Goal: Task Accomplishment & Management: Manage account settings

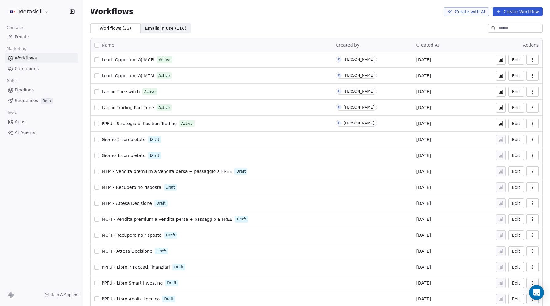
scroll to position [118, 0]
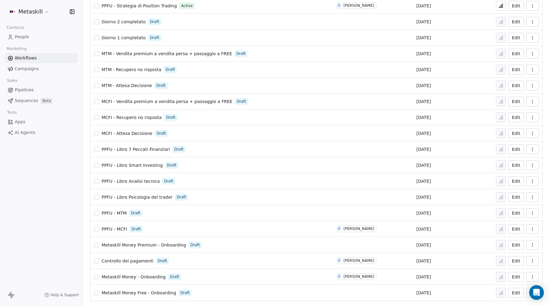
click at [24, 12] on html "Metaskill Contacts People Marketing Workflows Campaigns Sales Pipelines Sequenc…" at bounding box center [275, 153] width 550 height 306
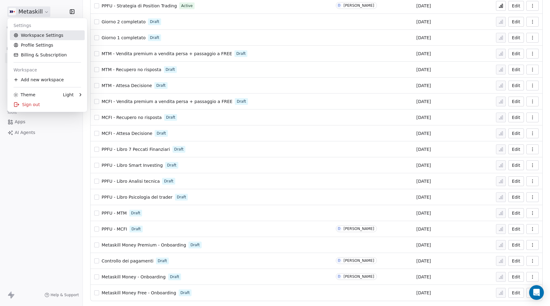
click at [34, 35] on link "Workspace Settings" at bounding box center [47, 35] width 75 height 10
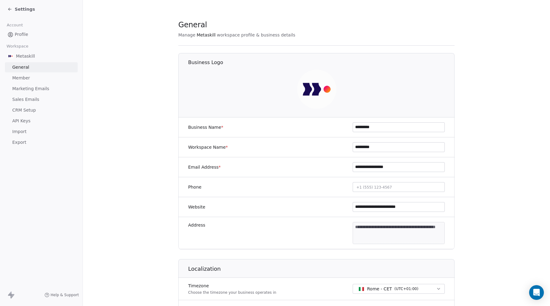
click at [24, 109] on span "CRM Setup" at bounding box center [24, 110] width 24 height 6
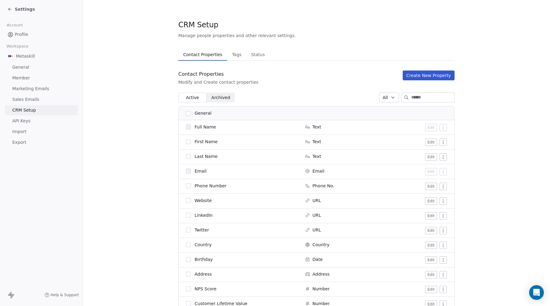
click at [233, 54] on span "Tags" at bounding box center [237, 54] width 14 height 9
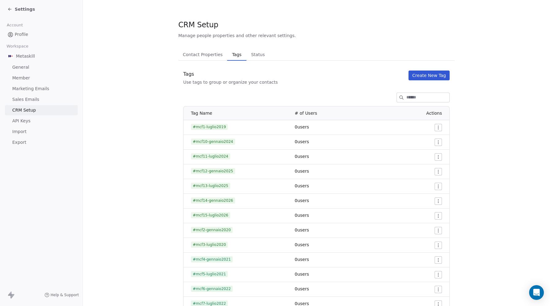
click at [435, 79] on button "Create New Tag" at bounding box center [428, 76] width 41 height 10
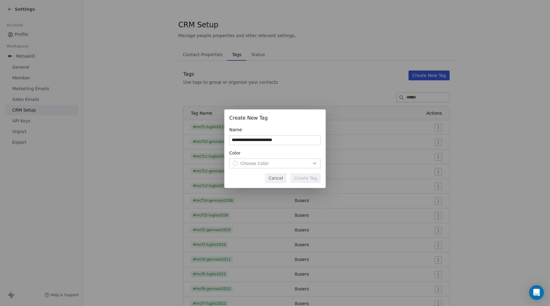
type input "**********"
click at [254, 165] on span "Choose Color" at bounding box center [254, 163] width 29 height 6
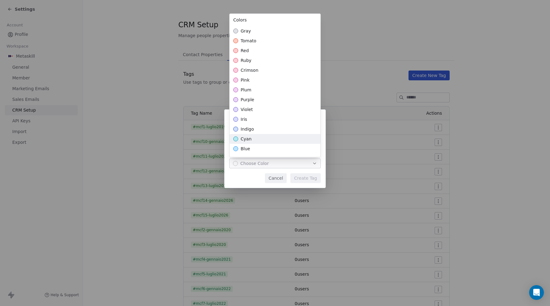
drag, startPoint x: 260, startPoint y: 134, endPoint x: 286, endPoint y: 164, distance: 40.2
click at [260, 134] on div "cyan" at bounding box center [275, 139] width 91 height 10
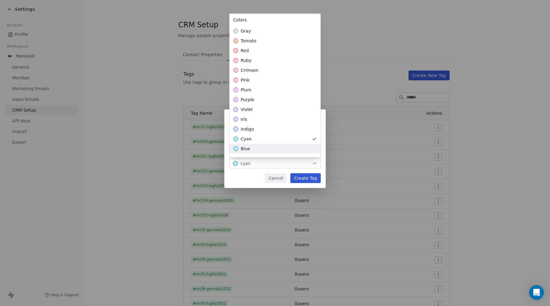
click at [312, 181] on div "**********" at bounding box center [275, 153] width 550 height 107
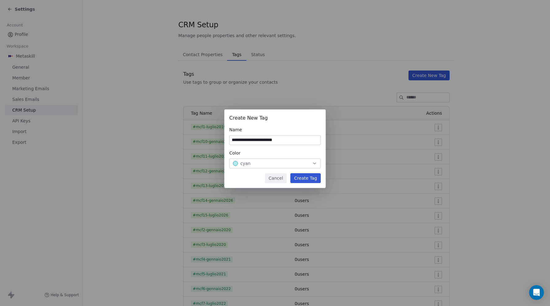
click at [312, 179] on button "Create Tag" at bounding box center [305, 178] width 30 height 10
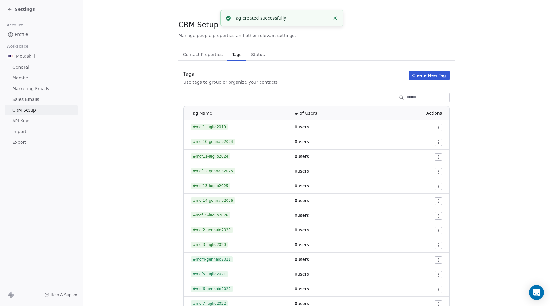
click at [18, 34] on span "Profile" at bounding box center [22, 34] width 14 height 6
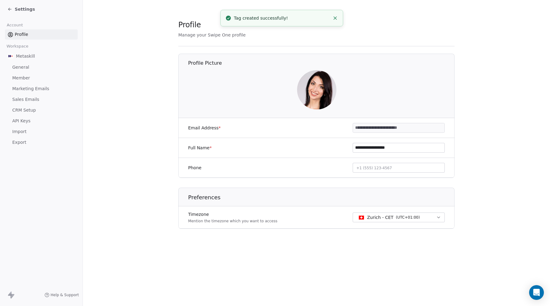
click at [11, 7] on icon at bounding box center [9, 9] width 5 height 5
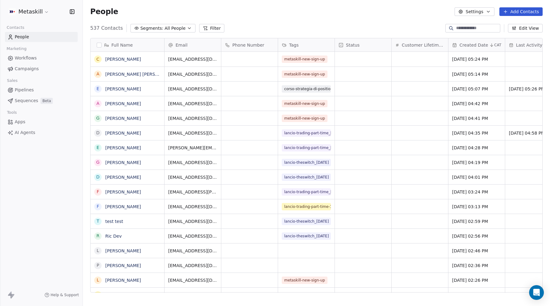
scroll to position [269, 467]
click at [205, 27] on button "Filter" at bounding box center [211, 28] width 25 height 9
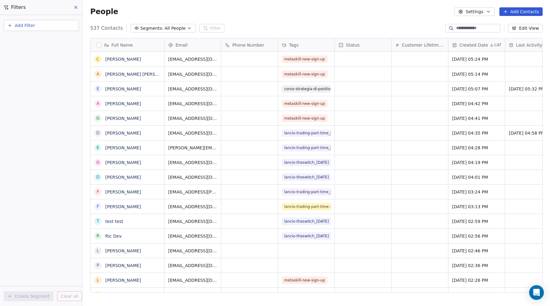
click at [31, 24] on span "Add Filter" at bounding box center [25, 25] width 20 height 6
click at [25, 38] on span "Contact properties" at bounding box center [30, 40] width 40 height 6
type input "***"
click at [20, 63] on div "Tags" at bounding box center [41, 62] width 62 height 6
click at [25, 65] on div "Includes" at bounding box center [41, 65] width 64 height 10
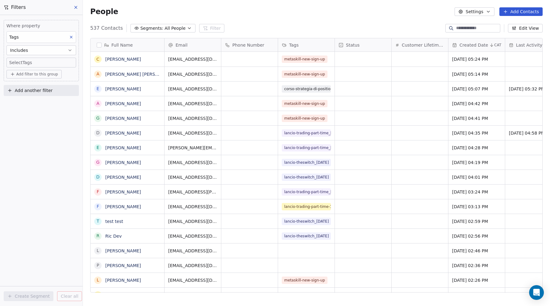
click at [24, 62] on body "Metaskill Contacts People Marketing Workflows Campaigns Sales Pipelines Sequenc…" at bounding box center [275, 153] width 550 height 306
type input "*****"
click at [14, 82] on button "Suggestions" at bounding box center [15, 81] width 5 height 5
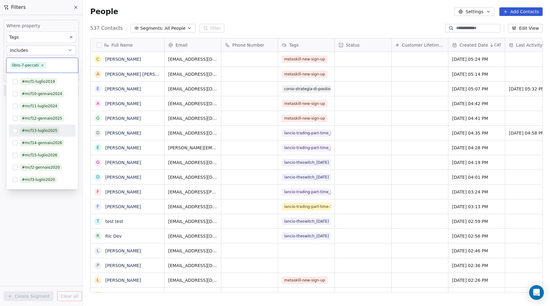
click at [64, 227] on html "Metaskill Contacts People Marketing Workflows Campaigns Sales Pipelines Sequenc…" at bounding box center [275, 153] width 550 height 306
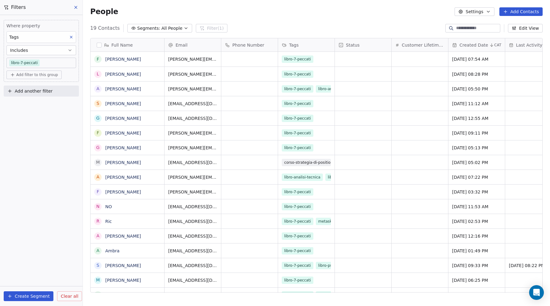
click at [102, 43] on div "Full Name" at bounding box center [126, 45] width 65 height 6
click at [101, 45] on html "Metaskill Contacts People Marketing Workflows Campaigns Sales Pipelines Sequenc…" at bounding box center [275, 153] width 550 height 306
click at [99, 45] on button "button" at bounding box center [99, 45] width 5 height 5
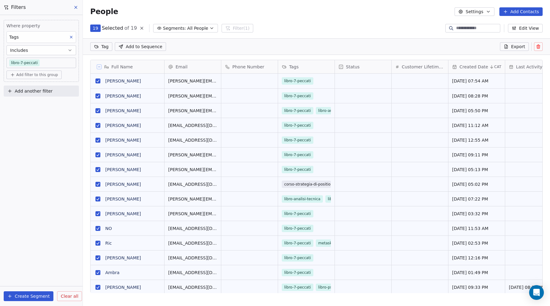
scroll to position [248, 467]
click at [96, 47] on html "Metaskill Contacts People Marketing Workflows Campaigns Sales Pipelines Sequenc…" at bounding box center [275, 153] width 550 height 306
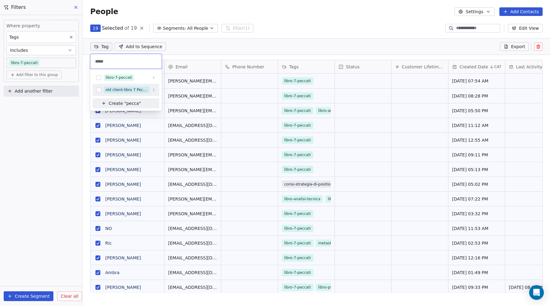
type input "*****"
click at [99, 90] on button "Suggestions" at bounding box center [98, 89] width 5 height 5
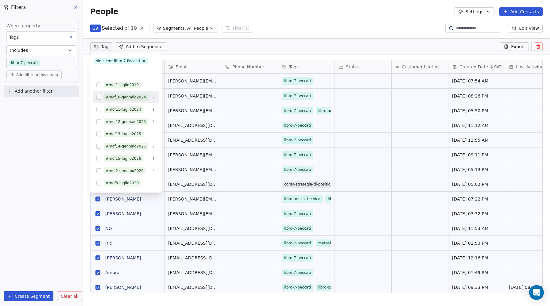
click at [86, 231] on html "Metaskill Contacts People Marketing Workflows Campaigns Sales Pipelines Sequenc…" at bounding box center [275, 153] width 550 height 306
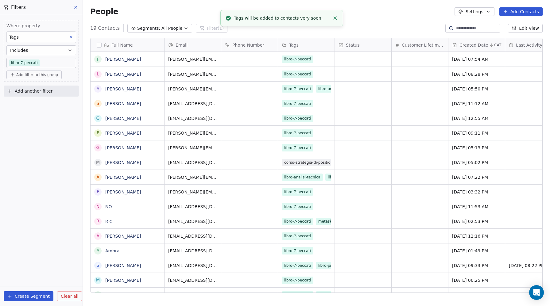
scroll to position [6, 0]
click at [116, 102] on link "sebastiano" at bounding box center [123, 103] width 36 height 5
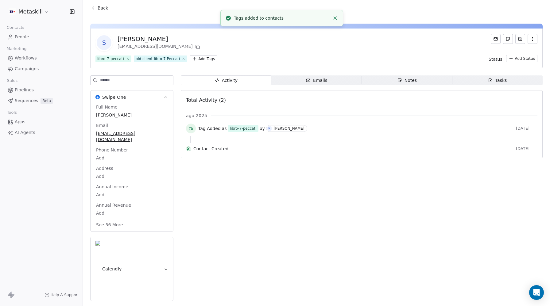
click at [110, 114] on span "sebastiano" at bounding box center [131, 115] width 71 height 6
click at [98, 115] on span "sebastiano" at bounding box center [131, 115] width 71 height 6
click at [100, 114] on span "sebastiano" at bounding box center [131, 115] width 71 height 6
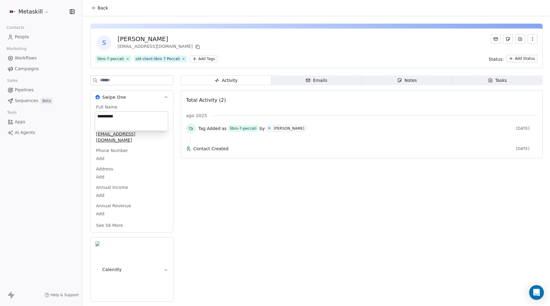
drag, startPoint x: 100, startPoint y: 115, endPoint x: 95, endPoint y: 115, distance: 5.2
click at [95, 115] on textarea "**********" at bounding box center [131, 121] width 73 height 19
type textarea "**********"
click at [310, 219] on html "**********" at bounding box center [275, 153] width 550 height 306
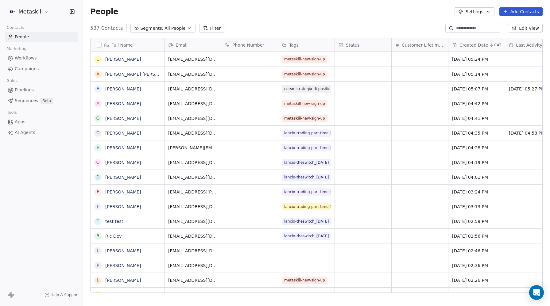
scroll to position [269, 467]
click at [25, 58] on span "Workflows" at bounding box center [26, 58] width 22 height 6
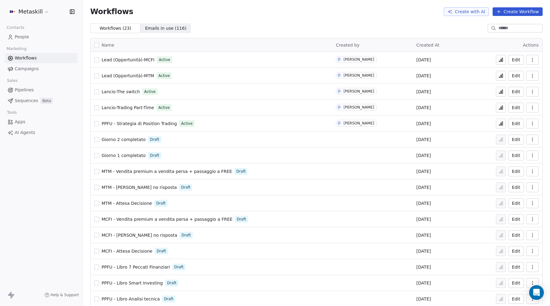
click at [505, 29] on input at bounding box center [519, 28] width 43 height 6
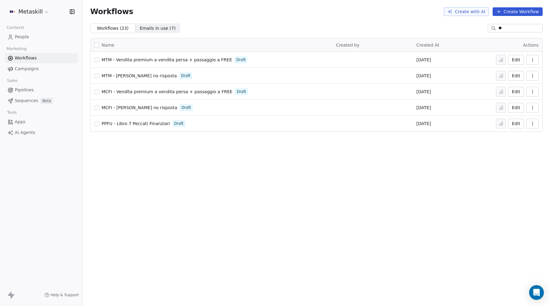
type input "**"
click at [148, 125] on span "PPFU - Libro 7 Peccati Finanziari" at bounding box center [136, 123] width 68 height 5
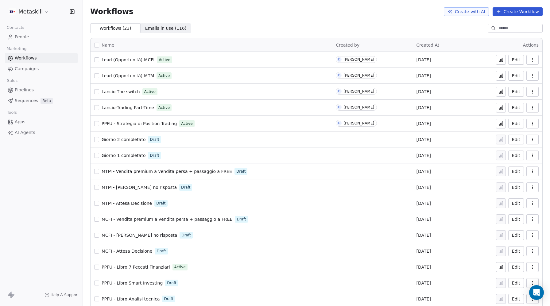
click at [23, 99] on span "Sequences" at bounding box center [26, 101] width 23 height 6
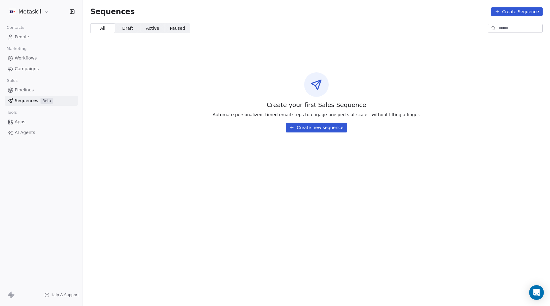
click at [25, 90] on span "Pipelines" at bounding box center [24, 90] width 19 height 6
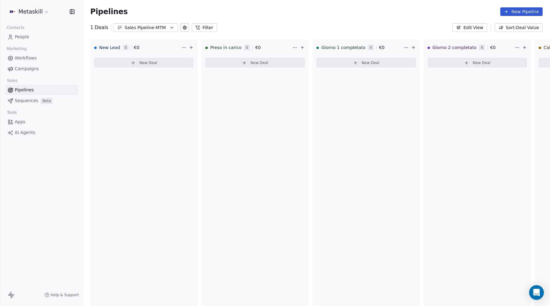
click at [23, 100] on span "Sequences" at bounding box center [26, 101] width 23 height 6
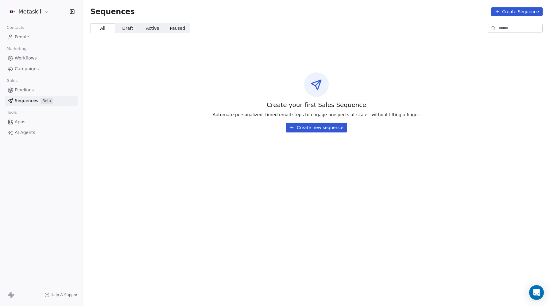
click at [308, 127] on button "Create new sequence" at bounding box center [316, 128] width 61 height 10
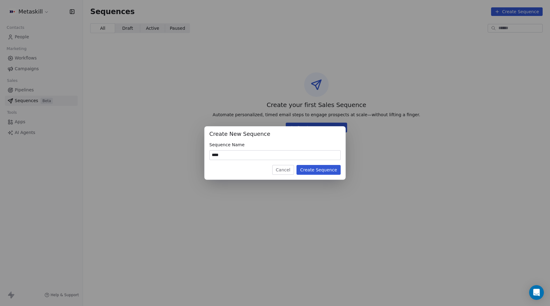
type input "****"
click at [328, 173] on button "Create Sequence" at bounding box center [318, 170] width 44 height 10
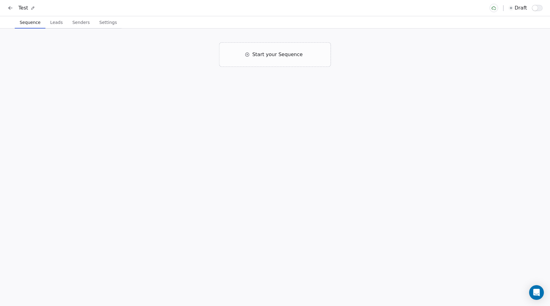
click at [59, 26] on span "Leads" at bounding box center [56, 22] width 17 height 9
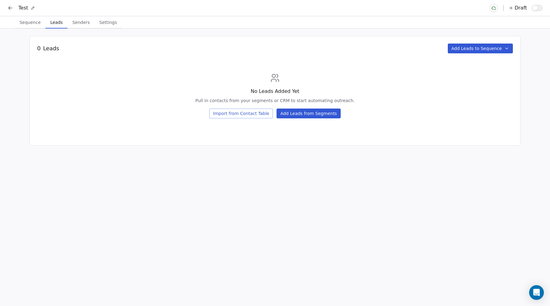
click at [82, 24] on span "Senders" at bounding box center [81, 22] width 22 height 9
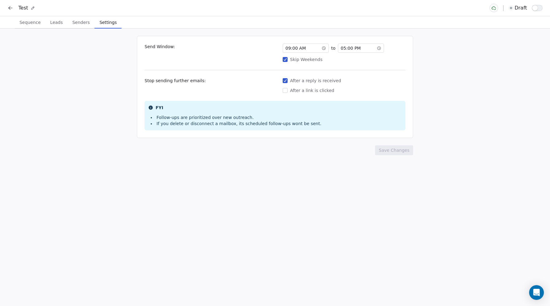
click at [106, 23] on span "Settings" at bounding box center [108, 22] width 22 height 9
click at [32, 22] on span "Sequence" at bounding box center [30, 22] width 26 height 9
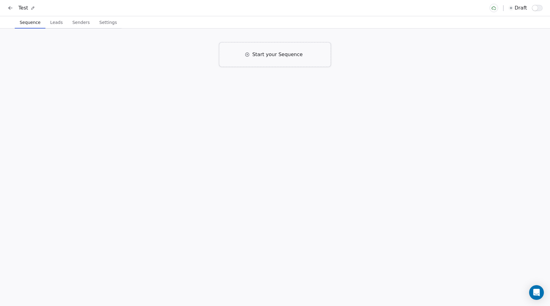
click at [269, 60] on div "Start your Sequence" at bounding box center [274, 54] width 111 height 25
click at [209, 96] on div "Click to Setup" at bounding box center [221, 99] width 54 height 7
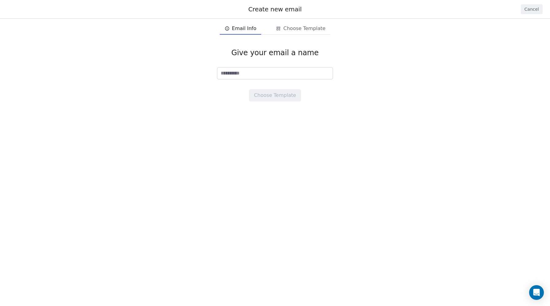
click at [540, 7] on button "Cancel" at bounding box center [532, 9] width 22 height 10
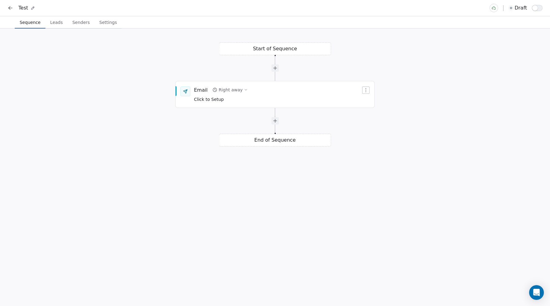
click at [6, 10] on div "Test draft" at bounding box center [275, 8] width 550 height 16
click at [8, 9] on icon at bounding box center [10, 8] width 6 height 6
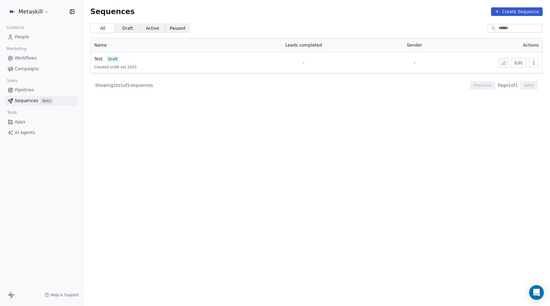
click at [18, 88] on span "Pipelines" at bounding box center [24, 90] width 19 height 6
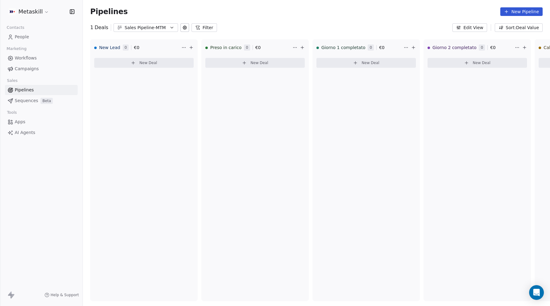
click at [154, 28] on div "Sales Pipeline-MTM" at bounding box center [146, 28] width 42 height 6
click at [152, 53] on span "Sales Pipleine-MCFI" at bounding box center [139, 53] width 42 height 6
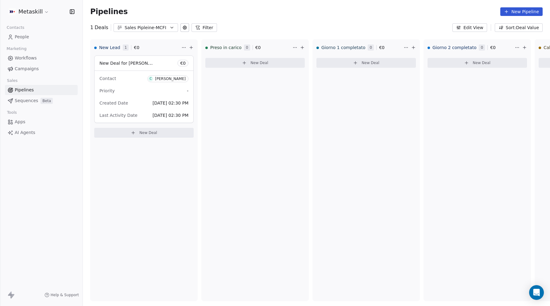
click at [26, 57] on span "Workflows" at bounding box center [26, 58] width 22 height 6
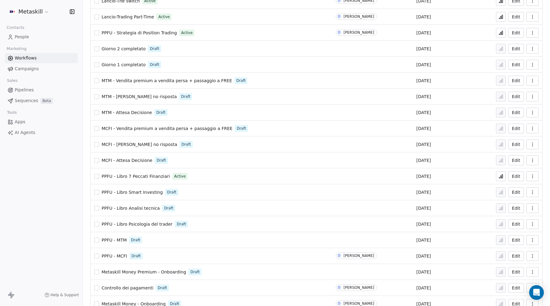
scroll to position [118, 0]
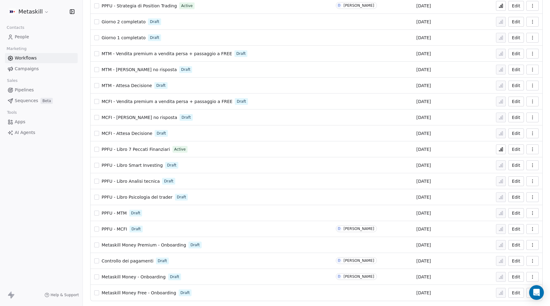
click at [531, 276] on icon "button" at bounding box center [532, 277] width 5 height 5
click at [515, 264] on span "Delete" at bounding box center [514, 262] width 14 height 6
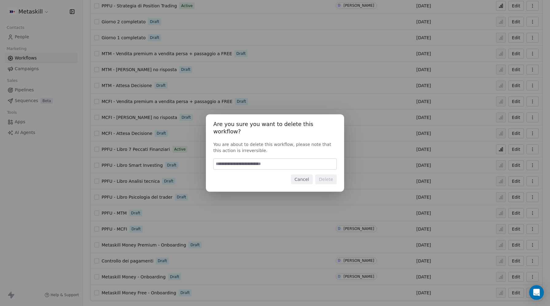
click at [232, 163] on input at bounding box center [275, 164] width 123 height 10
type input "******"
click at [326, 178] on button "Delete" at bounding box center [325, 180] width 21 height 10
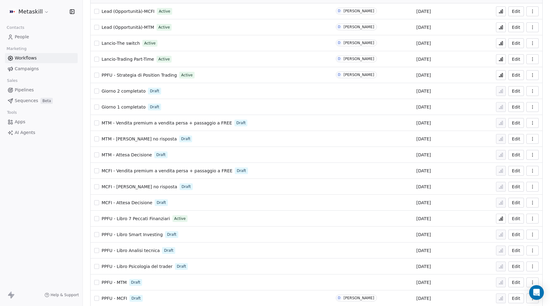
scroll to position [0, 0]
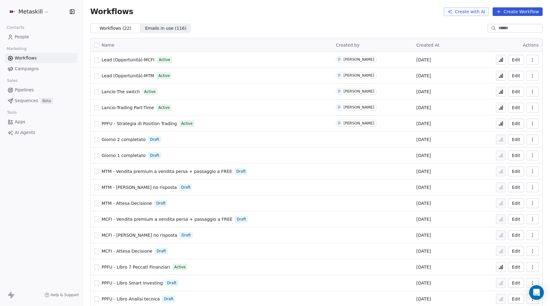
click at [115, 139] on span "Giorno 2 completato" at bounding box center [124, 139] width 44 height 5
click at [97, 141] on button "button" at bounding box center [96, 139] width 5 height 5
click at [534, 140] on icon "button" at bounding box center [532, 139] width 5 height 5
click at [522, 163] on span "Duplicate" at bounding box center [517, 164] width 21 height 6
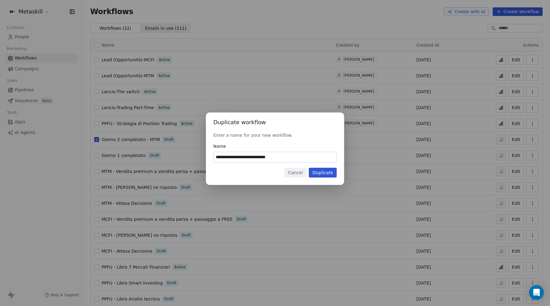
drag, startPoint x: 261, startPoint y: 157, endPoint x: 317, endPoint y: 155, distance: 56.2
click at [317, 155] on input "**********" at bounding box center [275, 157] width 123 height 10
type input "**********"
click at [323, 175] on button "Duplicate" at bounding box center [323, 173] width 28 height 10
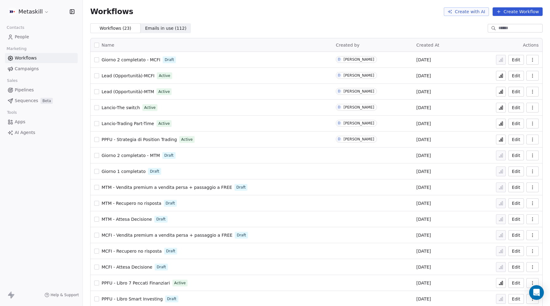
click at [133, 155] on span "Giorno 2 completato - MTM" at bounding box center [131, 155] width 58 height 5
click at [123, 58] on span "Giorno 2 completato - MCFI" at bounding box center [131, 59] width 59 height 5
click at [120, 152] on div "Giorno 2 completato - MTM Draft" at bounding box center [211, 155] width 234 height 9
click at [119, 154] on span "Giorno 2 completato - MTM" at bounding box center [131, 155] width 58 height 5
click at [133, 170] on span "Giorno 1 completato" at bounding box center [124, 171] width 44 height 5
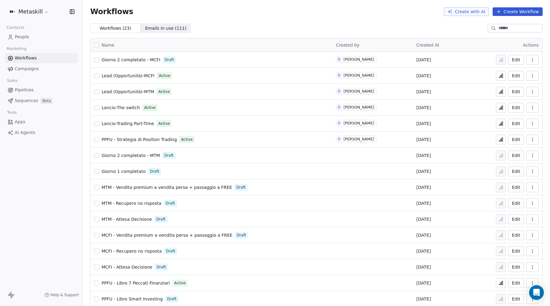
click at [532, 169] on icon "button" at bounding box center [532, 171] width 5 height 5
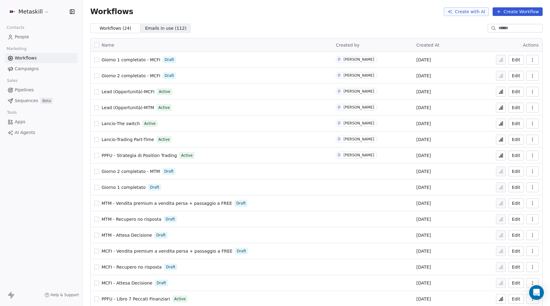
click at [114, 188] on span "Giorno 1 completato" at bounding box center [124, 187] width 44 height 5
click at [29, 90] on span "Pipelines" at bounding box center [24, 90] width 19 height 6
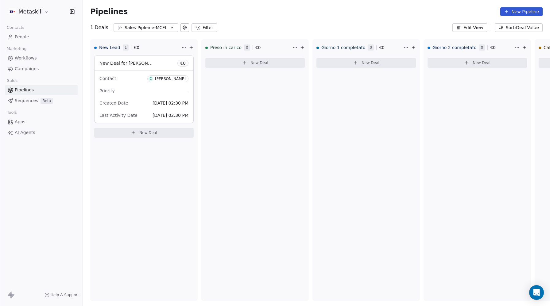
click at [144, 29] on div "Sales Pipleine-MCFI" at bounding box center [146, 28] width 42 height 6
click at [141, 63] on span "Sales Pipeline-MTM" at bounding box center [138, 63] width 41 height 6
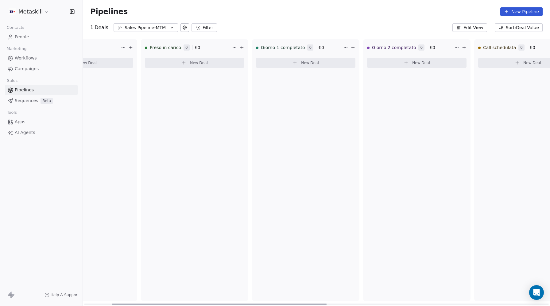
scroll to position [0, 544]
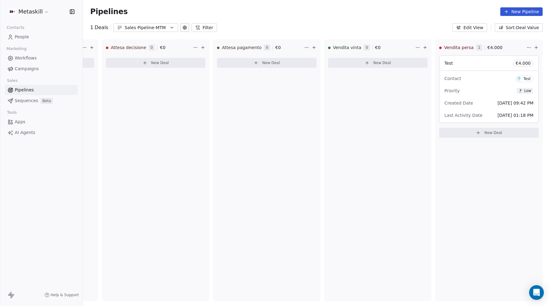
click at [28, 60] on span "Workflows" at bounding box center [26, 58] width 22 height 6
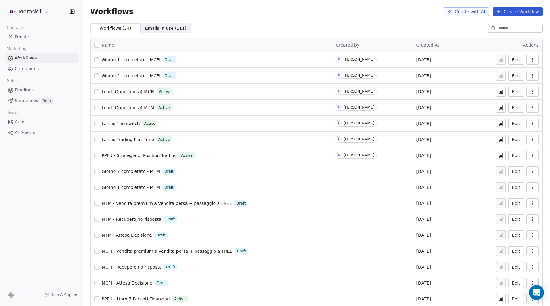
click at [510, 11] on button "Create Workflow" at bounding box center [517, 11] width 50 height 9
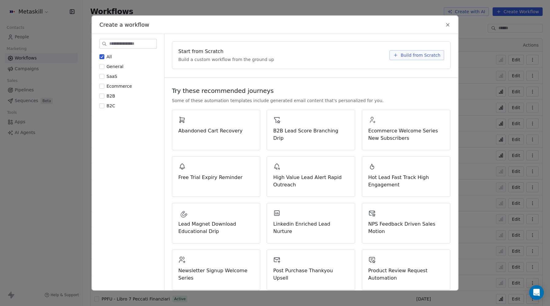
click at [416, 52] on span "Build from Scratch" at bounding box center [420, 55] width 40 height 6
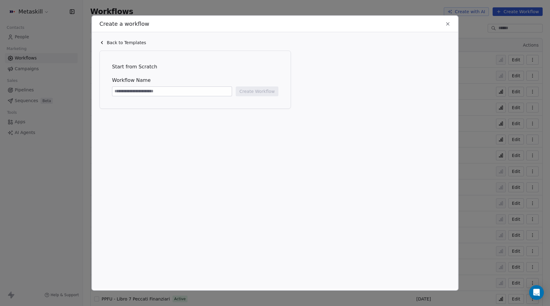
type input "*"
type input "**********"
click at [260, 91] on button "Create Workflow" at bounding box center [257, 92] width 43 height 10
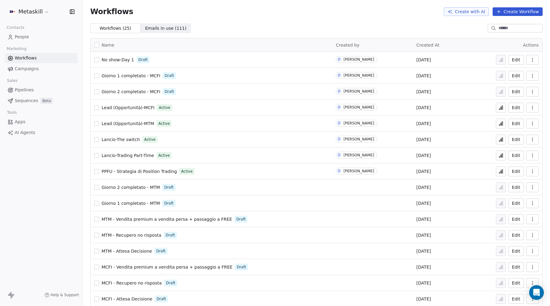
click at [530, 60] on icon "button" at bounding box center [532, 59] width 5 height 5
click at [512, 105] on span "Delete" at bounding box center [514, 104] width 14 height 6
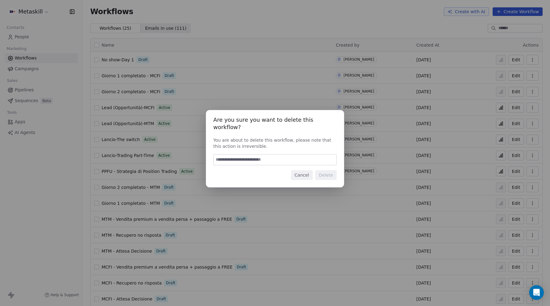
click at [287, 159] on input at bounding box center [275, 160] width 123 height 10
type input "******"
click at [329, 170] on button "Delete" at bounding box center [325, 175] width 21 height 10
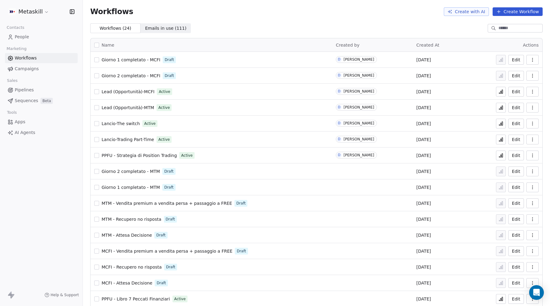
click at [122, 57] on link "Giorno 1 completato - MCFI" at bounding box center [131, 60] width 59 height 6
click at [125, 75] on span "Giorno 2 completato - MCFI" at bounding box center [131, 75] width 59 height 5
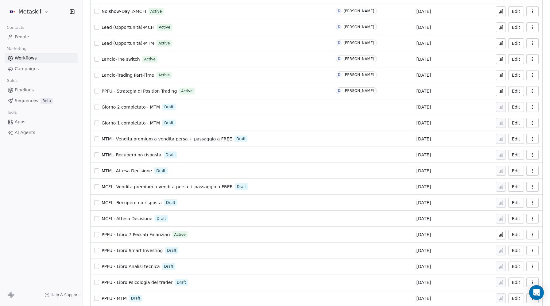
scroll to position [67, 0]
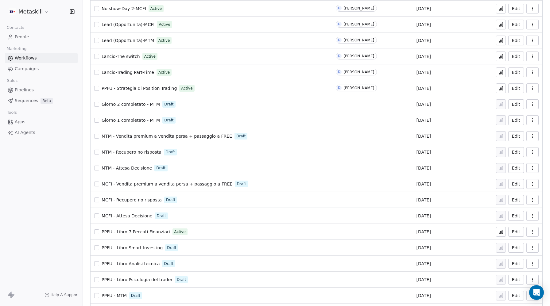
click at [124, 118] on span "Giorno 1 completato - MTM" at bounding box center [131, 120] width 58 height 5
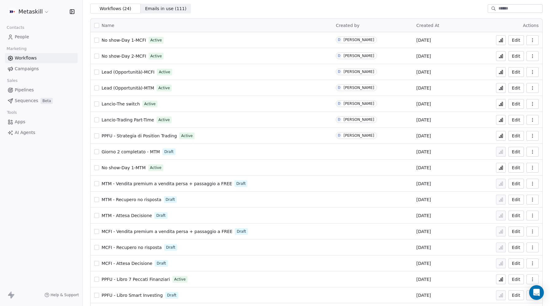
scroll to position [21, 0]
click at [129, 151] on span "Giorno 2 completato - MTM" at bounding box center [131, 151] width 58 height 5
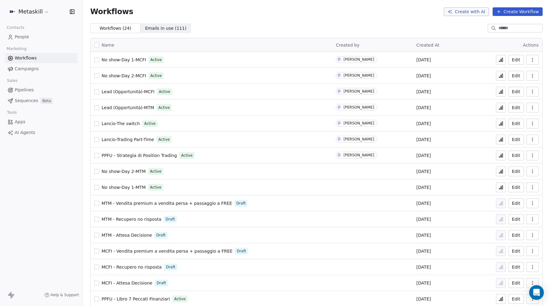
click at [23, 36] on span "People" at bounding box center [22, 37] width 14 height 6
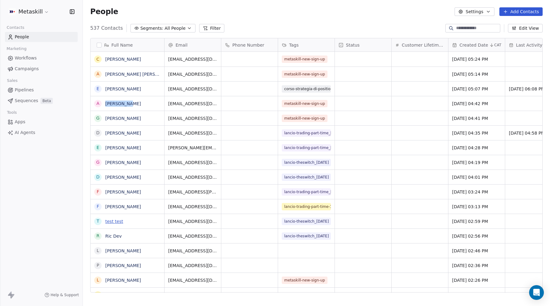
click at [116, 223] on link "test test" at bounding box center [114, 221] width 18 height 5
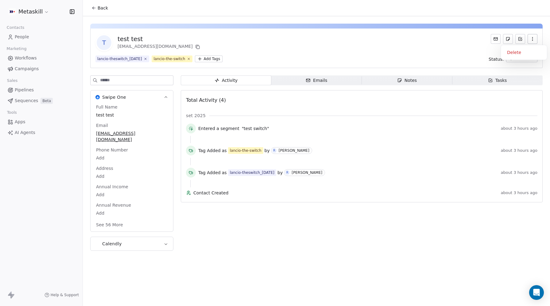
click at [532, 41] on icon "button" at bounding box center [532, 40] width 0 height 0
click at [517, 53] on div "Delete" at bounding box center [523, 53] width 41 height 10
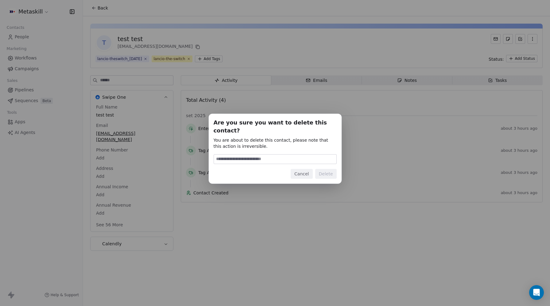
click at [254, 155] on input at bounding box center [275, 159] width 122 height 9
type input "******"
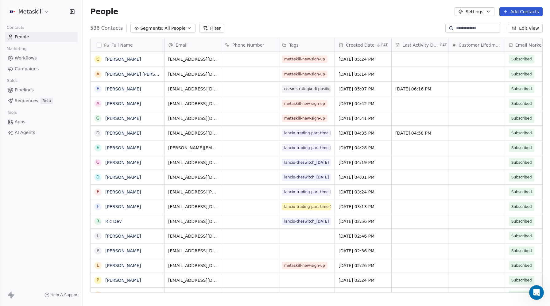
click at [16, 37] on span "People" at bounding box center [22, 37] width 14 height 6
click at [28, 57] on span "Workflows" at bounding box center [26, 58] width 22 height 6
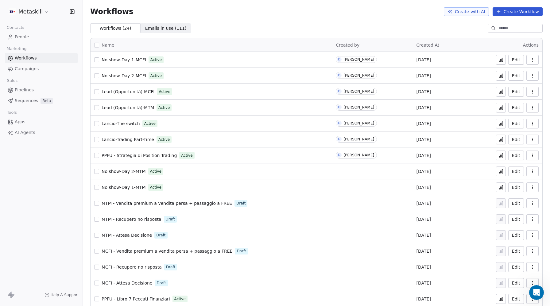
click at [253, 33] on div "Name Created by Created At Actions No show-Day 1-MCFI Active D Darya Nestsiarov…" at bounding box center [316, 236] width 467 height 407
click at [536, 293] on icon "Open Intercom Messenger" at bounding box center [535, 292] width 10 height 10
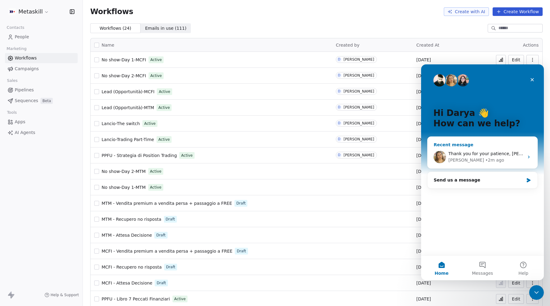
click at [463, 151] on div "Thank you for your patience, Darya! I have checked your design and the reason t…" at bounding box center [485, 154] width 75 height 6
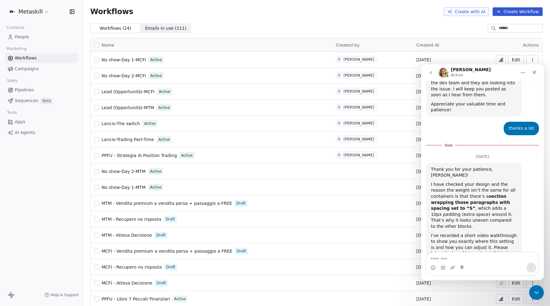
scroll to position [885, 0]
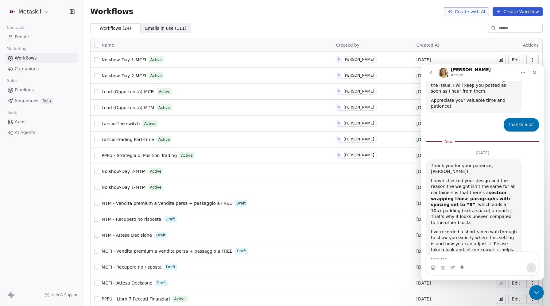
click at [447, 258] on textarea "Message…" at bounding box center [482, 258] width 112 height 10
type textarea "**********"
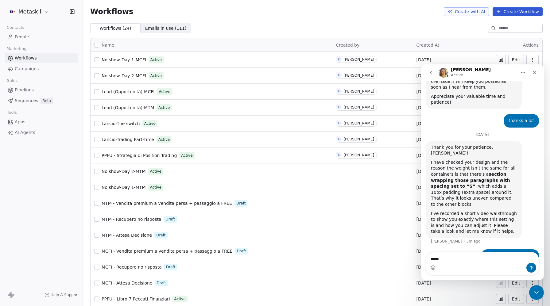
type textarea "******"
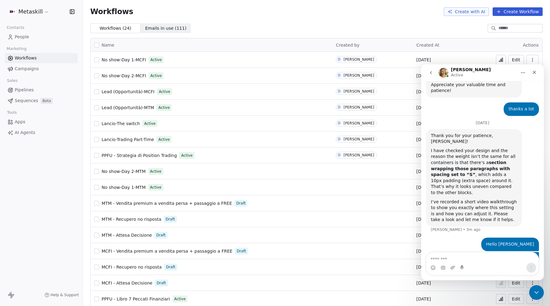
scroll to position [903, 0]
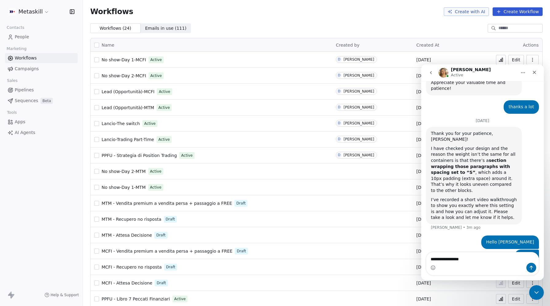
type textarea "**********"
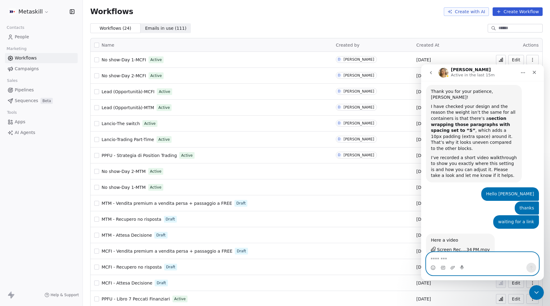
scroll to position [945, 0]
click at [462, 247] on div "Screen Rec....34 PM.mov" at bounding box center [463, 250] width 53 height 6
click at [461, 262] on textarea "Message…" at bounding box center [482, 258] width 112 height 10
type textarea "******"
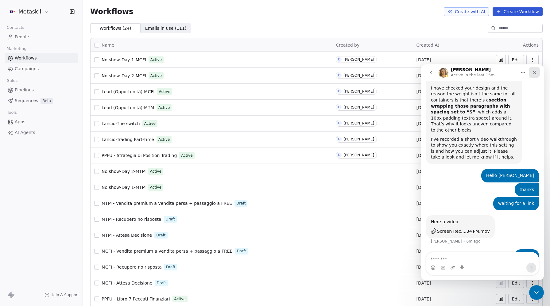
click at [534, 73] on icon "Close" at bounding box center [534, 72] width 3 height 3
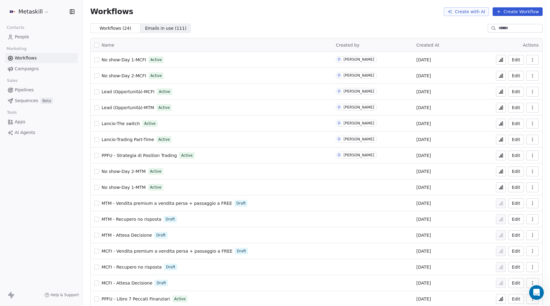
scroll to position [134, 0]
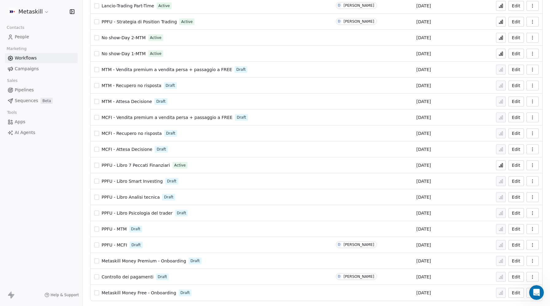
click at [129, 277] on span "Controllo dei pagamenti" at bounding box center [128, 277] width 52 height 5
click at [131, 276] on span "Controllo dei pagamenti" at bounding box center [128, 277] width 52 height 5
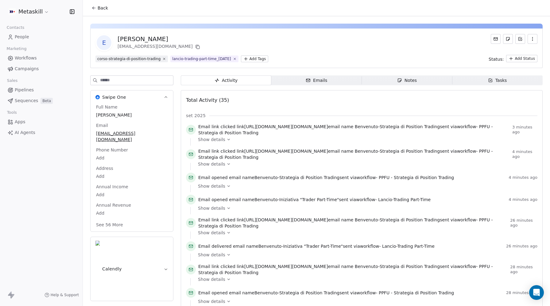
click at [226, 166] on icon at bounding box center [228, 164] width 4 height 4
click at [303, 81] on span "Emails Emails" at bounding box center [316, 80] width 91 height 10
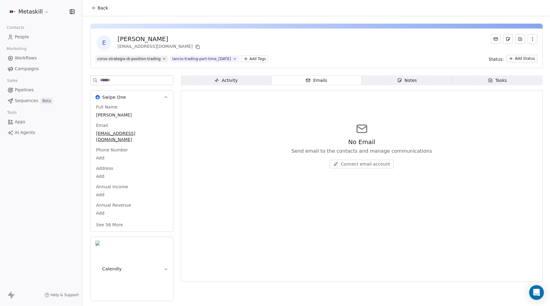
click at [363, 163] on span "Connect email account" at bounding box center [365, 164] width 49 height 6
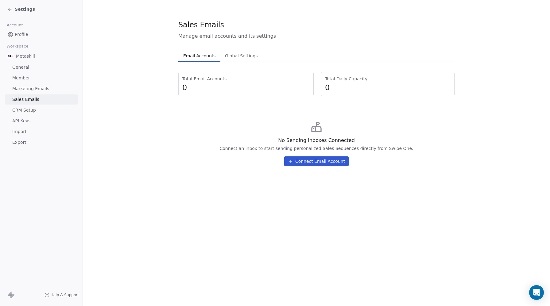
click at [7, 9] on icon at bounding box center [9, 9] width 5 height 5
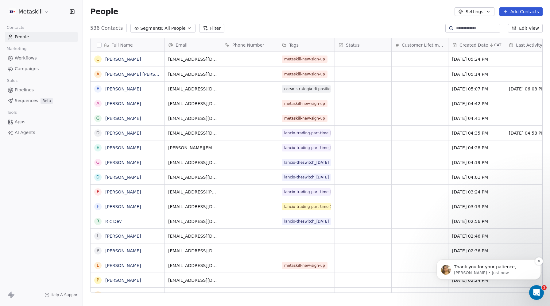
click at [489, 270] on p "Harinder • Just now" at bounding box center [493, 273] width 79 height 6
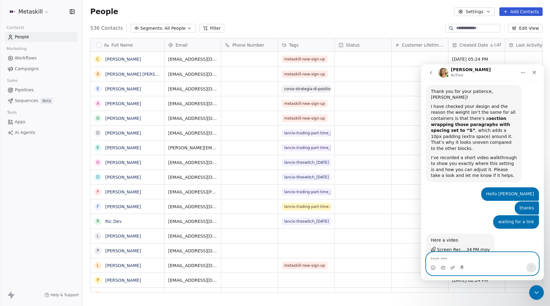
scroll to position [945, 0]
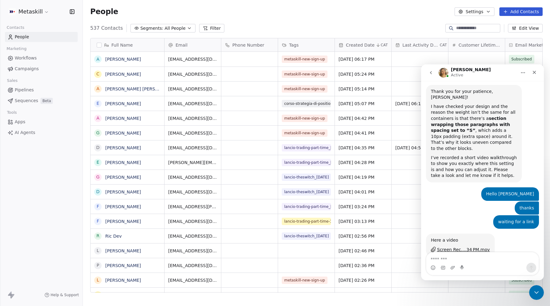
click at [375, 21] on div "People Settings Add Contacts" at bounding box center [316, 11] width 467 height 23
click at [533, 73] on icon "Close" at bounding box center [534, 72] width 3 height 3
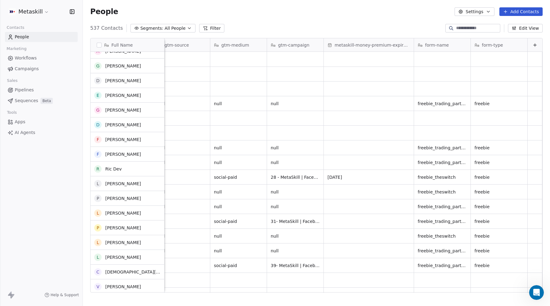
scroll to position [0, 0]
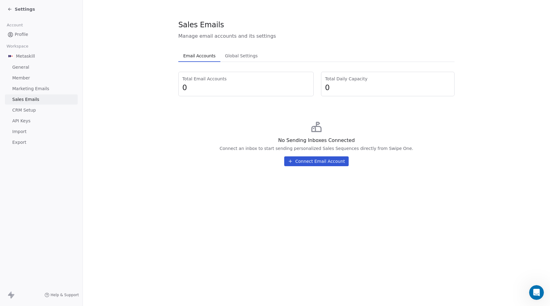
click at [20, 34] on span "Profile" at bounding box center [22, 34] width 14 height 6
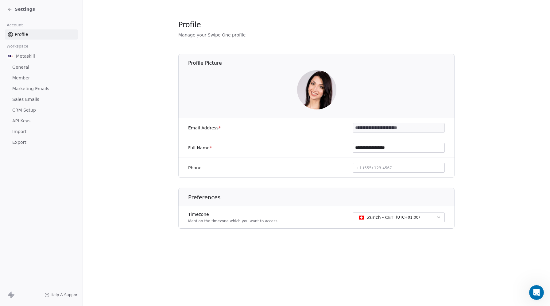
click at [12, 10] on icon at bounding box center [9, 9] width 5 height 5
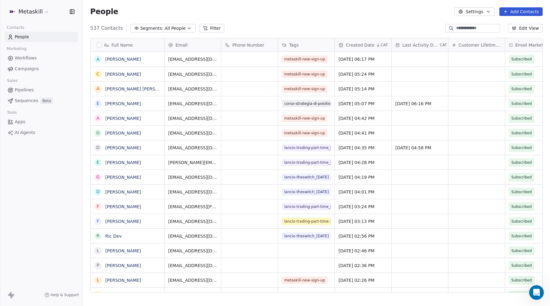
scroll to position [269, 467]
click at [207, 27] on button "Filter" at bounding box center [211, 28] width 25 height 9
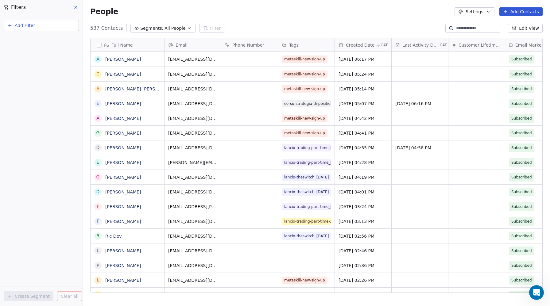
click at [21, 23] on span "Add Filter" at bounding box center [25, 25] width 20 height 6
click at [22, 39] on span "Contact properties" at bounding box center [30, 40] width 40 height 6
type input "***"
click at [16, 62] on span "Tags" at bounding box center [15, 62] width 10 height 6
click at [22, 63] on div "Includes" at bounding box center [41, 65] width 64 height 10
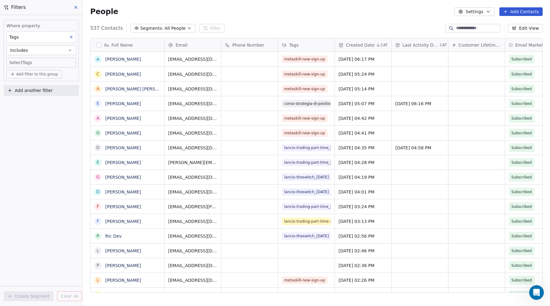
click at [23, 61] on body "Metaskill Contacts People Marketing Workflows Campaigns Sales Pipelines Sequenc…" at bounding box center [275, 153] width 550 height 306
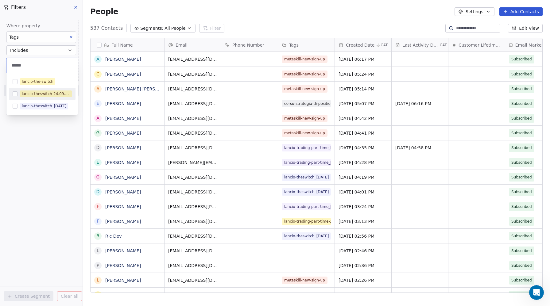
type input "******"
click at [14, 93] on button "Suggestions" at bounding box center [15, 93] width 5 height 5
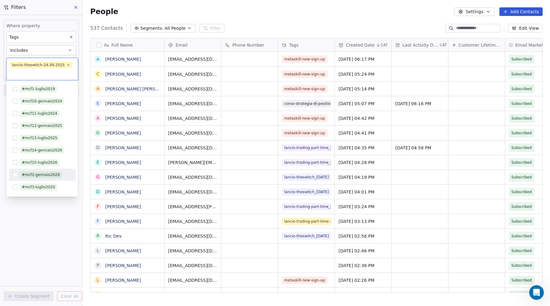
click at [28, 174] on div "#mcf2-gennaio2020" at bounding box center [41, 175] width 38 height 6
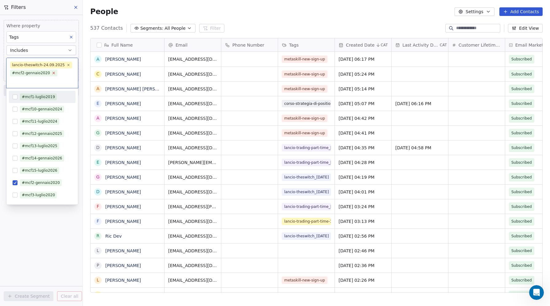
click at [52, 72] on icon at bounding box center [54, 73] width 4 height 4
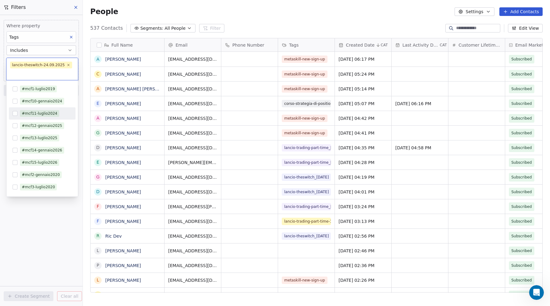
click at [37, 275] on html "Metaskill Contacts People Marketing Workflows Campaigns Sales Pipelines Sequenc…" at bounding box center [275, 153] width 550 height 306
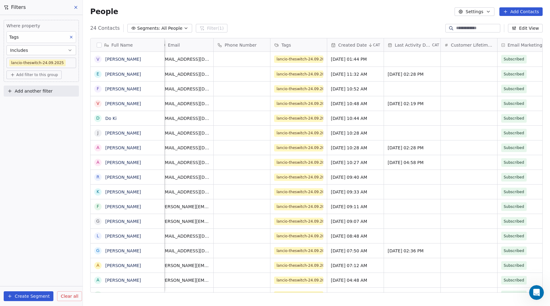
scroll to position [0, 9]
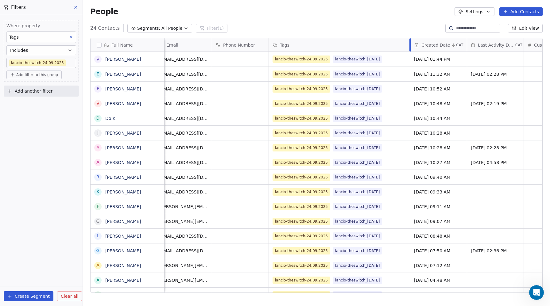
drag, startPoint x: 352, startPoint y: 45, endPoint x: 410, endPoint y: 52, distance: 58.4
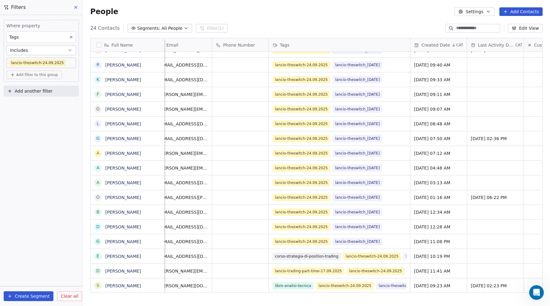
click at [75, 6] on icon at bounding box center [75, 7] width 5 height 5
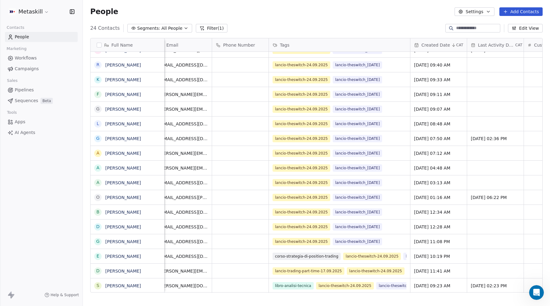
click at [29, 8] on html "Metaskill Contacts People Marketing Workflows Campaigns Sales Pipelines Sequenc…" at bounding box center [275, 153] width 550 height 306
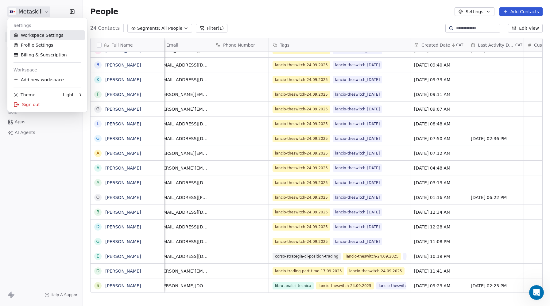
click at [28, 35] on link "Workspace Settings" at bounding box center [47, 35] width 75 height 10
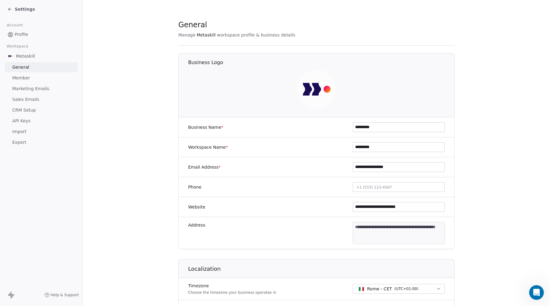
click at [21, 109] on span "CRM Setup" at bounding box center [24, 110] width 24 height 6
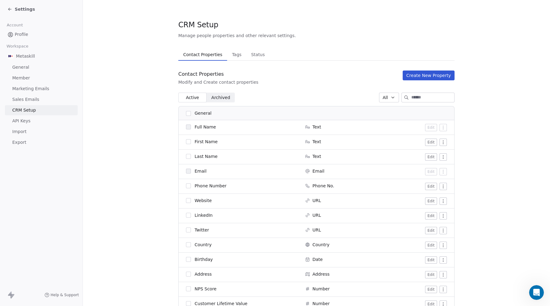
click at [232, 55] on span "Tags" at bounding box center [237, 54] width 14 height 9
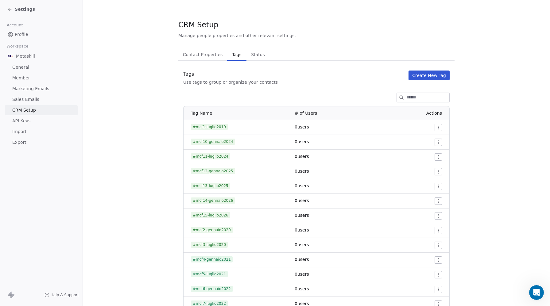
click at [417, 97] on input at bounding box center [427, 97] width 43 height 9
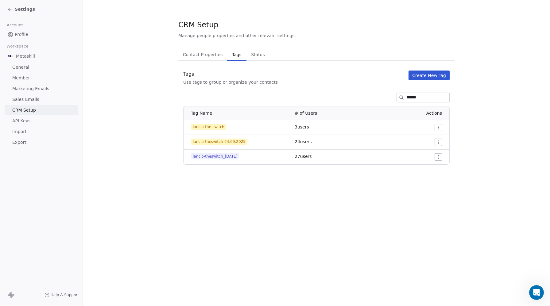
type input "******"
click at [437, 141] on html "Settings Account Profile Workspace Metaskill General Member Marketing Emails Sa…" at bounding box center [275, 153] width 550 height 306
click at [430, 162] on span "Delete" at bounding box center [430, 164] width 14 height 6
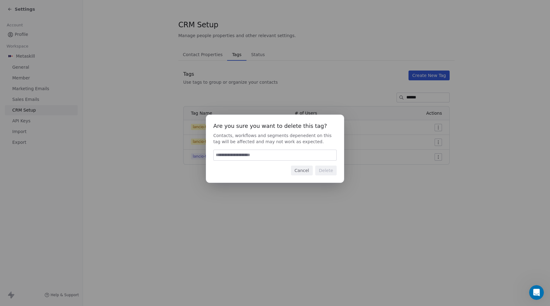
click at [237, 157] on input at bounding box center [275, 155] width 123 height 10
type input "******"
click at [324, 172] on button "Delete" at bounding box center [325, 171] width 21 height 10
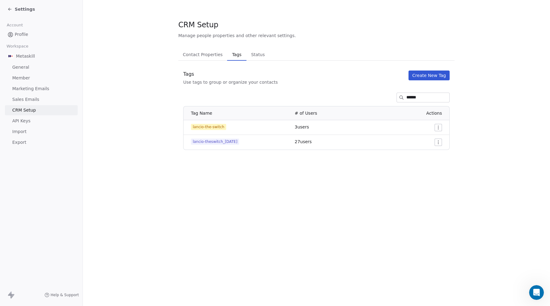
scroll to position [1009, 0]
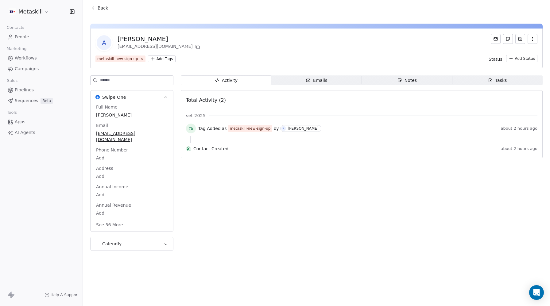
click at [104, 114] on span "[PERSON_NAME]" at bounding box center [131, 115] width 71 height 6
click at [98, 113] on span "[PERSON_NAME]" at bounding box center [131, 115] width 71 height 6
click at [103, 114] on span "[PERSON_NAME]" at bounding box center [131, 115] width 71 height 6
click at [103, 115] on span "[PERSON_NAME]" at bounding box center [131, 115] width 71 height 6
click at [100, 116] on textarea "**********" at bounding box center [131, 121] width 73 height 19
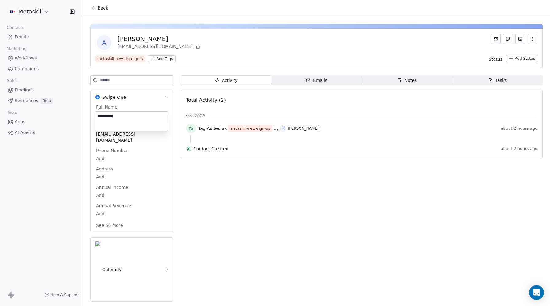
type textarea "**********"
click at [293, 165] on div "Activity Activity Emails Emails Notes Notes Tasks Tasks Total Activity (2) set …" at bounding box center [362, 190] width 362 height 230
click at [22, 36] on span "People" at bounding box center [22, 37] width 14 height 6
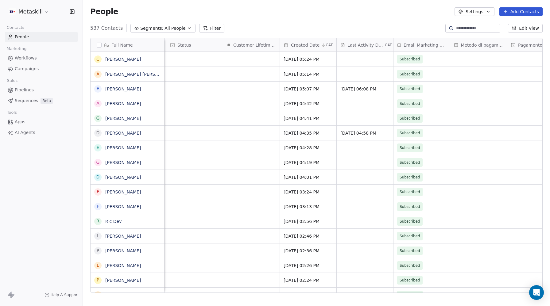
scroll to position [0, 241]
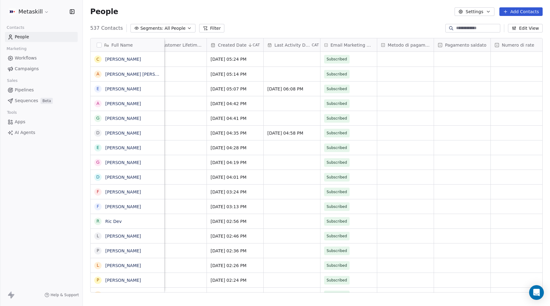
click at [526, 27] on button "Edit View" at bounding box center [525, 28] width 35 height 9
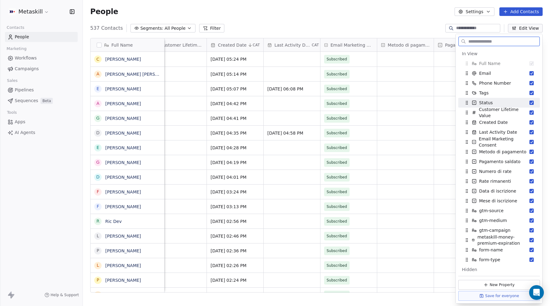
click at [530, 103] on button "Suggestions" at bounding box center [531, 103] width 4 height 4
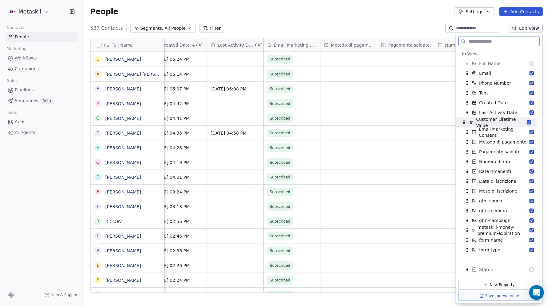
drag, startPoint x: 463, startPoint y: 102, endPoint x: 460, endPoint y: 122, distance: 19.9
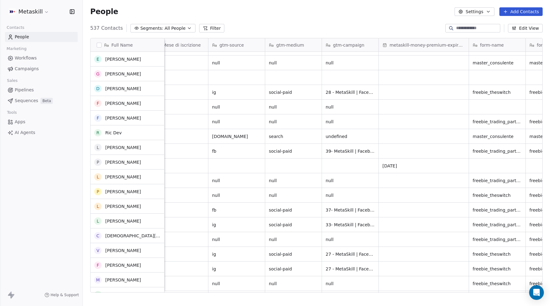
scroll to position [0, 0]
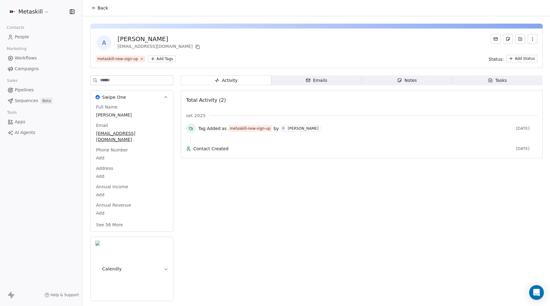
click at [104, 116] on span "[PERSON_NAME]" at bounding box center [131, 115] width 71 height 6
click at [102, 116] on span "[PERSON_NAME]" at bounding box center [131, 115] width 71 height 6
click at [98, 114] on span "[PERSON_NAME]" at bounding box center [131, 115] width 71 height 6
click at [103, 115] on span "[PERSON_NAME]" at bounding box center [131, 115] width 71 height 6
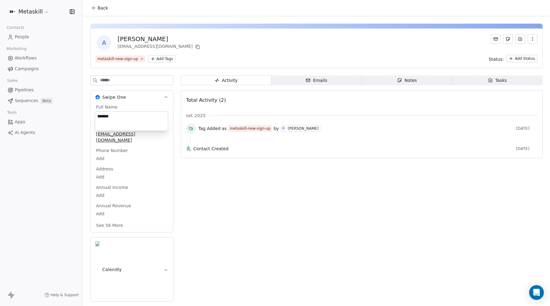
click at [99, 115] on textarea "*******" at bounding box center [131, 121] width 73 height 19
type textarea "*******"
click at [318, 218] on div "Activity Activity Emails Emails Notes Notes Tasks Tasks Total Activity (2) set …" at bounding box center [362, 190] width 362 height 230
click at [104, 114] on span "[PERSON_NAME]" at bounding box center [131, 115] width 71 height 6
click at [97, 116] on span "[PERSON_NAME]" at bounding box center [131, 115] width 71 height 6
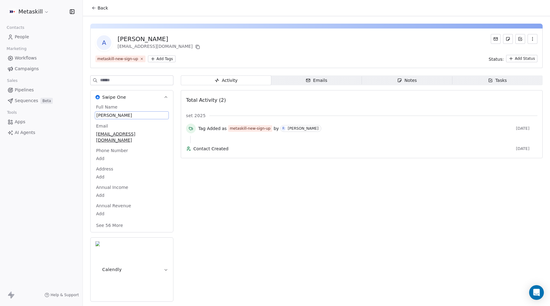
click at [102, 114] on span "[PERSON_NAME]" at bounding box center [131, 115] width 71 height 6
click at [98, 115] on textarea "*******" at bounding box center [131, 121] width 73 height 19
type textarea "*******"
click at [299, 222] on div "Activity Activity Emails Emails Notes Notes Tasks Tasks Total Activity (2) set …" at bounding box center [362, 190] width 362 height 230
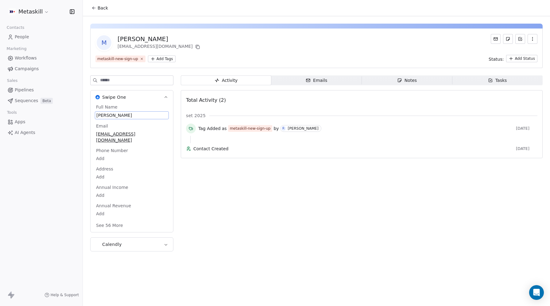
click at [104, 114] on span "[PERSON_NAME]" at bounding box center [131, 115] width 71 height 6
click at [104, 114] on span "michele" at bounding box center [131, 115] width 71 height 6
click at [100, 114] on textarea "*******" at bounding box center [131, 121] width 73 height 19
type textarea "*******"
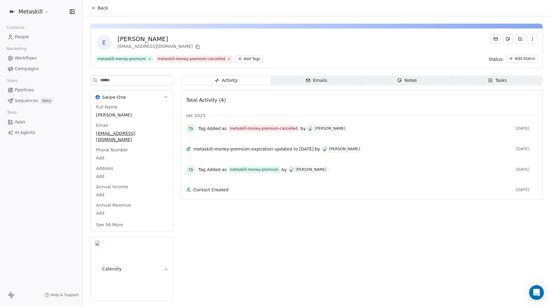
click at [111, 115] on span "[PERSON_NAME]" at bounding box center [131, 115] width 71 height 6
click at [99, 116] on span "[PERSON_NAME]" at bounding box center [131, 115] width 71 height 6
click at [98, 117] on textarea "**********" at bounding box center [131, 121] width 73 height 19
type textarea "**********"
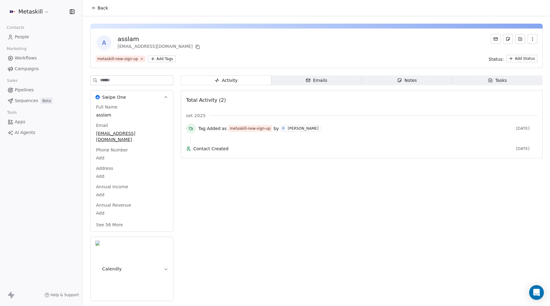
click at [104, 114] on span "asslam" at bounding box center [131, 115] width 71 height 6
click at [101, 115] on span "asslam" at bounding box center [131, 115] width 71 height 6
click at [98, 114] on span "asslam" at bounding box center [131, 115] width 71 height 6
click at [99, 115] on textarea "******" at bounding box center [131, 121] width 73 height 19
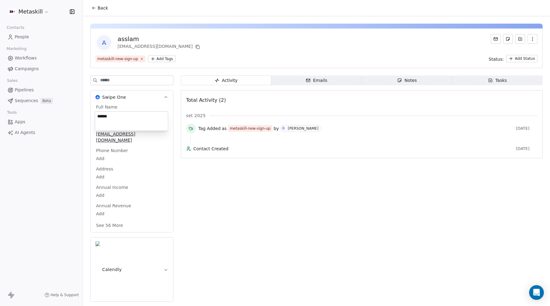
type textarea "******"
drag, startPoint x: 247, startPoint y: 209, endPoint x: 337, endPoint y: 72, distance: 163.3
click at [247, 208] on div "Activity Activity Emails Emails Notes Notes Tasks Tasks Total Activity (2) set …" at bounding box center [362, 190] width 362 height 230
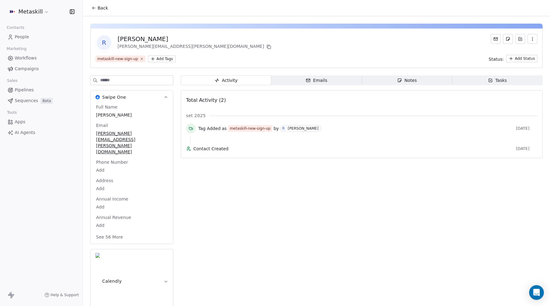
click at [106, 116] on span "[PERSON_NAME]" at bounding box center [131, 115] width 71 height 6
click at [99, 115] on textarea "********" at bounding box center [131, 121] width 73 height 19
type textarea "********"
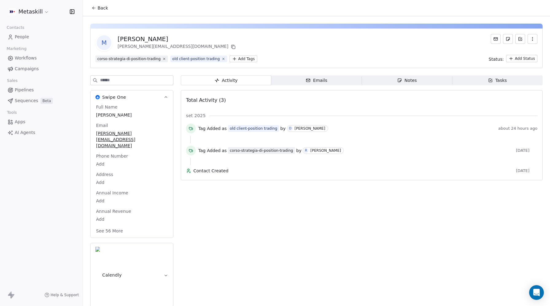
click at [104, 116] on span "michela mansani" at bounding box center [131, 115] width 71 height 6
click at [99, 115] on textarea "**********" at bounding box center [131, 121] width 73 height 19
drag, startPoint x: 116, startPoint y: 116, endPoint x: 128, endPoint y: 113, distance: 12.3
click at [116, 116] on textarea "**********" at bounding box center [131, 121] width 73 height 19
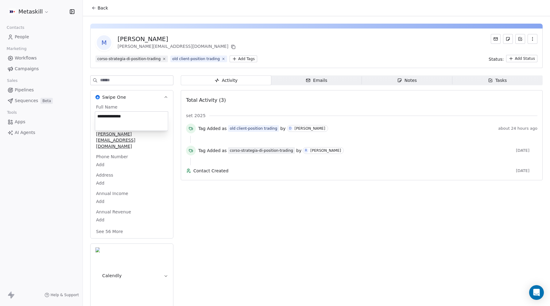
type textarea "**********"
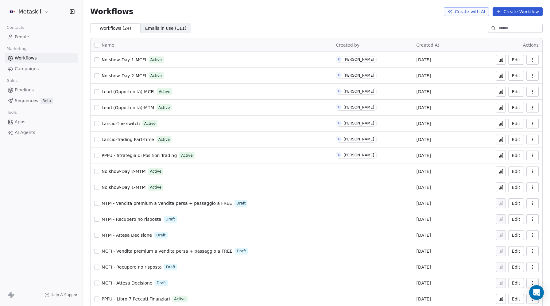
click at [23, 89] on span "Pipelines" at bounding box center [24, 90] width 19 height 6
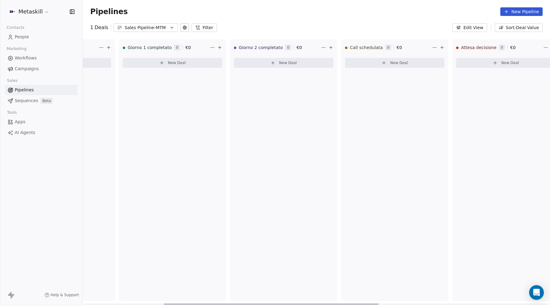
scroll to position [0, 307]
click at [22, 37] on span "People" at bounding box center [22, 37] width 14 height 6
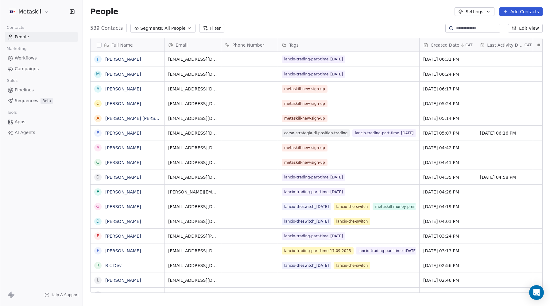
scroll to position [269, 467]
click at [28, 56] on span "Workflows" at bounding box center [26, 58] width 22 height 6
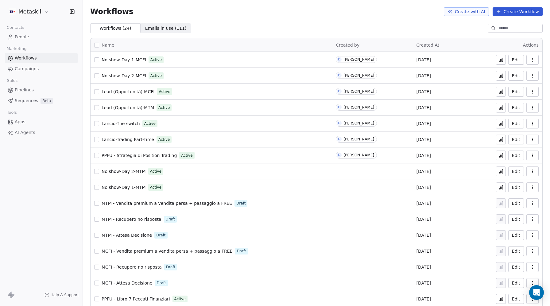
click at [113, 108] on span "Lead (Opportunità)-MTM" at bounding box center [128, 107] width 52 height 5
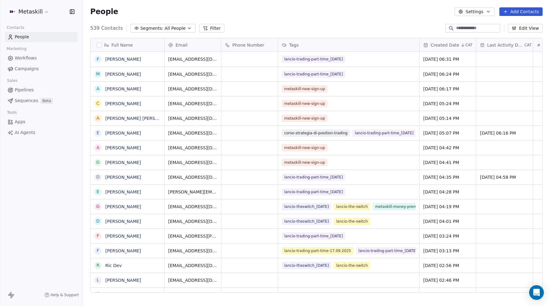
scroll to position [269, 467]
click at [203, 26] on icon at bounding box center [205, 28] width 5 height 5
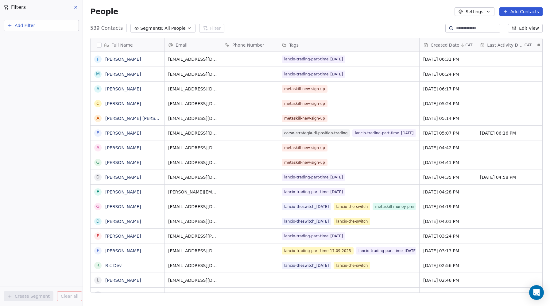
click at [18, 25] on span "Add Filter" at bounding box center [25, 25] width 20 height 6
click at [26, 38] on span "Contact properties" at bounding box center [30, 40] width 40 height 6
type input "****"
click at [17, 71] on span "form-type" at bounding box center [20, 72] width 21 height 6
click at [22, 69] on div "Is" at bounding box center [41, 65] width 64 height 10
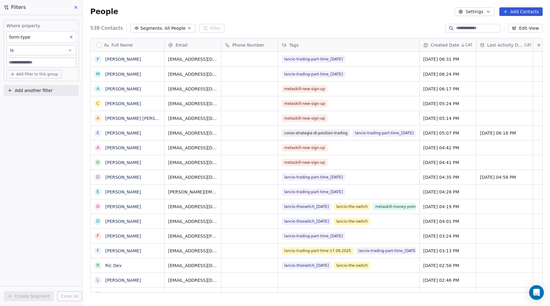
click at [24, 64] on input at bounding box center [41, 62] width 69 height 9
type input "******"
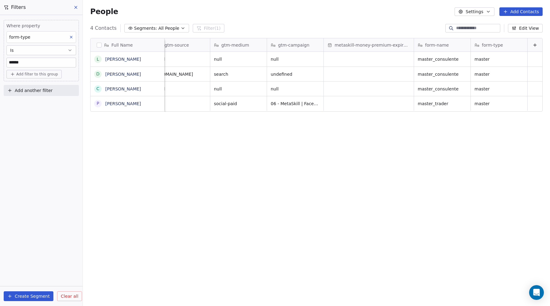
scroll to position [0, 833]
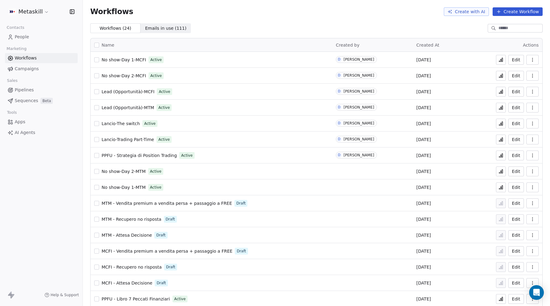
click at [21, 37] on span "People" at bounding box center [22, 37] width 14 height 6
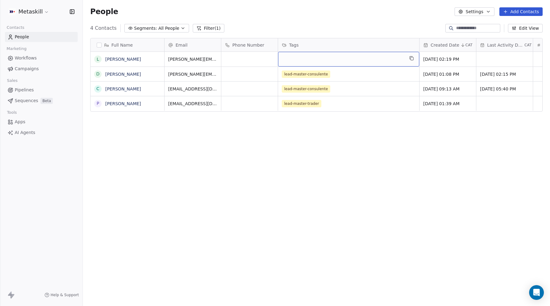
click at [300, 61] on div "grid" at bounding box center [348, 59] width 141 height 15
click at [303, 60] on div "grid" at bounding box center [348, 59] width 141 height 15
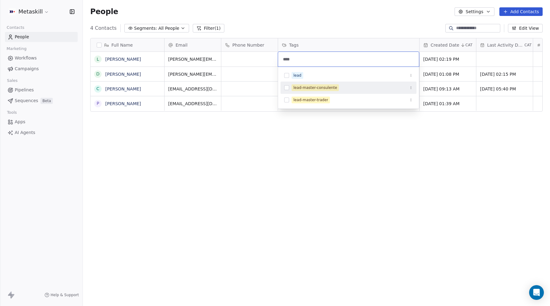
type input "****"
click at [287, 87] on button "Suggestions" at bounding box center [286, 87] width 5 height 5
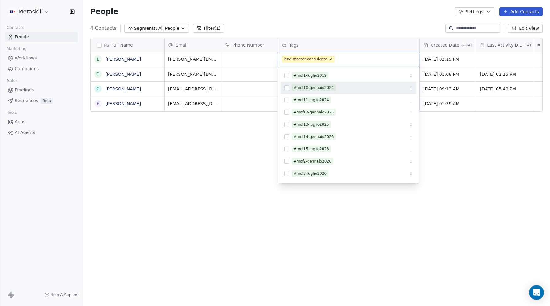
click at [215, 150] on html "Metaskill Contacts People Marketing Workflows Campaigns Sales Pipelines Sequenc…" at bounding box center [275, 153] width 550 height 306
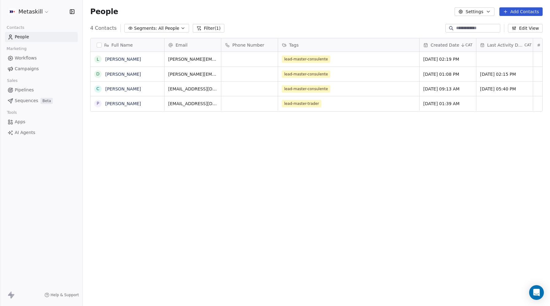
click at [300, 127] on div "Full Name L Lionel Diaz D Daniel Mandatori C Costanzo Bifaro P Paolo Castaldi E…" at bounding box center [316, 167] width 467 height 269
click at [120, 106] on link "[PERSON_NAME]" at bounding box center [123, 103] width 36 height 5
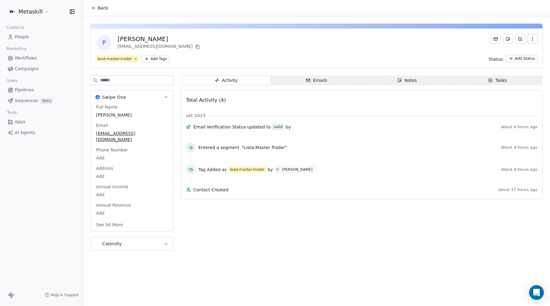
click at [138, 38] on div "[PERSON_NAME]" at bounding box center [160, 39] width 84 height 9
copy div "[PERSON_NAME]"
click at [22, 89] on span "Pipelines" at bounding box center [24, 90] width 19 height 6
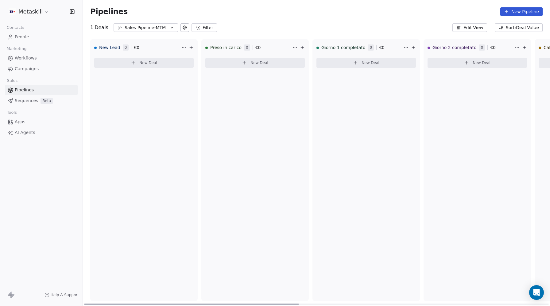
click at [133, 64] on icon at bounding box center [133, 62] width 5 height 5
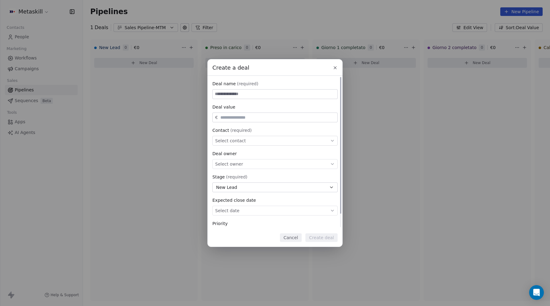
click at [226, 94] on input at bounding box center [275, 94] width 125 height 9
type input "**********"
click at [226, 144] on span "Select contact" at bounding box center [230, 141] width 31 height 6
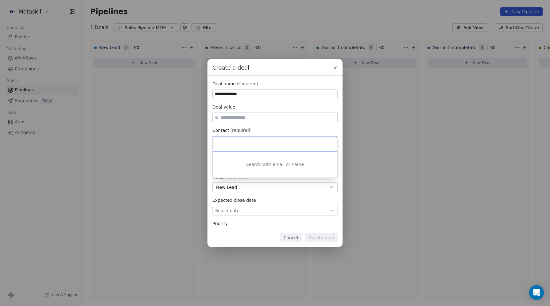
click at [230, 144] on input at bounding box center [275, 144] width 115 height 7
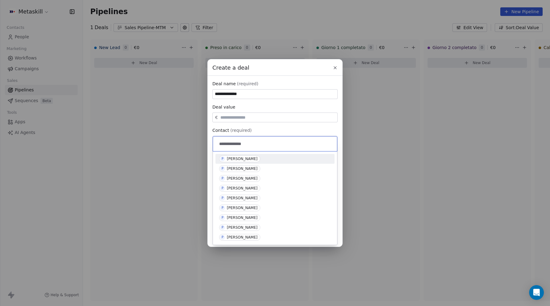
type input "**********"
click at [237, 159] on div "[PERSON_NAME]" at bounding box center [242, 159] width 31 height 4
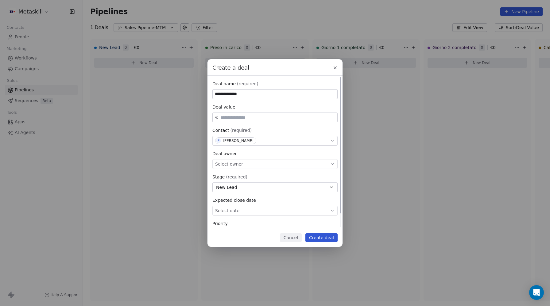
click at [232, 166] on span "Select owner" at bounding box center [229, 164] width 28 height 6
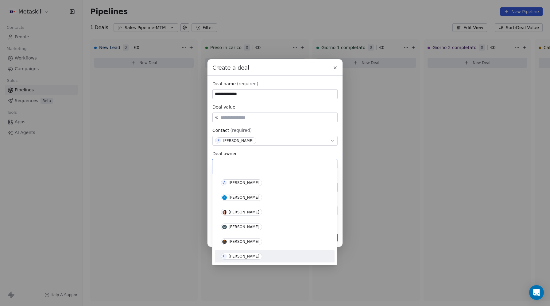
click at [239, 254] on div "Giulio Roselli" at bounding box center [244, 256] width 31 height 4
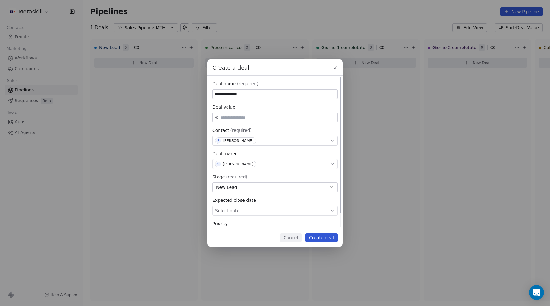
click at [221, 210] on body "**********" at bounding box center [275, 153] width 550 height 306
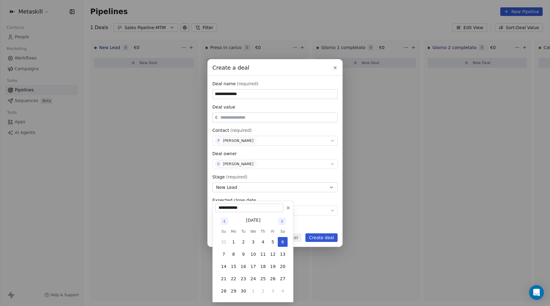
click at [238, 191] on div "**********" at bounding box center [275, 153] width 550 height 188
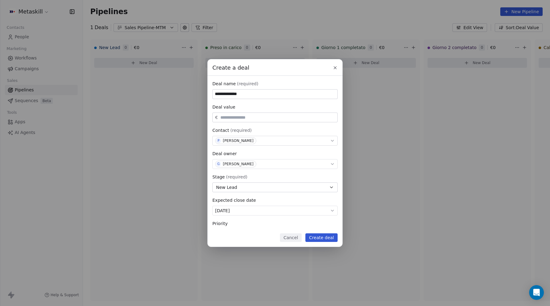
click at [322, 239] on button "Create deal" at bounding box center [321, 237] width 32 height 9
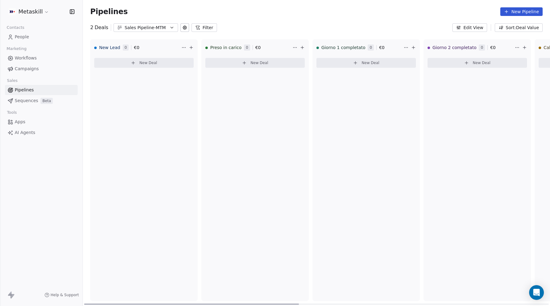
drag, startPoint x: 137, startPoint y: 71, endPoint x: 135, endPoint y: 59, distance: 12.1
click at [137, 71] on div "New Deal" at bounding box center [143, 64] width 99 height 17
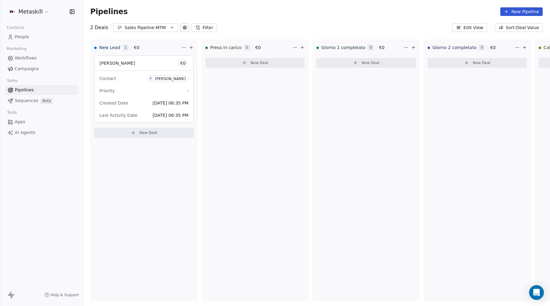
click at [21, 35] on span "People" at bounding box center [22, 37] width 14 height 6
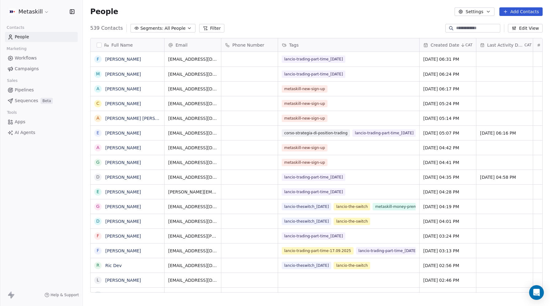
scroll to position [269, 467]
click at [203, 28] on icon at bounding box center [204, 28] width 3 height 3
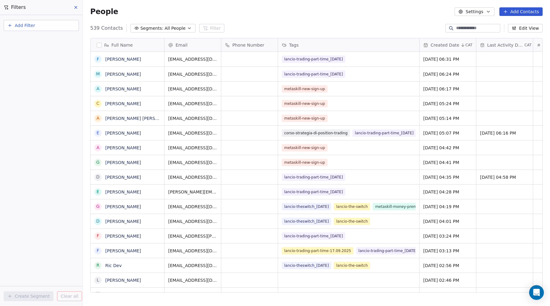
click at [26, 25] on span "Add Filter" at bounding box center [25, 25] width 20 height 6
click at [28, 41] on span "Contact properties" at bounding box center [30, 40] width 40 height 6
type input "****"
click at [20, 62] on span "form-name" at bounding box center [22, 62] width 24 height 6
click at [18, 67] on div "Is" at bounding box center [41, 65] width 64 height 10
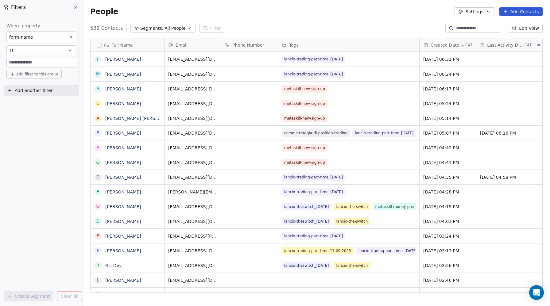
click at [16, 61] on input at bounding box center [41, 62] width 69 height 9
type input "*"
click at [24, 35] on span "form-name" at bounding box center [21, 37] width 24 height 5
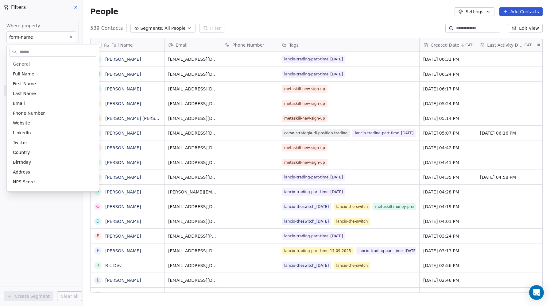
scroll to position [234, 0]
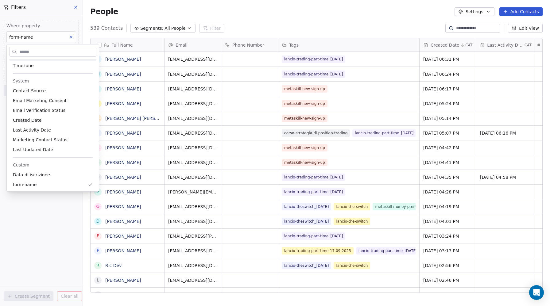
click at [26, 55] on input "text" at bounding box center [57, 52] width 78 height 9
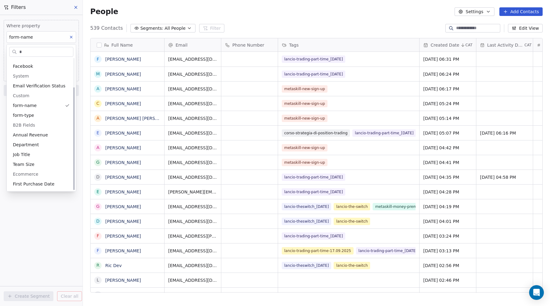
scroll to position [0, 0]
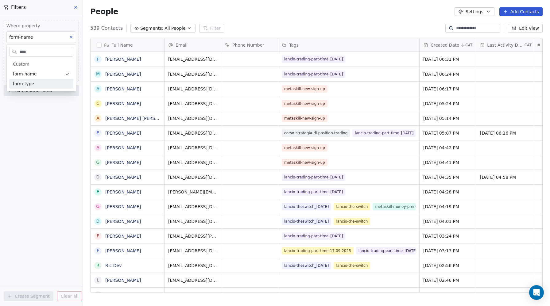
type input "****"
click at [27, 84] on span "form-type" at bounding box center [23, 84] width 21 height 6
click at [26, 61] on input at bounding box center [41, 62] width 69 height 9
type input "******"
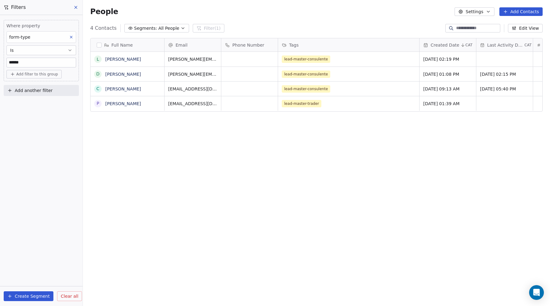
click at [74, 6] on icon at bounding box center [75, 7] width 5 height 5
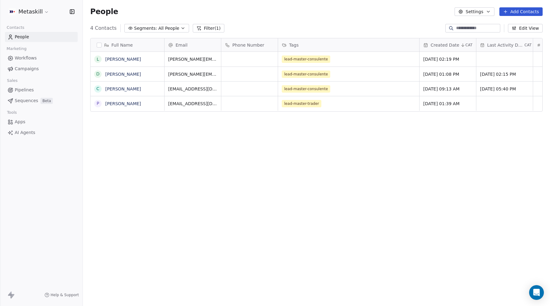
click at [21, 91] on span "Pipelines" at bounding box center [24, 90] width 19 height 6
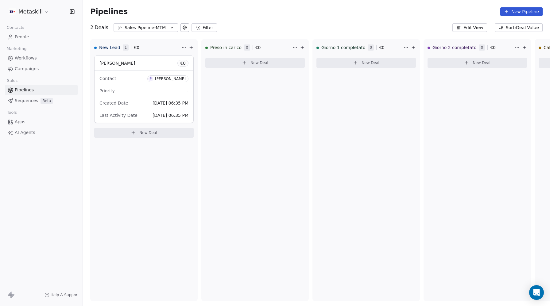
drag, startPoint x: 162, startPoint y: 27, endPoint x: 160, endPoint y: 31, distance: 4.9
click at [162, 27] on div "Sales Pipeline-MTM" at bounding box center [146, 28] width 42 height 6
click at [148, 56] on span "Sales Pipleine-MCFI" at bounding box center [139, 53] width 42 height 6
click at [123, 63] on span "New Deal for [PERSON_NAME]" at bounding box center [131, 63] width 65 height 6
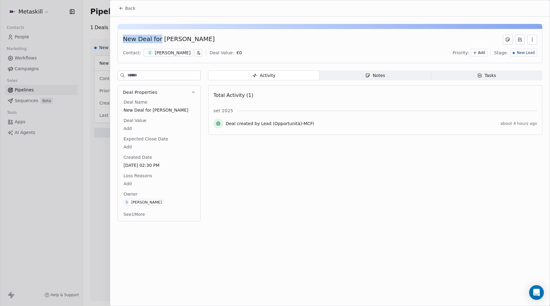
copy div "New Deal for"
drag, startPoint x: 158, startPoint y: 38, endPoint x: 123, endPoint y: 39, distance: 35.0
click at [123, 39] on div "New Deal for [PERSON_NAME]" at bounding box center [169, 40] width 92 height 10
click at [24, 102] on div at bounding box center [275, 153] width 550 height 306
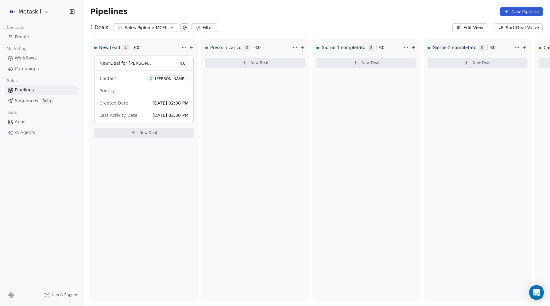
click at [133, 27] on div "Sales Pipleine-MCFI" at bounding box center [146, 28] width 42 height 6
click at [140, 56] on span "Sales Pipleine-MCFI" at bounding box center [139, 53] width 42 height 6
click at [148, 29] on div "Sales Pipleine-MCFI" at bounding box center [146, 28] width 42 height 6
click at [142, 62] on span "Sales Pipeline-MTM" at bounding box center [138, 63] width 41 height 6
click at [119, 62] on span "[PERSON_NAME]" at bounding box center [117, 63] width 36 height 5
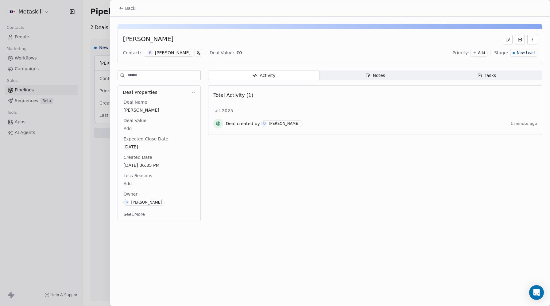
click at [531, 39] on icon "button" at bounding box center [532, 39] width 5 height 5
click at [461, 37] on div "[PERSON_NAME]" at bounding box center [330, 40] width 414 height 10
click at [145, 41] on div "[PERSON_NAME]" at bounding box center [148, 40] width 51 height 10
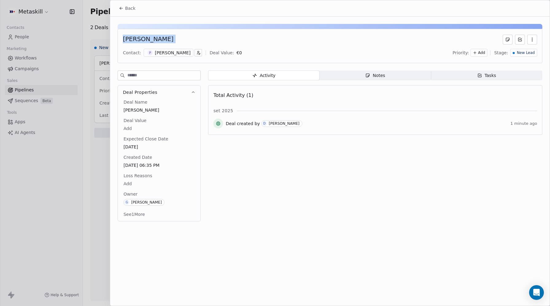
click at [137, 111] on span "[PERSON_NAME]" at bounding box center [158, 110] width 71 height 6
click at [137, 111] on span "[PERSON_NAME]" at bounding box center [159, 110] width 71 height 6
click at [126, 111] on textarea "**********" at bounding box center [159, 116] width 73 height 19
type textarea "**********"
click at [288, 193] on div "Activity Activity Notes Notes Tasks Tasks Total Activity (1) set 2025 Deal crea…" at bounding box center [375, 148] width 334 height 155
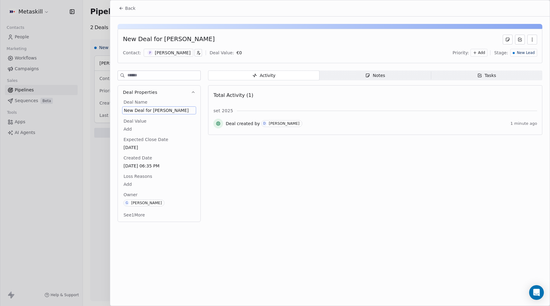
click at [292, 222] on div "Activity Activity Notes Notes Tasks Tasks Total Activity (1) set 2025 Deal crea…" at bounding box center [375, 148] width 334 height 155
click at [33, 91] on div at bounding box center [275, 153] width 550 height 306
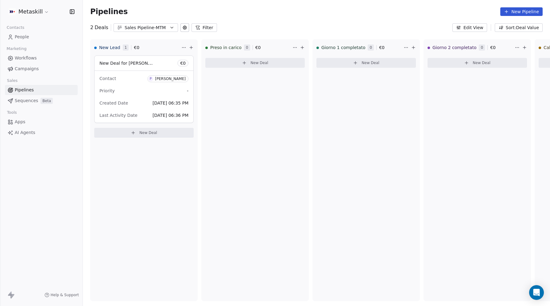
click at [152, 27] on div "Sales Pipeline-MTM" at bounding box center [146, 28] width 42 height 6
click at [144, 53] on span "Sales Pipleine-MCFI" at bounding box center [139, 53] width 42 height 6
click at [145, 27] on div "Sales Pipleine-MCFI" at bounding box center [146, 28] width 42 height 6
click at [135, 64] on span "Sales Pipeline-MTM" at bounding box center [138, 63] width 41 height 6
click at [23, 58] on span "Workflows" at bounding box center [26, 58] width 22 height 6
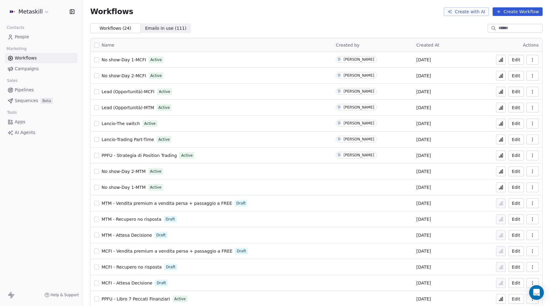
click at [135, 91] on span "Lead (Opportunità)-MCFI" at bounding box center [128, 91] width 53 height 5
click at [499, 91] on icon at bounding box center [500, 91] width 5 height 5
click at [126, 91] on span "Lead (Opportunità)-MCFI" at bounding box center [128, 91] width 53 height 5
click at [22, 92] on span "Pipelines" at bounding box center [24, 90] width 19 height 6
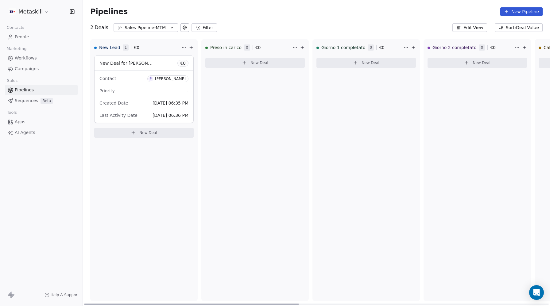
click at [183, 91] on div "Priority -" at bounding box center [143, 91] width 89 height 10
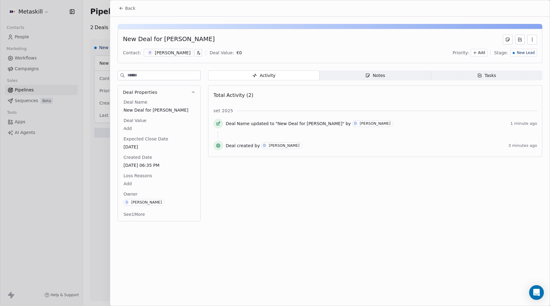
click at [164, 51] on div "[PERSON_NAME]" at bounding box center [173, 53] width 36 height 6
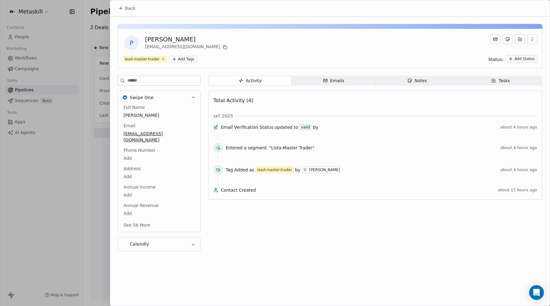
click at [327, 78] on div "Emails" at bounding box center [333, 81] width 21 height 6
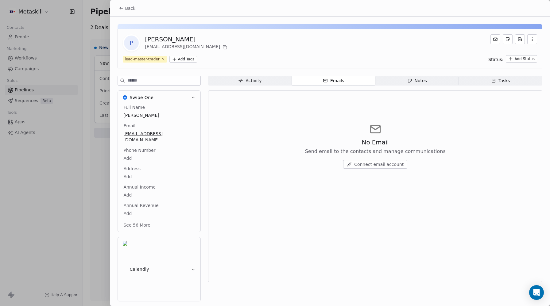
click at [249, 81] on div "Activity" at bounding box center [249, 81] width 23 height 6
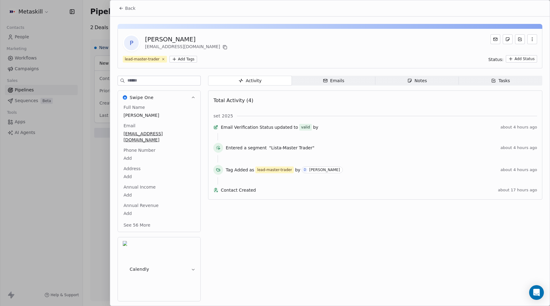
click at [419, 79] on div "Notes" at bounding box center [417, 81] width 20 height 6
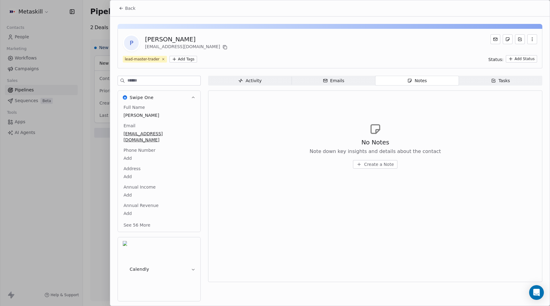
click at [502, 82] on div "Tasks" at bounding box center [500, 81] width 19 height 6
click at [423, 84] on span "Notes Notes" at bounding box center [416, 81] width 83 height 10
click at [514, 83] on span "Tasks Tasks" at bounding box center [500, 81] width 83 height 10
click at [129, 6] on span "Back" at bounding box center [130, 8] width 10 height 6
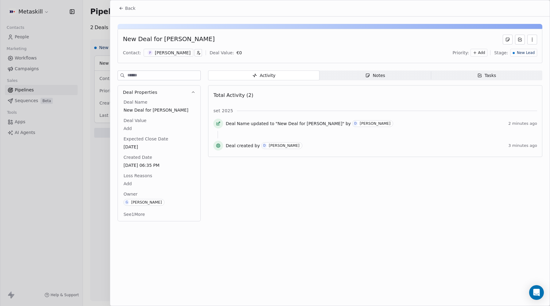
click at [126, 7] on span "Back" at bounding box center [130, 8] width 10 height 6
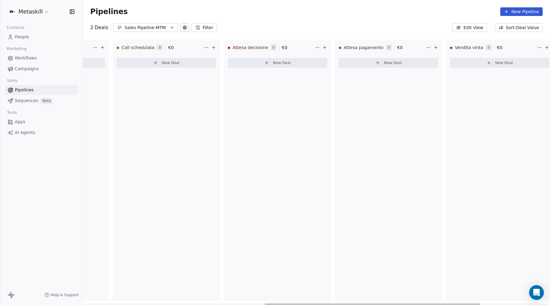
scroll to position [0, 544]
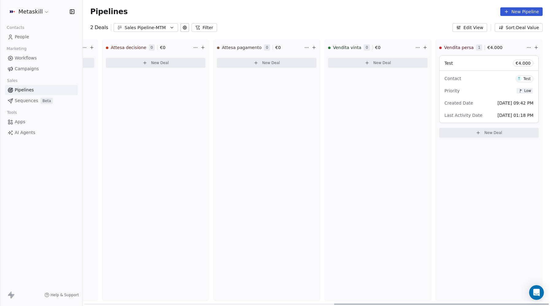
click at [527, 47] on html "Metaskill Contacts People Marketing Workflows Campaigns Sales Pipelines Sequenc…" at bounding box center [275, 153] width 550 height 306
click at [527, 62] on div "Delete" at bounding box center [531, 60] width 29 height 10
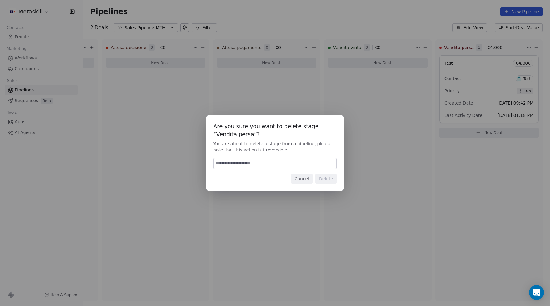
click at [242, 166] on input at bounding box center [275, 163] width 123 height 10
type input "******"
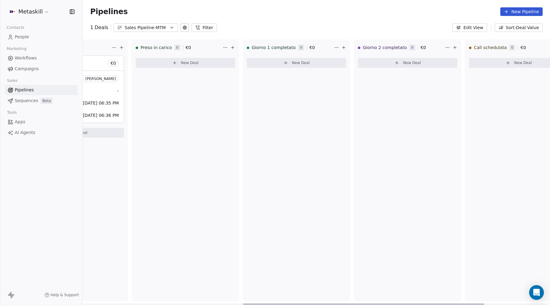
scroll to position [0, 0]
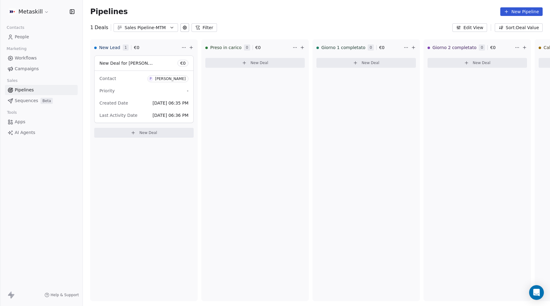
click at [133, 25] on div "Sales Pipeline-MTM" at bounding box center [146, 28] width 42 height 6
click at [132, 51] on span "Sales Pipleine-MCFI" at bounding box center [139, 53] width 42 height 6
click at [20, 35] on span "People" at bounding box center [22, 37] width 14 height 6
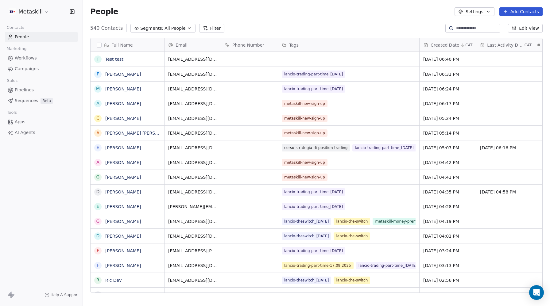
scroll to position [269, 467]
click at [117, 60] on link "Test test" at bounding box center [114, 59] width 18 height 5
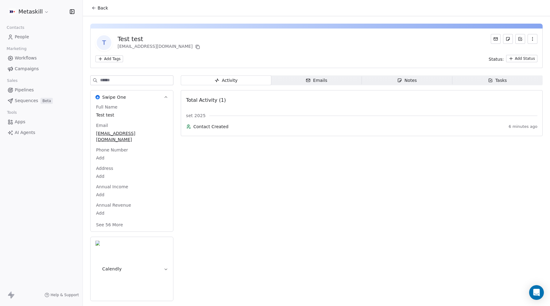
click at [24, 35] on span "People" at bounding box center [22, 37] width 14 height 6
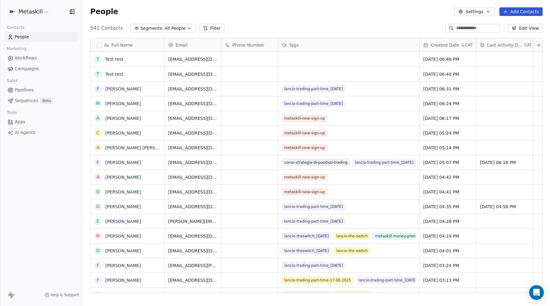
scroll to position [269, 467]
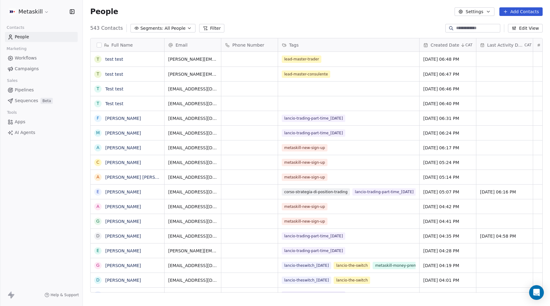
click at [26, 35] on span "People" at bounding box center [22, 37] width 14 height 6
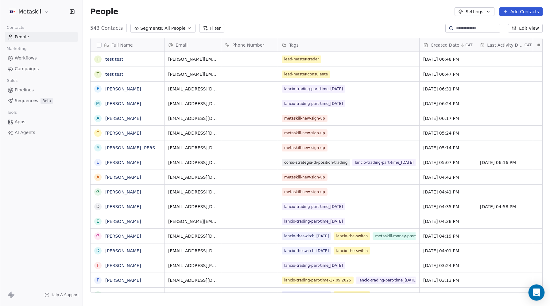
click at [538, 292] on icon "Open Intercom Messenger" at bounding box center [536, 293] width 7 height 8
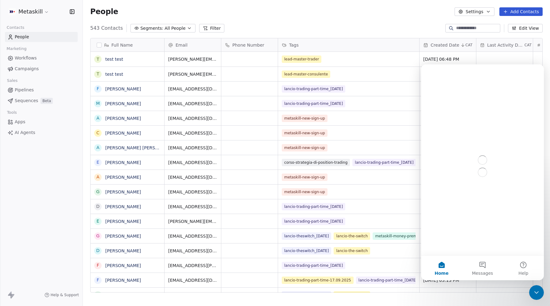
scroll to position [0, 0]
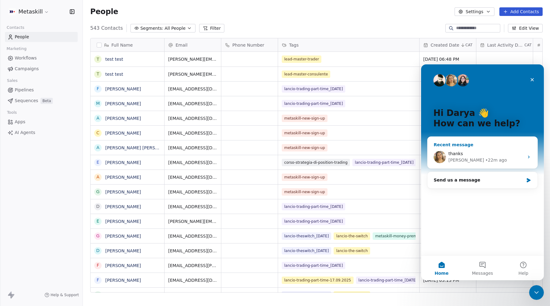
click at [470, 153] on div "thanks" at bounding box center [485, 154] width 75 height 6
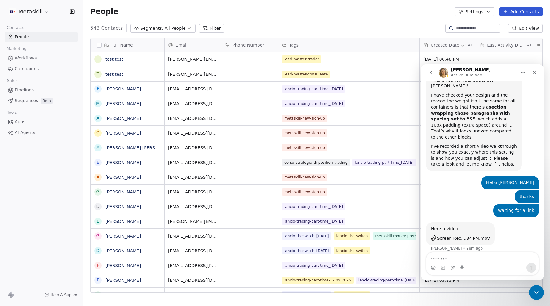
scroll to position [963, 0]
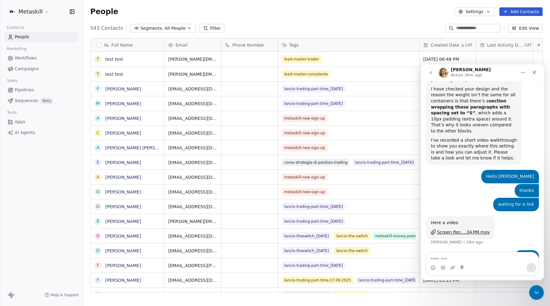
click at [457, 258] on textarea "Message…" at bounding box center [482, 258] width 112 height 10
type textarea "**********"
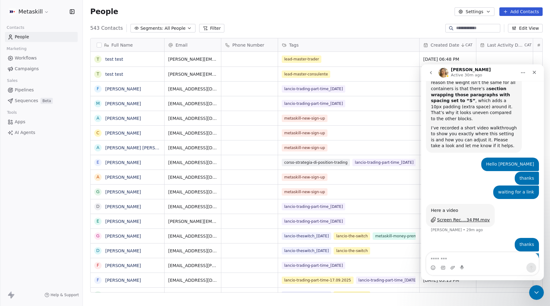
scroll to position [990, 0]
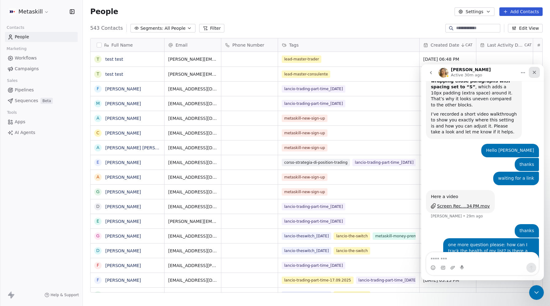
click at [534, 69] on div "Close" at bounding box center [534, 72] width 11 height 11
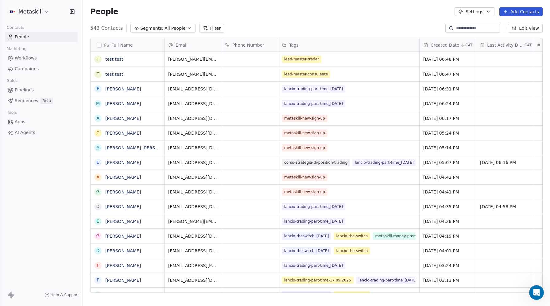
click at [21, 89] on span "Pipelines" at bounding box center [24, 90] width 19 height 6
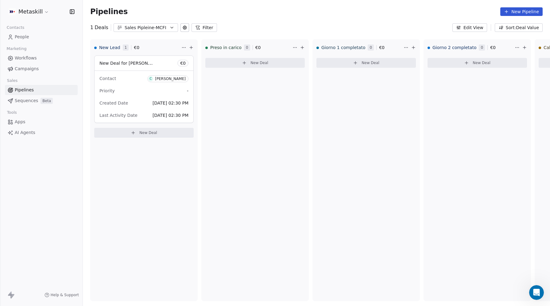
click at [142, 28] on div "Sales Pipleine-MCFI" at bounding box center [146, 28] width 42 height 6
click at [132, 62] on span "Sales Pipeline-MTM" at bounding box center [138, 63] width 41 height 6
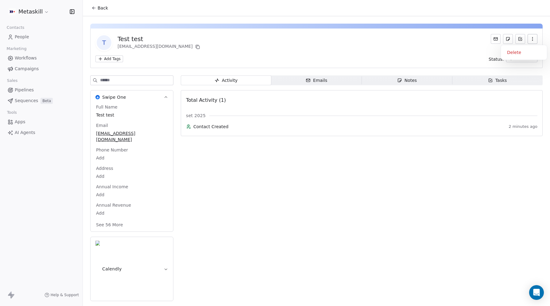
click at [533, 39] on icon "button" at bounding box center [532, 39] width 5 height 5
click at [517, 52] on div "Delete" at bounding box center [523, 53] width 41 height 10
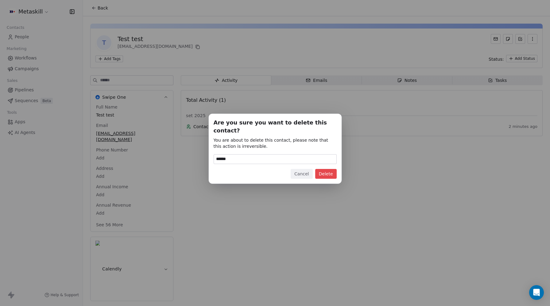
type input "******"
click at [326, 170] on button "Delete" at bounding box center [325, 174] width 21 height 10
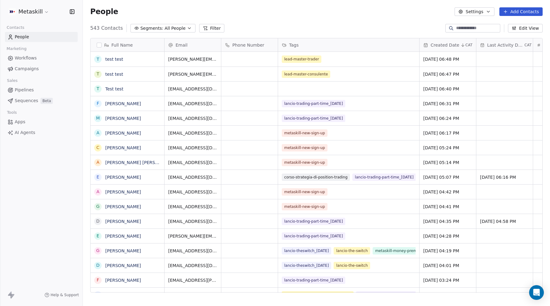
scroll to position [0, 0]
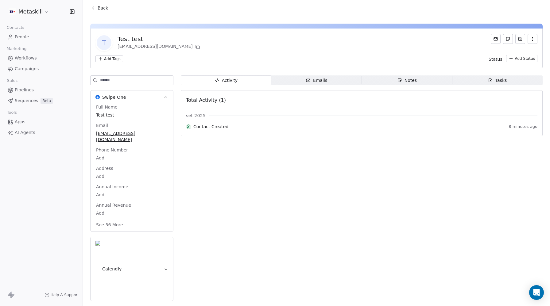
click at [530, 39] on icon "button" at bounding box center [532, 39] width 5 height 5
click at [521, 50] on div "Delete" at bounding box center [523, 53] width 41 height 10
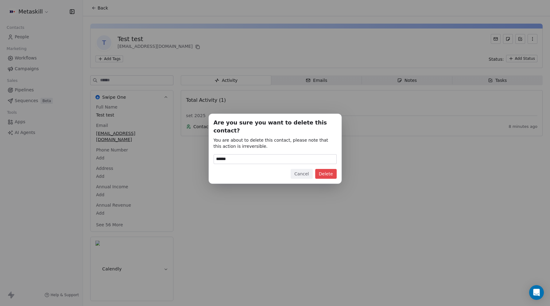
type input "******"
drag, startPoint x: 334, startPoint y: 168, endPoint x: 332, endPoint y: 162, distance: 6.3
click at [334, 169] on button "Delete" at bounding box center [325, 174] width 21 height 10
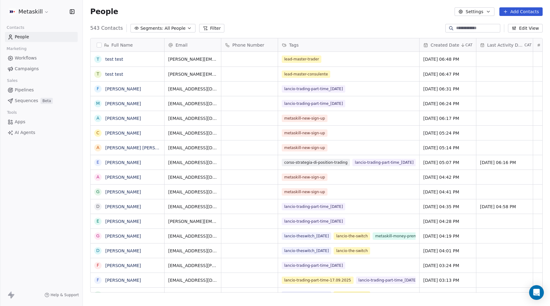
scroll to position [269, 467]
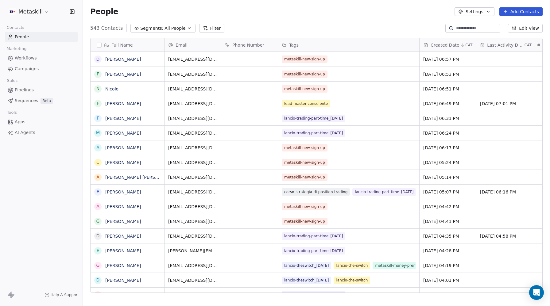
click at [25, 90] on span "Pipelines" at bounding box center [24, 90] width 19 height 6
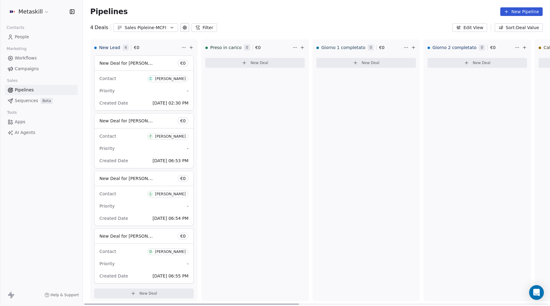
click at [129, 58] on div "New Deal for Costanzo Bifaro € 0" at bounding box center [144, 63] width 99 height 15
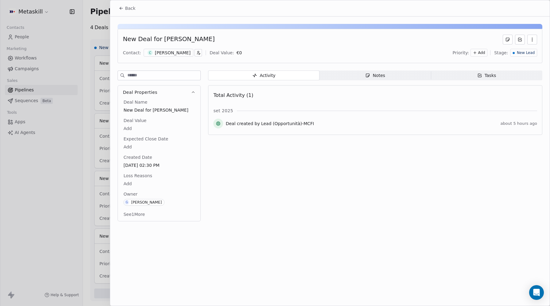
click at [129, 183] on body "Metaskill Contacts People Marketing Workflows Campaigns Sales Pipelines Sequenc…" at bounding box center [275, 153] width 550 height 306
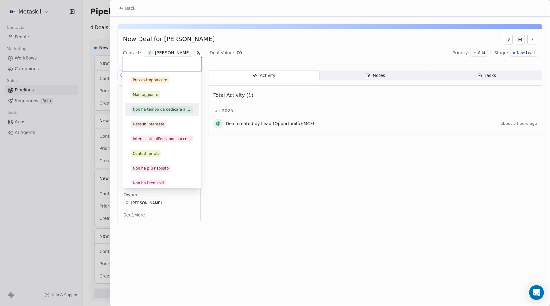
click at [288, 205] on html "Metaskill Contacts People Marketing Workflows Campaigns Sales Pipelines Sequenc…" at bounding box center [275, 153] width 550 height 306
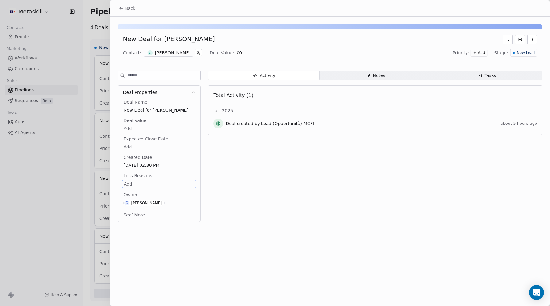
click at [128, 7] on span "Back" at bounding box center [130, 8] width 10 height 6
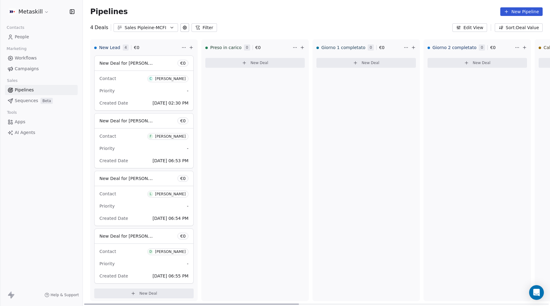
click at [527, 295] on div "Giorno 2 completato 0 € 0 New Deal" at bounding box center [476, 170] width 107 height 262
click at [534, 293] on icon "Open Intercom Messenger" at bounding box center [536, 293] width 7 height 8
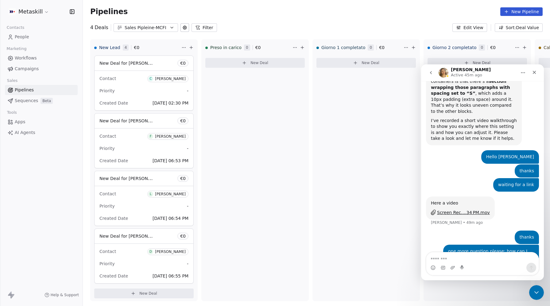
scroll to position [990, 0]
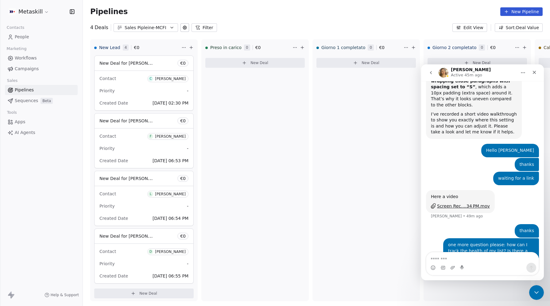
click at [451, 256] on textarea "Message…" at bounding box center [482, 258] width 112 height 10
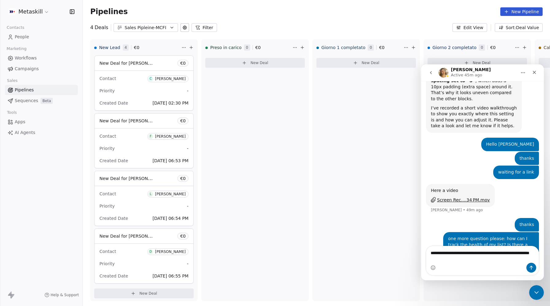
click at [477, 260] on textarea "**********" at bounding box center [482, 254] width 112 height 17
type textarea "**********"
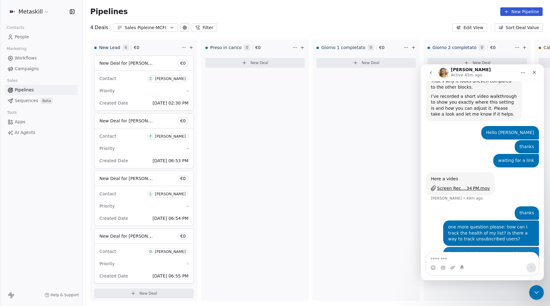
scroll to position [1009, 0]
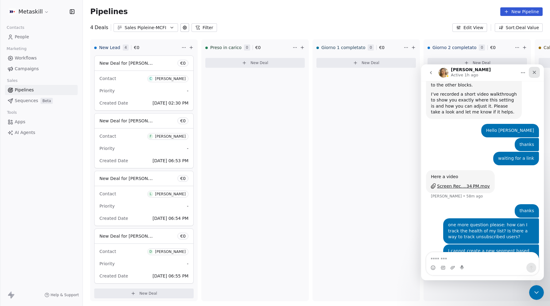
click at [536, 73] on icon "Close" at bounding box center [534, 72] width 5 height 5
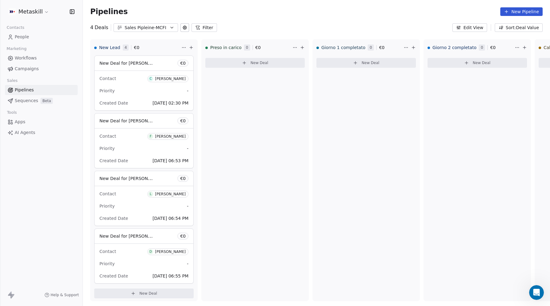
click at [15, 36] on span "People" at bounding box center [22, 37] width 14 height 6
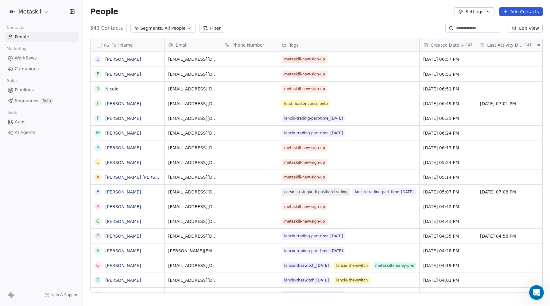
scroll to position [269, 467]
click at [19, 91] on span "Pipelines" at bounding box center [24, 90] width 19 height 6
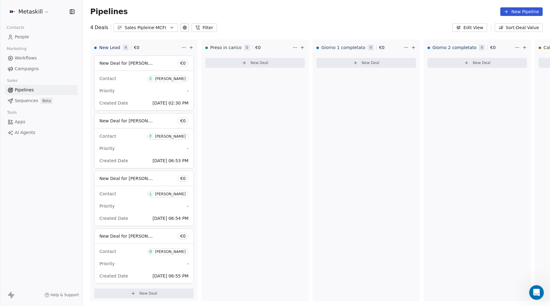
click at [24, 35] on span "People" at bounding box center [22, 37] width 14 height 6
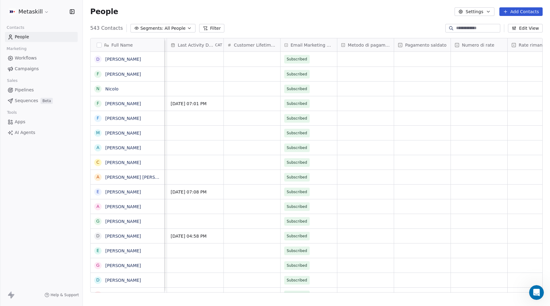
scroll to position [0, 297]
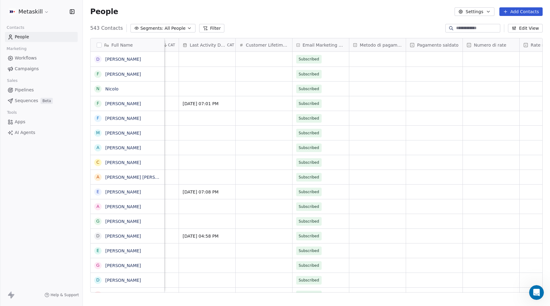
click at [26, 58] on span "Workflows" at bounding box center [26, 58] width 22 height 6
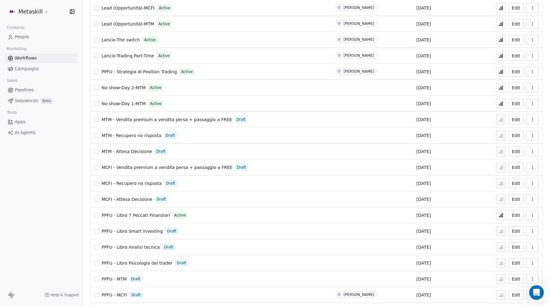
scroll to position [150, 0]
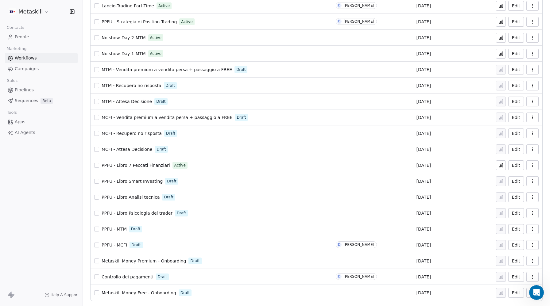
click at [130, 293] on span "Metaskill Money Free - Onboarding" at bounding box center [139, 293] width 75 height 5
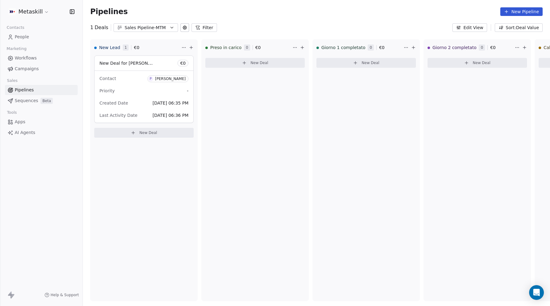
click at [26, 57] on span "Workflows" at bounding box center [26, 58] width 22 height 6
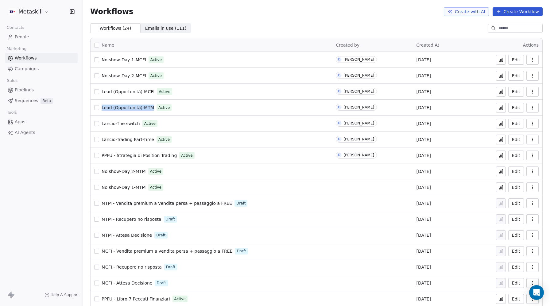
click at [24, 92] on span "Pipelines" at bounding box center [24, 90] width 19 height 6
click at [501, 91] on icon at bounding box center [500, 92] width 1 height 2
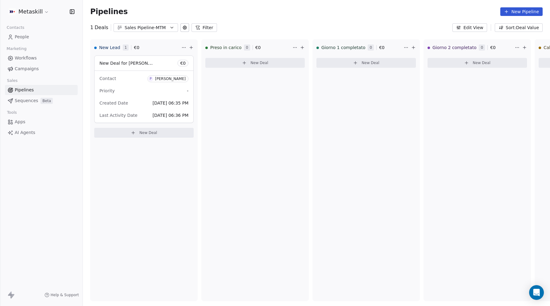
click at [152, 28] on div "Sales Pipeline-MTM" at bounding box center [146, 28] width 42 height 6
click at [147, 51] on span "Sales Pipleine-MCFI" at bounding box center [139, 53] width 42 height 6
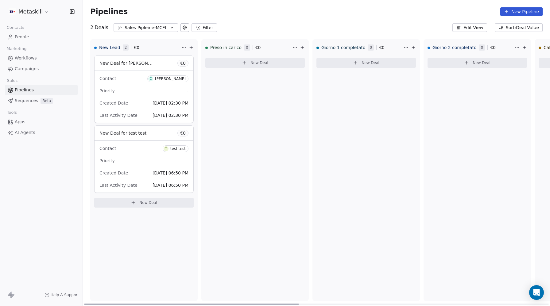
click at [135, 132] on span "New Deal for test test" at bounding box center [122, 133] width 47 height 5
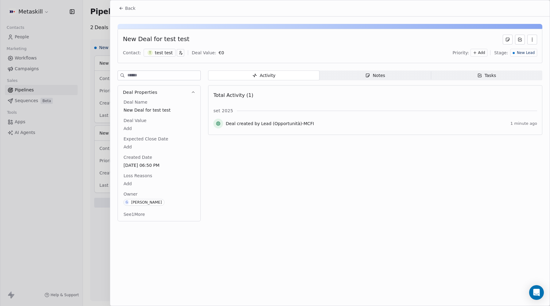
click at [522, 53] on span "New Lead" at bounding box center [526, 52] width 18 height 5
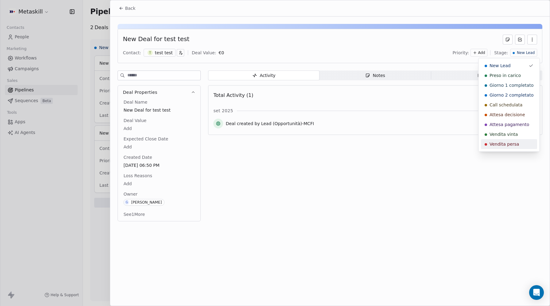
click at [508, 145] on span "Vendita persa" at bounding box center [503, 144] width 29 height 6
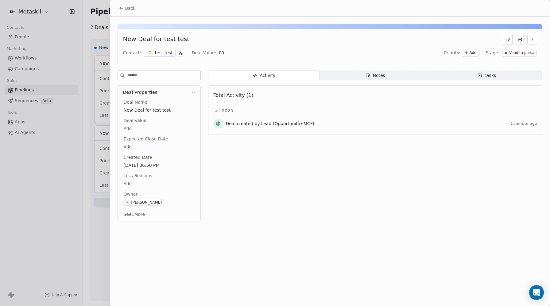
click at [524, 53] on span "Vendita persa" at bounding box center [521, 52] width 25 height 5
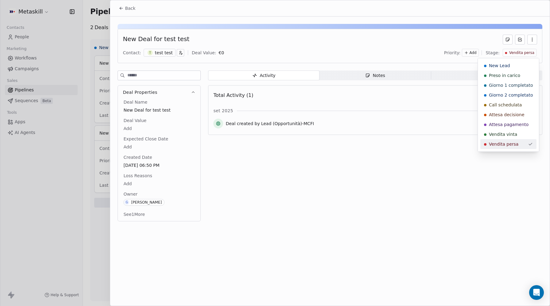
click at [497, 147] on span "Vendita persa" at bounding box center [503, 144] width 29 height 6
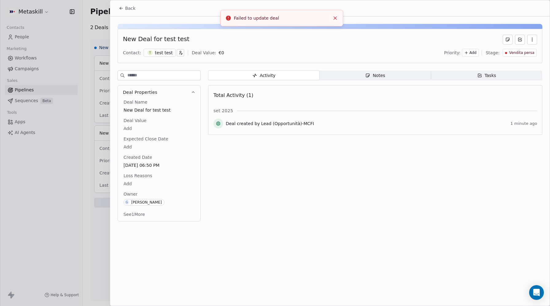
click at [255, 17] on div "Failed to update deal" at bounding box center [282, 18] width 96 height 6
click at [129, 182] on body "Metaskill Contacts People Marketing Workflows Campaigns Sales Pipelines Sequenc…" at bounding box center [275, 153] width 550 height 306
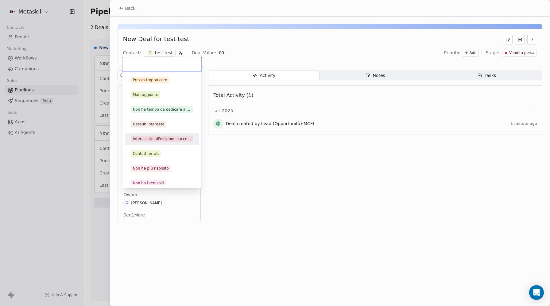
scroll to position [4, 0]
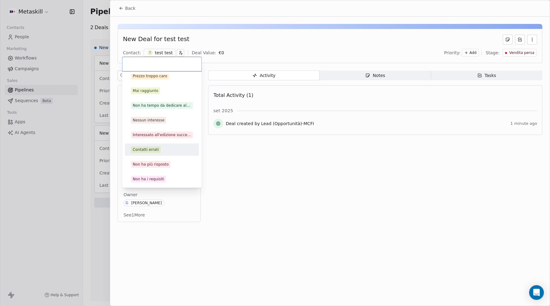
click at [303, 182] on html "Metaskill Contacts People Marketing Workflows Campaigns Sales Pipelines Sequenc…" at bounding box center [275, 153] width 550 height 306
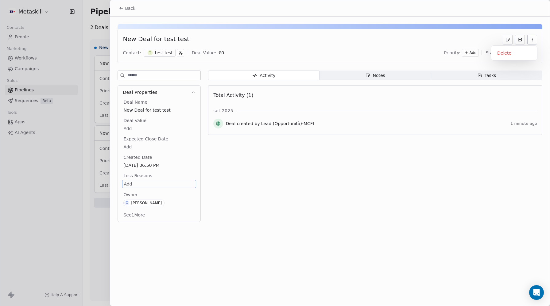
click at [530, 38] on icon "button" at bounding box center [532, 39] width 5 height 5
click at [514, 55] on div "Delete" at bounding box center [513, 53] width 41 height 10
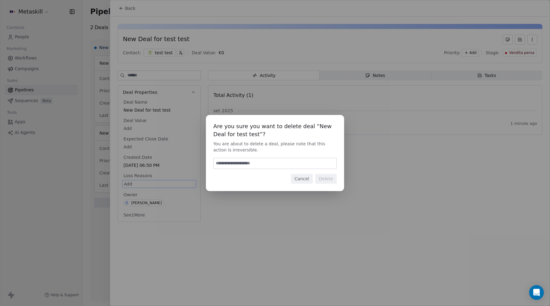
drag, startPoint x: 292, startPoint y: 160, endPoint x: 288, endPoint y: 164, distance: 5.9
click at [290, 161] on input at bounding box center [275, 163] width 123 height 10
click at [288, 164] on input at bounding box center [275, 163] width 123 height 10
type input "******"
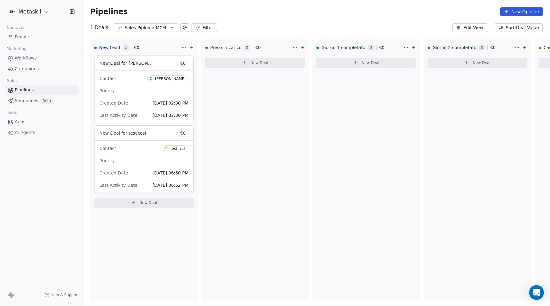
click at [21, 89] on span "Pipelines" at bounding box center [24, 90] width 19 height 6
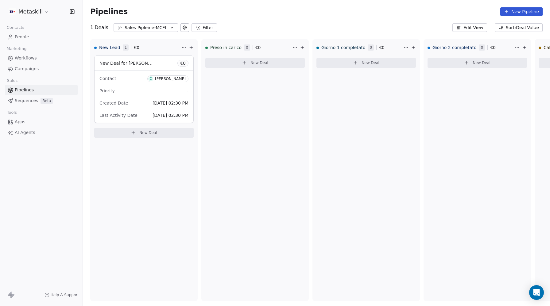
click at [145, 26] on div "Sales Pipleine-MCFI" at bounding box center [146, 28] width 42 height 6
click at [135, 63] on span "Sales Pipeline-MTM" at bounding box center [138, 63] width 41 height 6
click at [22, 38] on span "People" at bounding box center [22, 37] width 14 height 6
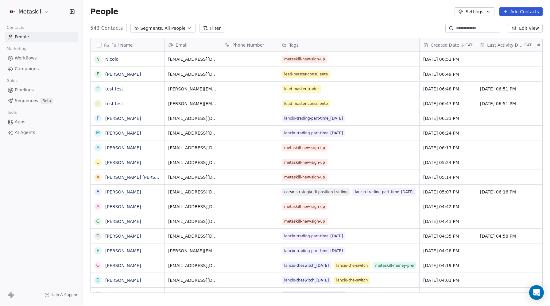
scroll to position [269, 467]
click at [208, 26] on button "Filter" at bounding box center [211, 28] width 25 height 9
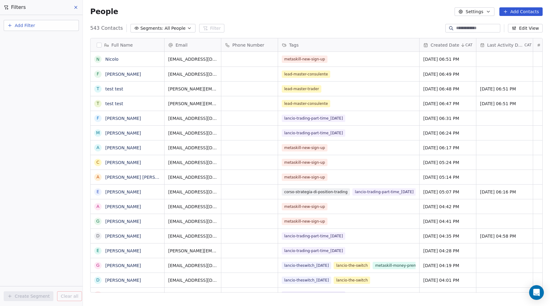
click at [18, 25] on span "Add Filter" at bounding box center [25, 25] width 20 height 6
click at [20, 39] on span "Contact properties" at bounding box center [30, 40] width 40 height 6
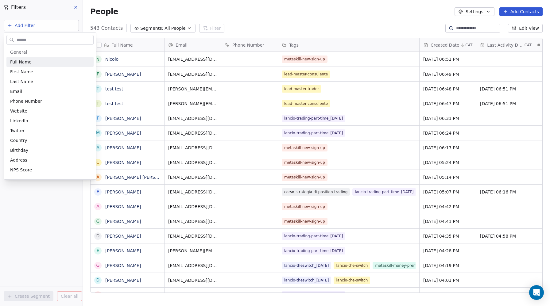
click at [20, 39] on input "text" at bounding box center [54, 40] width 78 height 9
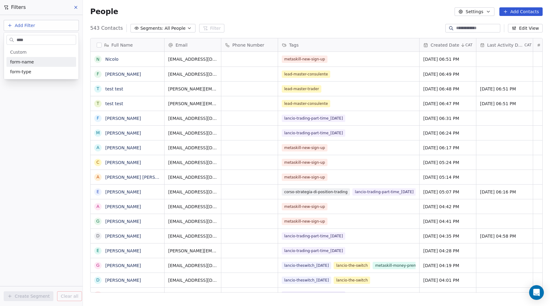
type input "****"
click at [18, 62] on span "form-name" at bounding box center [22, 62] width 24 height 6
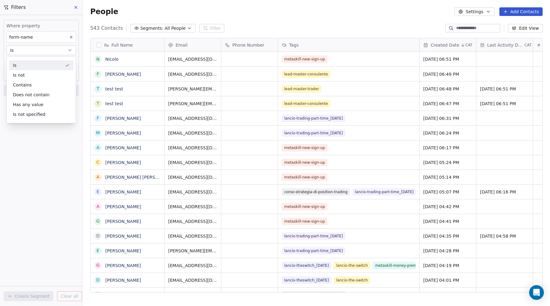
click at [16, 63] on div "Is" at bounding box center [41, 65] width 64 height 10
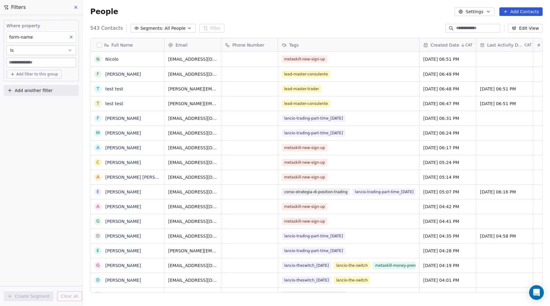
click at [17, 62] on input at bounding box center [41, 62] width 69 height 9
type input "******"
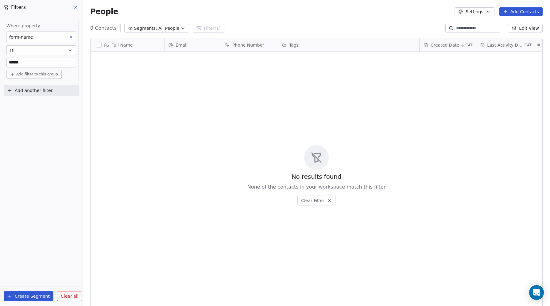
click at [15, 63] on input "******" at bounding box center [41, 62] width 69 height 9
click at [20, 39] on span "form-name" at bounding box center [21, 37] width 24 height 5
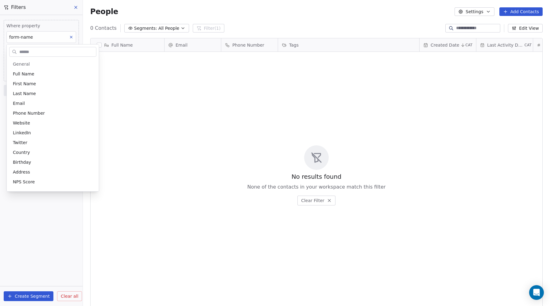
scroll to position [234, 0]
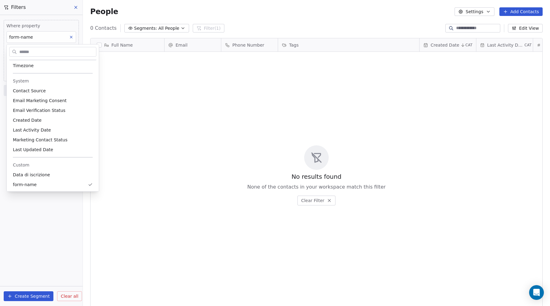
click at [24, 52] on input "text" at bounding box center [57, 52] width 78 height 9
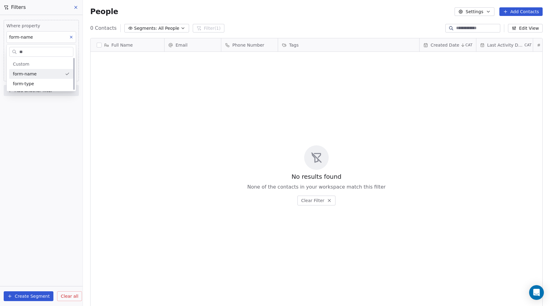
scroll to position [0, 0]
type input "****"
click at [22, 83] on span "form-type" at bounding box center [23, 84] width 21 height 6
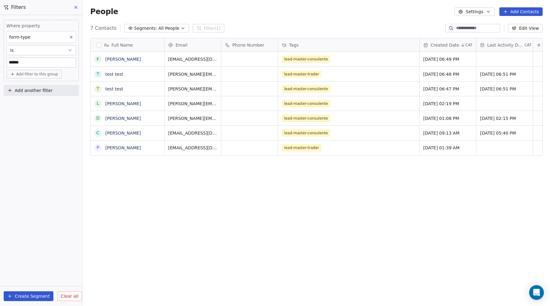
click at [273, 214] on div "Full Name F [PERSON_NAME] t test test t test test L [PERSON_NAME] D [PERSON_NAM…" at bounding box center [316, 167] width 467 height 269
click at [397, 205] on div "Full Name F [PERSON_NAME] t test test t test test L [PERSON_NAME] D [PERSON_NAM…" at bounding box center [316, 167] width 467 height 269
click at [75, 6] on icon at bounding box center [75, 7] width 5 height 5
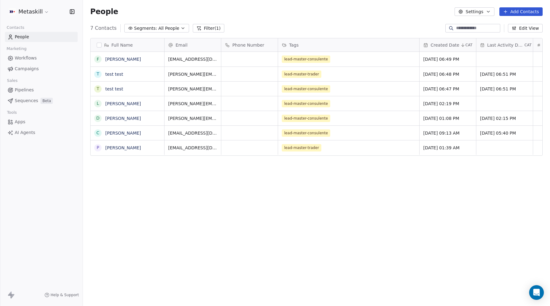
click at [21, 36] on span "People" at bounding box center [22, 37] width 14 height 6
click at [211, 28] on button "Filter (1)" at bounding box center [209, 28] width 32 height 9
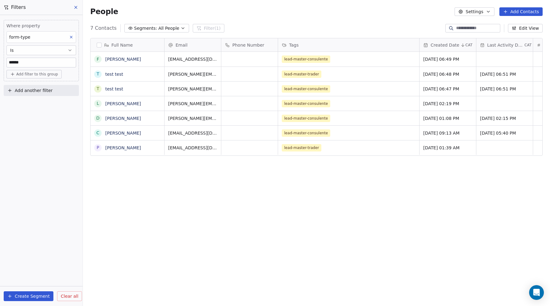
click at [71, 37] on icon at bounding box center [71, 37] width 2 height 2
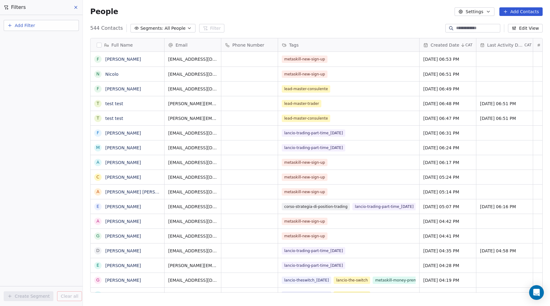
click at [50, 26] on button "Add Filter" at bounding box center [41, 25] width 75 height 11
click at [20, 41] on span "Contact properties" at bounding box center [30, 40] width 40 height 6
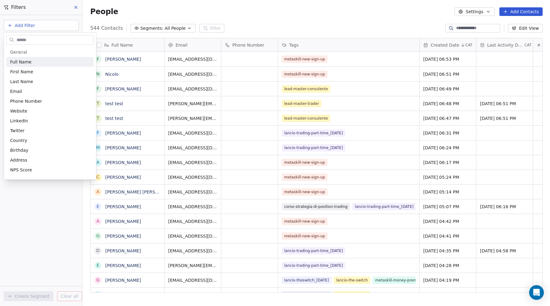
click at [23, 36] on input "text" at bounding box center [54, 40] width 78 height 9
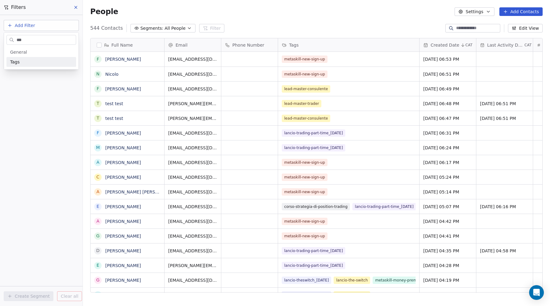
type input "***"
click at [14, 62] on span "Tags" at bounding box center [15, 62] width 10 height 6
click at [24, 67] on div "Includes" at bounding box center [41, 65] width 64 height 10
click at [22, 61] on body "Metaskill Contacts People Marketing Workflows Campaigns Sales Pipelines Sequenc…" at bounding box center [275, 153] width 550 height 306
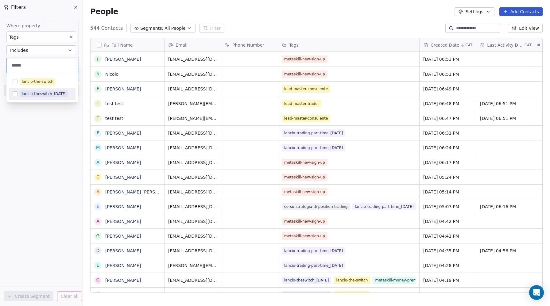
type input "******"
click at [27, 140] on html "Metaskill Contacts People Marketing Workflows Campaigns Sales Pipelines Sequenc…" at bounding box center [275, 153] width 550 height 306
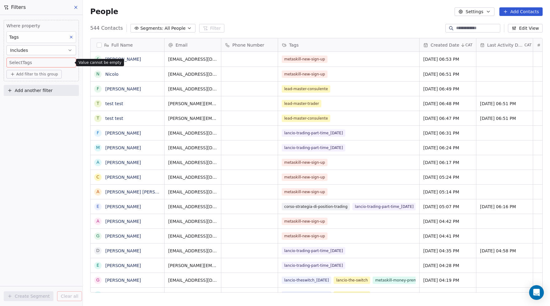
click at [27, 63] on body "Metaskill Contacts People Marketing Workflows Campaigns Sales Pipelines Sequenc…" at bounding box center [275, 153] width 550 height 306
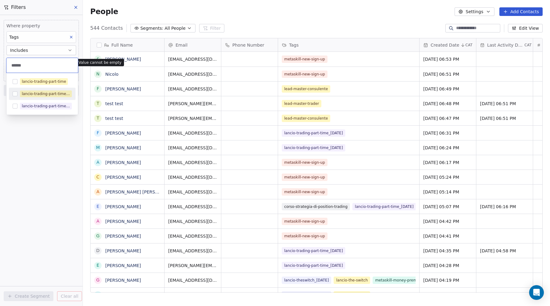
type input "******"
click at [12, 92] on div "lancio-trading-part-time-17.09.2025" at bounding box center [42, 94] width 67 height 10
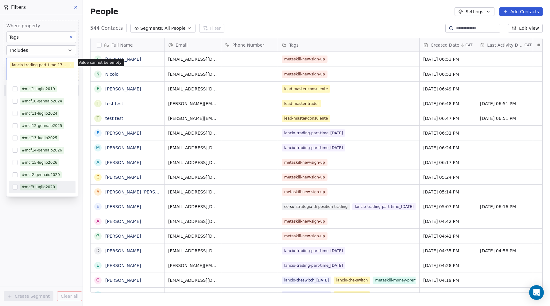
click at [28, 222] on html "Metaskill Contacts People Marketing Workflows Campaigns Sales Pipelines Sequenc…" at bounding box center [275, 153] width 550 height 306
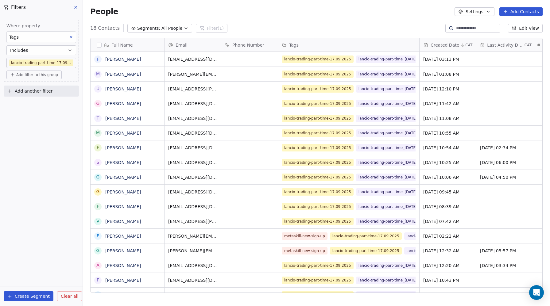
scroll to position [269, 467]
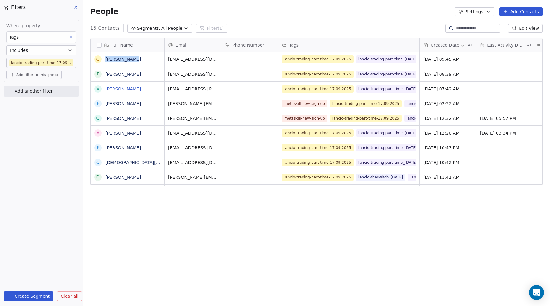
drag, startPoint x: 120, startPoint y: 73, endPoint x: 119, endPoint y: 89, distance: 15.4
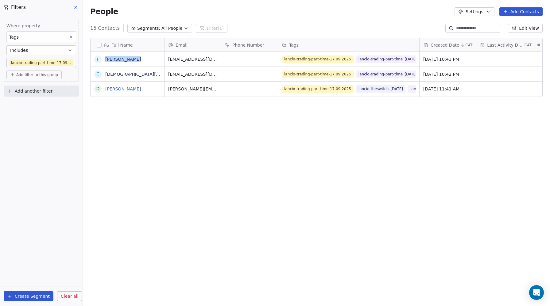
click at [115, 88] on link "Darya Nestsiarovich" at bounding box center [123, 89] width 36 height 5
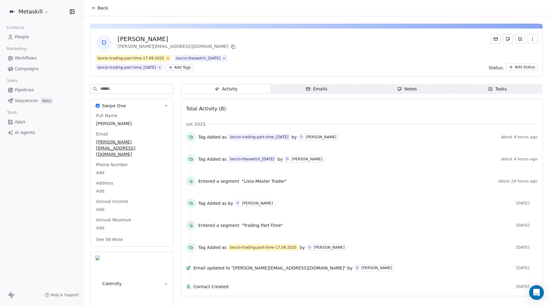
click at [167, 58] on icon at bounding box center [168, 58] width 2 height 2
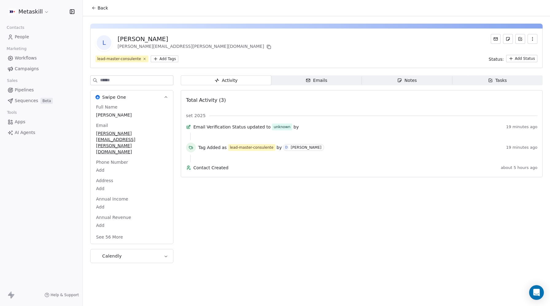
click at [127, 39] on div "[PERSON_NAME]" at bounding box center [195, 39] width 155 height 9
copy div "[PERSON_NAME]"
click at [25, 90] on span "Pipelines" at bounding box center [24, 90] width 19 height 6
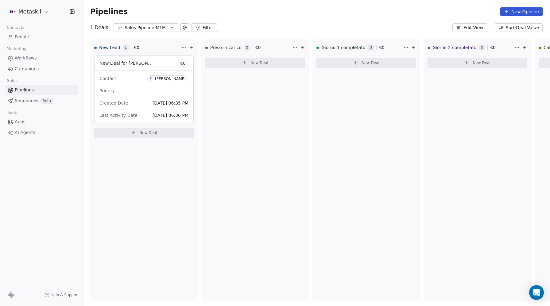
click at [145, 27] on div "Sales Pipeline-MTM" at bounding box center [146, 28] width 42 height 6
click at [134, 52] on span "Sales Pipleine-MCFI" at bounding box center [139, 53] width 42 height 6
click at [146, 132] on span "New Deal" at bounding box center [148, 132] width 18 height 5
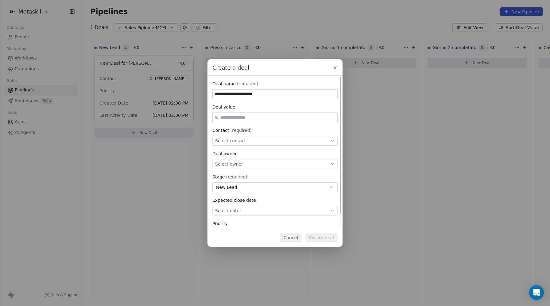
type input "**********"
click at [224, 141] on span "Select contact" at bounding box center [230, 141] width 31 height 6
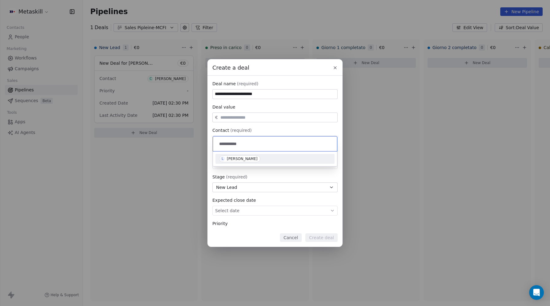
type input "**********"
click at [234, 159] on div "[PERSON_NAME]" at bounding box center [242, 159] width 31 height 4
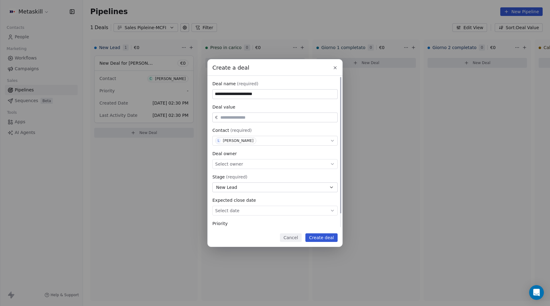
click at [233, 165] on span "Select owner" at bounding box center [229, 164] width 28 height 6
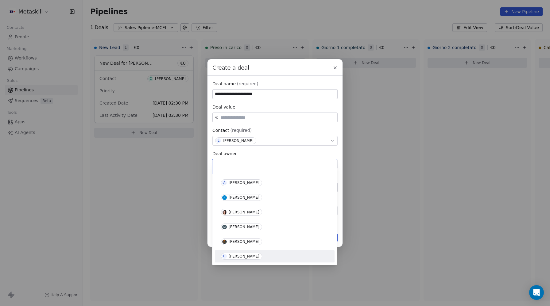
click at [234, 254] on span "G [PERSON_NAME]" at bounding box center [241, 256] width 41 height 7
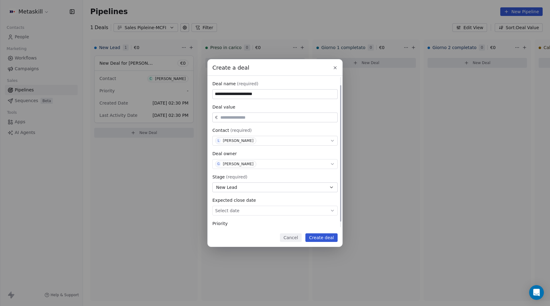
scroll to position [15, 0]
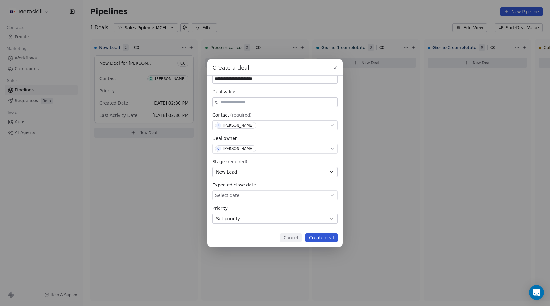
click at [326, 238] on button "Create deal" at bounding box center [321, 237] width 32 height 9
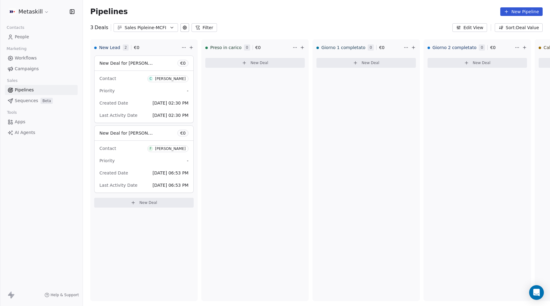
click at [468, 27] on button "Edit View" at bounding box center [469, 27] width 35 height 9
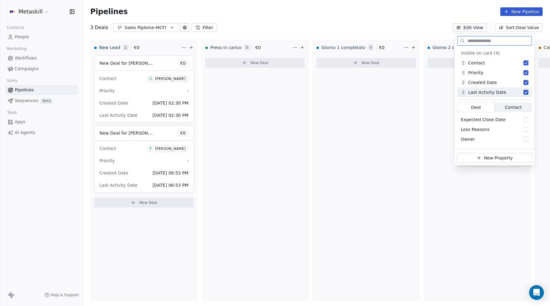
click at [526, 91] on button "Suggestions" at bounding box center [525, 92] width 5 height 5
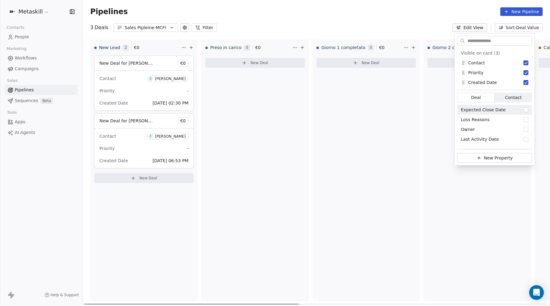
click at [324, 149] on div "Giorno 1 completato 0 € 0 New Deal" at bounding box center [365, 170] width 107 height 262
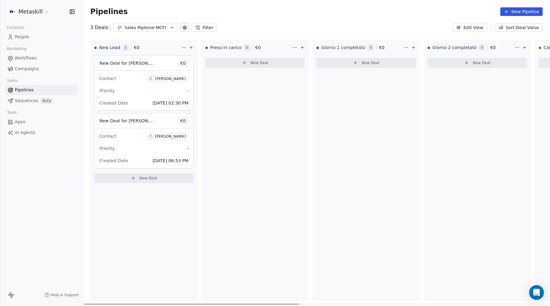
click at [139, 178] on button "New Deal" at bounding box center [143, 178] width 99 height 10
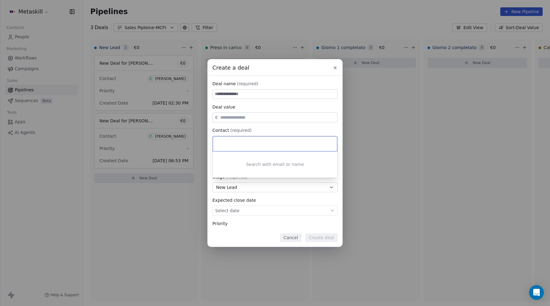
click at [248, 92] on div "Create a deal Deal name (required) Deal value € Contact (required) Select conta…" at bounding box center [275, 153] width 550 height 188
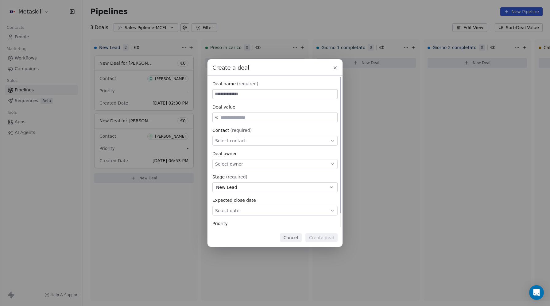
click at [248, 92] on input at bounding box center [275, 94] width 125 height 9
paste input "**********"
type input "**********"
click at [225, 142] on span "Select contact" at bounding box center [230, 141] width 31 height 6
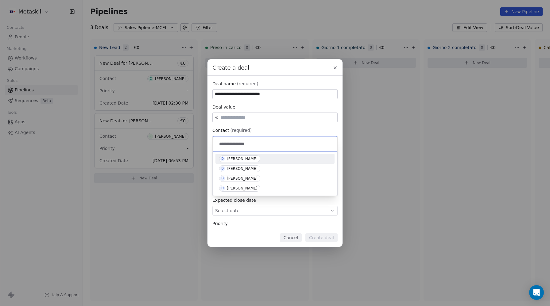
type input "**********"
click at [238, 158] on div "[PERSON_NAME]" at bounding box center [242, 159] width 31 height 4
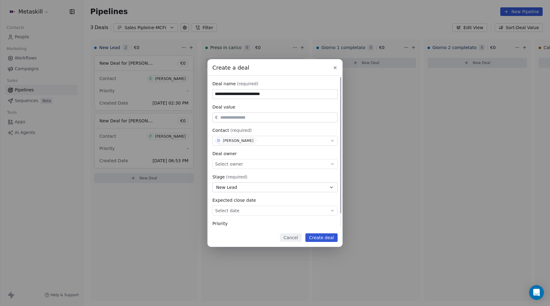
click at [231, 163] on span "Select owner" at bounding box center [229, 164] width 28 height 6
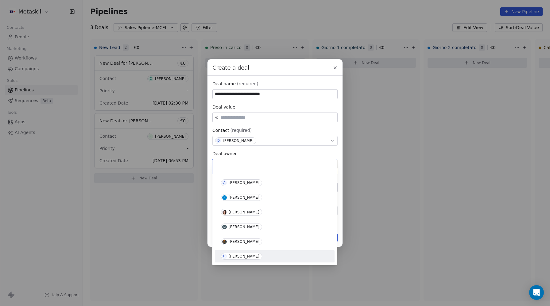
click at [237, 257] on div "[PERSON_NAME]" at bounding box center [244, 256] width 31 height 4
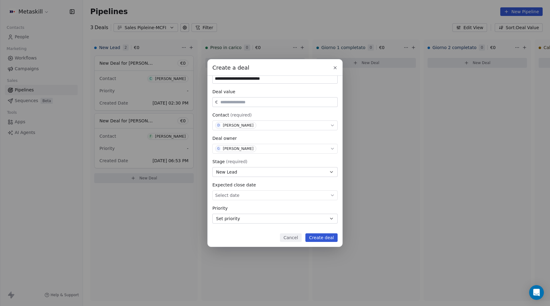
click at [326, 236] on button "Create deal" at bounding box center [321, 237] width 32 height 9
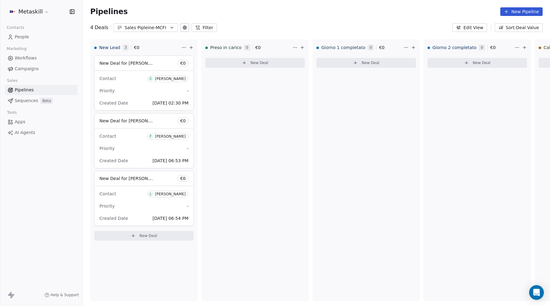
drag, startPoint x: 153, startPoint y: 26, endPoint x: 153, endPoint y: 30, distance: 4.3
click at [153, 26] on div "Sales Pipleine-MCFI" at bounding box center [146, 28] width 42 height 6
click at [149, 63] on span "Sales Pipeline-MTM" at bounding box center [139, 63] width 41 height 6
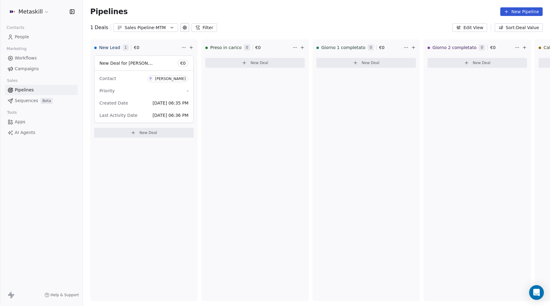
click at [145, 27] on div "Sales Pipeline-MTM" at bounding box center [146, 28] width 42 height 6
click at [141, 49] on div "Sales Pipleine-MCFI" at bounding box center [149, 53] width 70 height 10
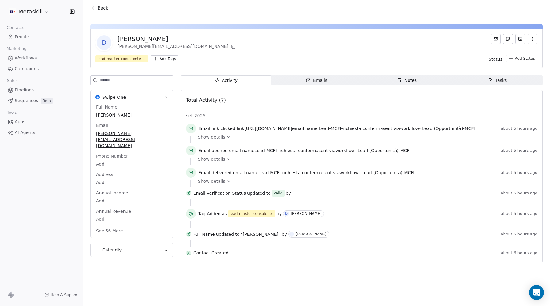
click at [149, 37] on div "Daniel Mandatori" at bounding box center [177, 39] width 119 height 9
copy div "Daniel Mandatori"
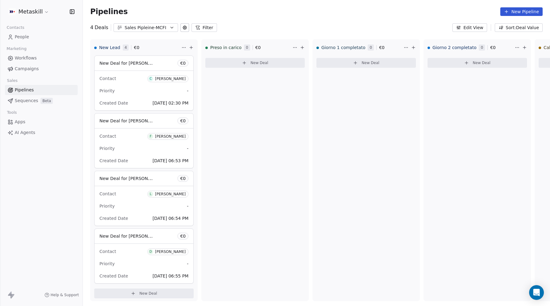
click at [28, 37] on span "People" at bounding box center [22, 37] width 14 height 6
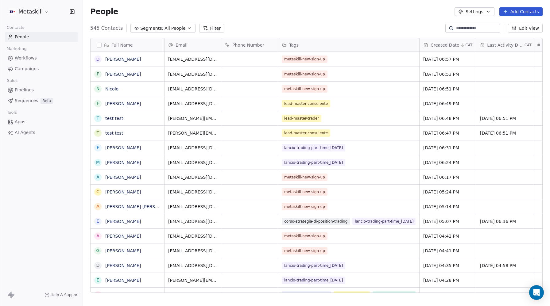
scroll to position [269, 467]
click at [473, 28] on input at bounding box center [477, 28] width 43 height 6
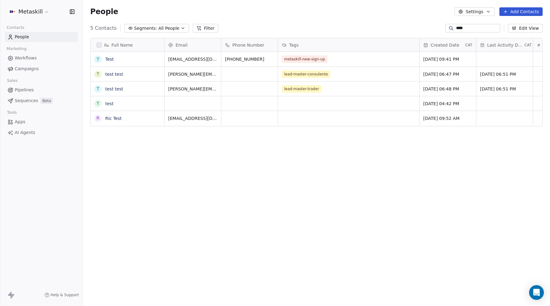
type input "****"
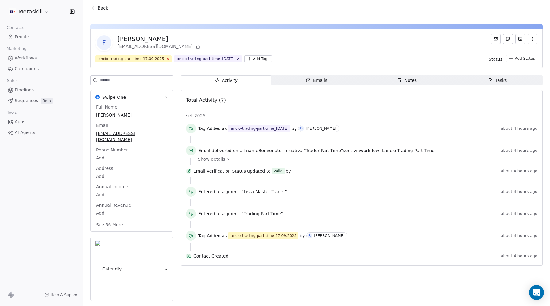
click at [167, 58] on icon at bounding box center [168, 59] width 2 height 2
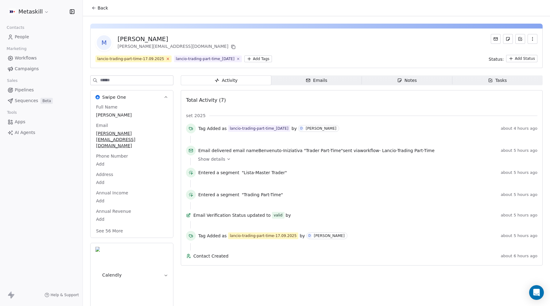
click at [166, 59] on icon at bounding box center [168, 59] width 4 height 4
click at [167, 59] on icon at bounding box center [168, 59] width 4 height 4
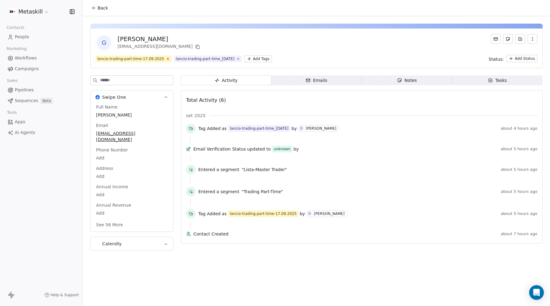
click at [167, 59] on icon at bounding box center [168, 59] width 2 height 2
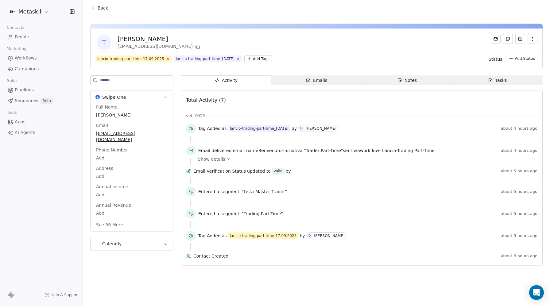
click at [166, 59] on icon at bounding box center [168, 59] width 4 height 4
click at [119, 115] on span "[PERSON_NAME]" at bounding box center [131, 115] width 71 height 6
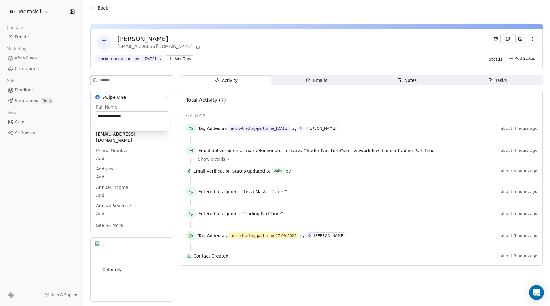
click at [119, 115] on textarea "**********" at bounding box center [131, 121] width 73 height 19
click at [114, 115] on textarea "**********" at bounding box center [131, 121] width 73 height 19
type textarea "**********"
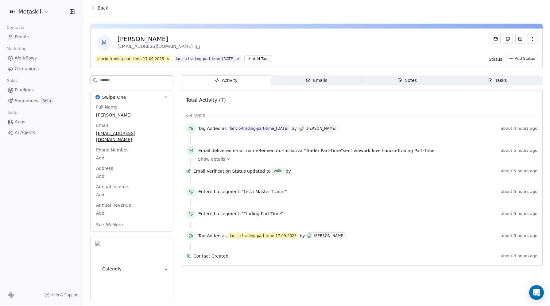
click at [168, 59] on span "lancio-trading-part-time-17.09.2025" at bounding box center [133, 59] width 76 height 7
click at [167, 59] on icon at bounding box center [168, 59] width 2 height 2
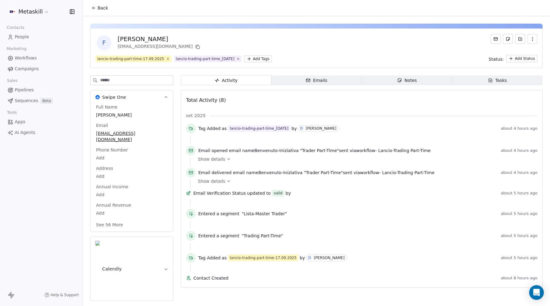
click at [166, 56] on span "lancio-trading-part-time-17.09.2025" at bounding box center [133, 59] width 76 height 7
click at [166, 58] on icon at bounding box center [168, 59] width 4 height 4
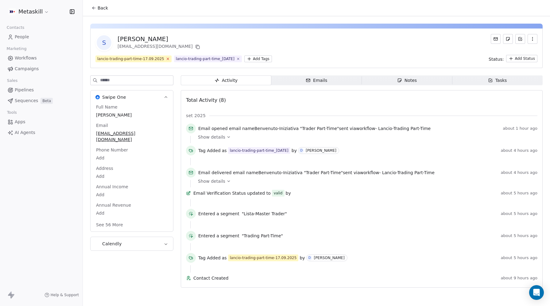
click at [166, 58] on icon at bounding box center [168, 59] width 4 height 4
click at [167, 59] on icon at bounding box center [168, 59] width 2 height 2
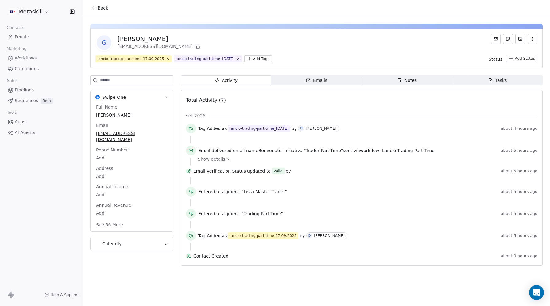
click at [164, 59] on span "lancio-trading-part-time-17.09.2025" at bounding box center [133, 59] width 76 height 7
click at [167, 59] on icon at bounding box center [168, 59] width 2 height 2
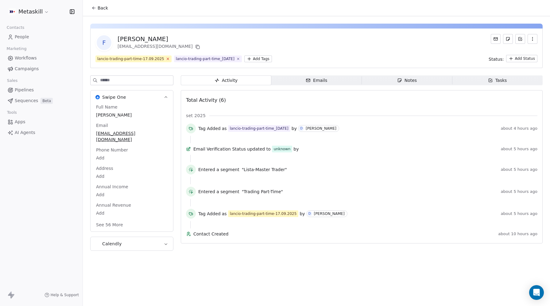
click at [166, 58] on icon at bounding box center [168, 59] width 4 height 4
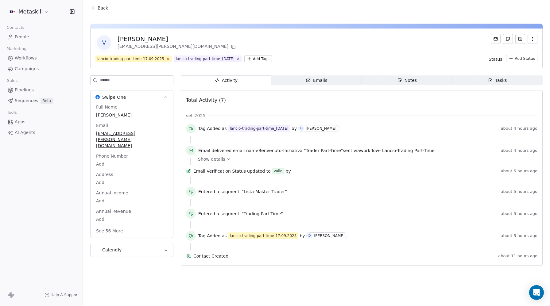
click at [166, 58] on icon at bounding box center [168, 59] width 4 height 4
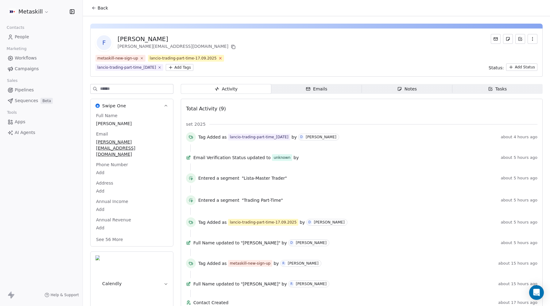
click at [218, 59] on icon at bounding box center [220, 58] width 4 height 4
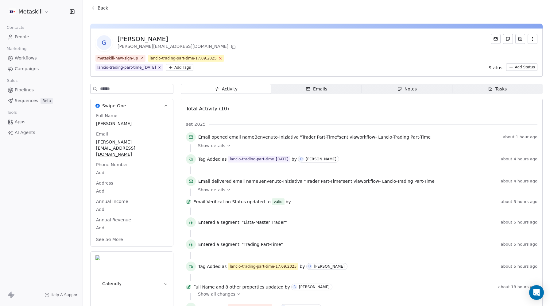
click at [219, 58] on icon at bounding box center [220, 58] width 4 height 4
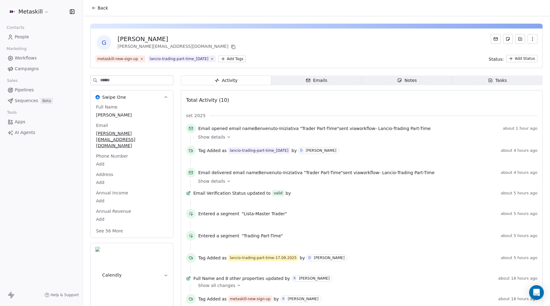
click at [124, 113] on span "[PERSON_NAME]" at bounding box center [131, 115] width 71 height 6
click at [116, 114] on span "Gabriele FARCHIONI" at bounding box center [131, 115] width 71 height 6
click at [120, 114] on span "Gabriele FARCHIONI" at bounding box center [131, 115] width 71 height 6
click at [117, 115] on textarea "**********" at bounding box center [131, 121] width 73 height 19
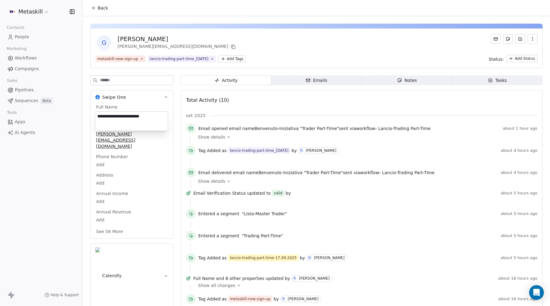
drag, startPoint x: 135, startPoint y: 116, endPoint x: 161, endPoint y: 117, distance: 26.1
click at [161, 117] on textarea "**********" at bounding box center [131, 121] width 73 height 19
type textarea "**********"
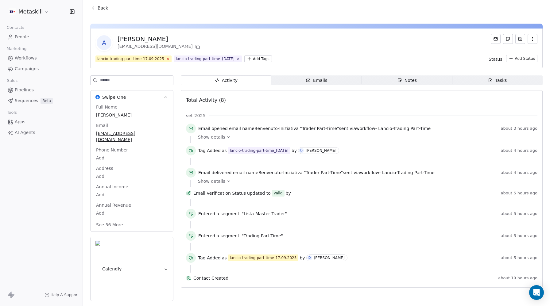
click at [167, 59] on icon at bounding box center [168, 59] width 2 height 2
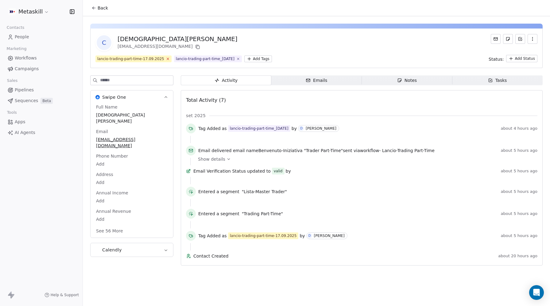
click at [167, 59] on icon at bounding box center [168, 59] width 2 height 2
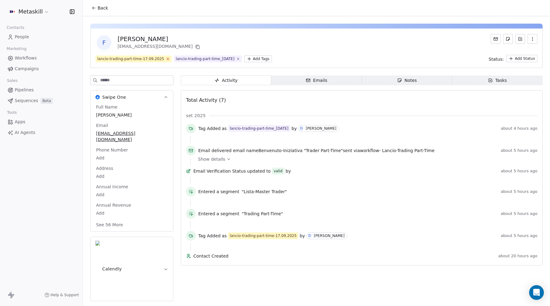
click at [166, 59] on icon at bounding box center [168, 59] width 4 height 4
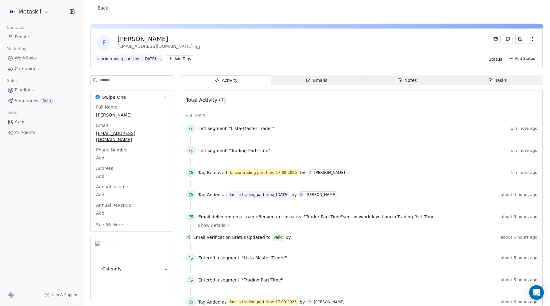
click at [28, 36] on span "People" at bounding box center [22, 37] width 14 height 6
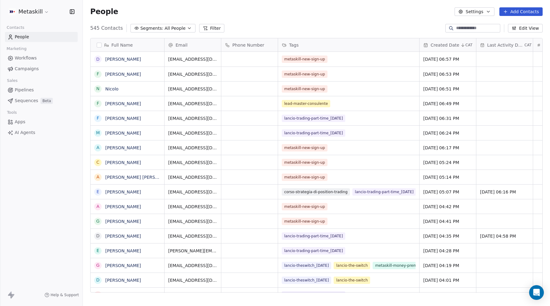
scroll to position [269, 467]
click at [157, 28] on span "Segments:" at bounding box center [151, 28] width 23 height 6
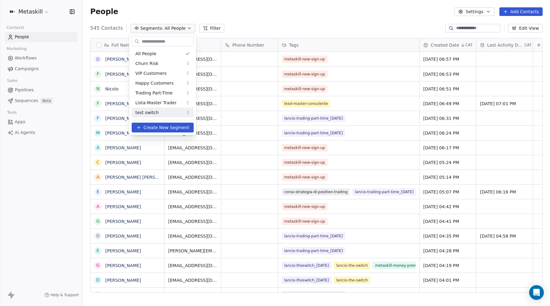
click at [187, 112] on html "Metaskill Contacts People Marketing Workflows Campaigns Sales Pipelines Sequenc…" at bounding box center [275, 153] width 550 height 306
click at [195, 141] on div "Delete" at bounding box center [207, 144] width 41 height 10
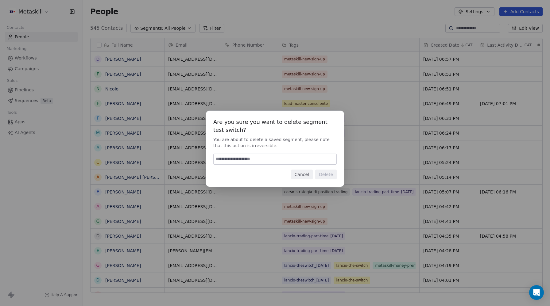
click at [243, 160] on input at bounding box center [275, 159] width 123 height 10
type input "******"
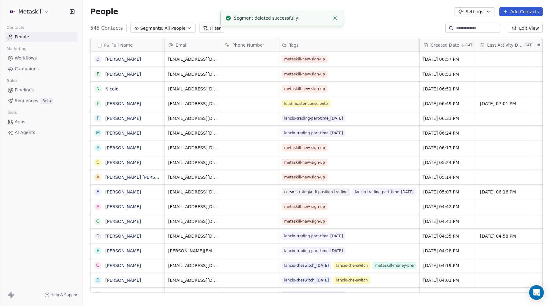
click at [167, 24] on div "545 Contacts Segments: All People Filter Edit View" at bounding box center [316, 28] width 467 height 10
click at [164, 29] on span "All People" at bounding box center [174, 28] width 21 height 6
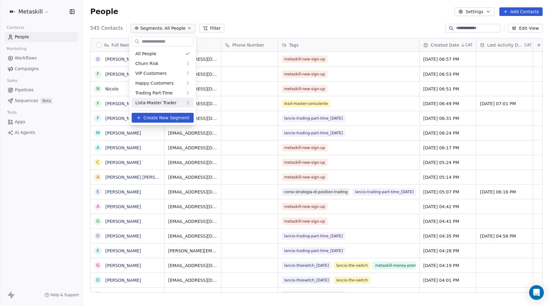
click at [156, 120] on span "Create New Segment" at bounding box center [167, 118] width 46 height 6
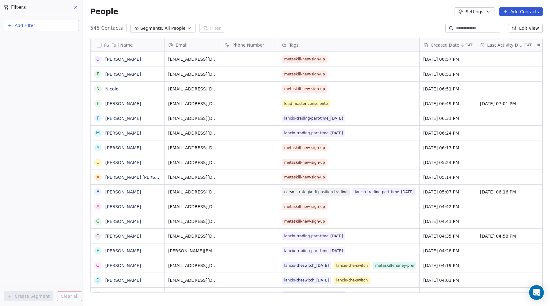
click at [37, 24] on button "Add Filter" at bounding box center [41, 25] width 75 height 11
click at [30, 41] on span "Contact properties" at bounding box center [30, 40] width 40 height 6
type input "***"
click at [18, 61] on span "Tags" at bounding box center [15, 62] width 10 height 6
click at [18, 64] on div "Includes" at bounding box center [41, 65] width 64 height 10
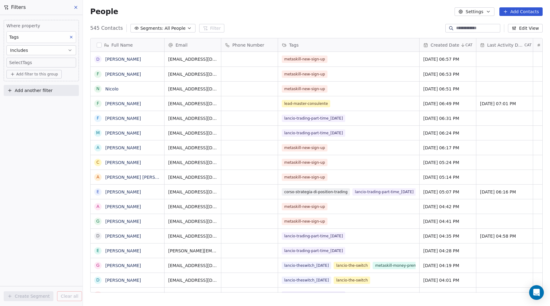
click at [19, 64] on body "Metaskill Contacts People Marketing Workflows Campaigns Sales Pipelines Sequenc…" at bounding box center [275, 153] width 550 height 306
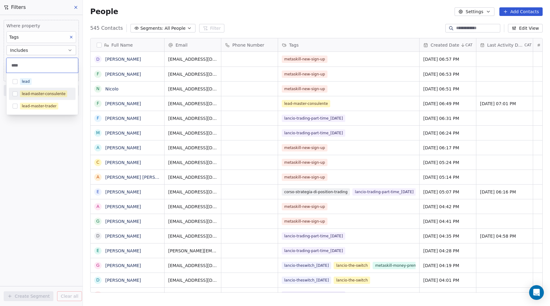
type input "****"
click at [14, 93] on button "Suggestions" at bounding box center [15, 93] width 5 height 5
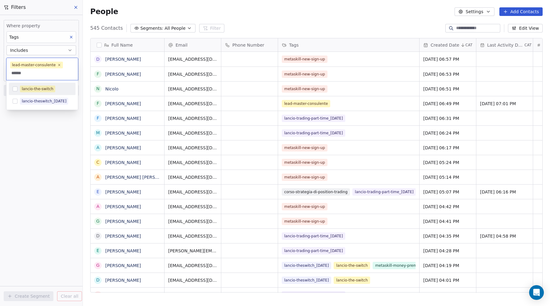
type input "******"
click at [16, 90] on button "Suggestions" at bounding box center [15, 89] width 5 height 5
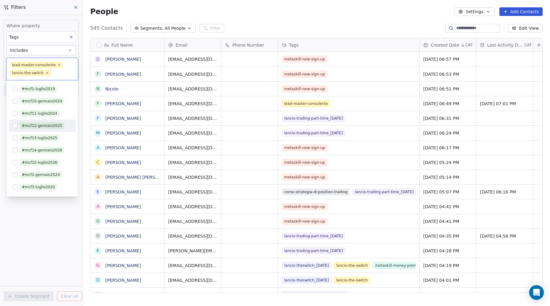
click at [2, 133] on html "Metaskill Contacts People Marketing Workflows Campaigns Sales Pipelines Sequenc…" at bounding box center [275, 153] width 550 height 306
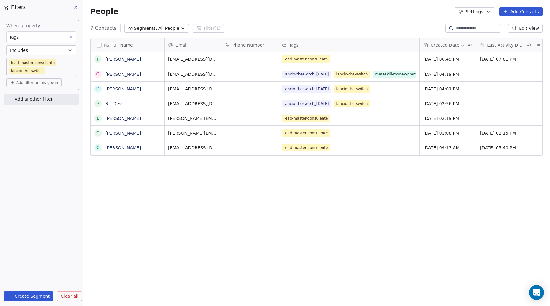
click at [21, 100] on span "Add another filter" at bounding box center [34, 99] width 38 height 6
click at [20, 114] on span "Contact properties" at bounding box center [30, 113] width 40 height 6
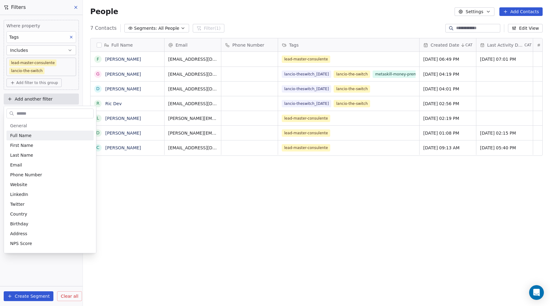
click at [19, 111] on input "text" at bounding box center [54, 113] width 78 height 9
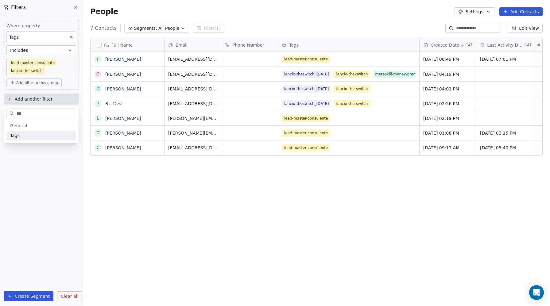
type input "***"
click at [10, 139] on div "Tags" at bounding box center [41, 136] width 70 height 10
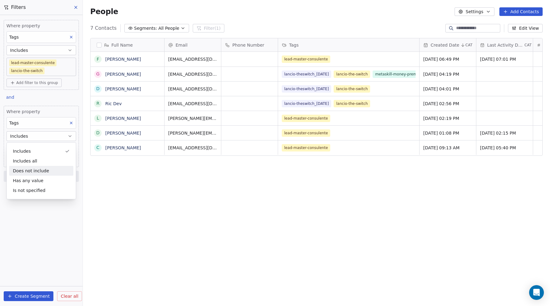
click at [21, 166] on div "Does not include" at bounding box center [41, 171] width 64 height 10
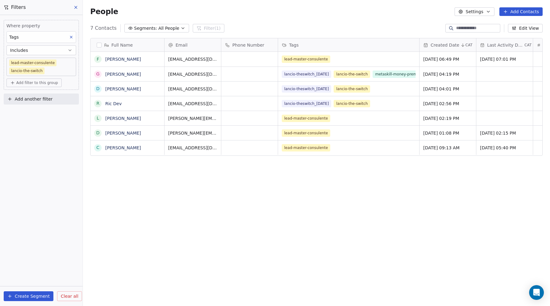
click at [30, 100] on span "Add another filter" at bounding box center [34, 99] width 38 height 6
click at [32, 114] on span "Contact properties" at bounding box center [30, 113] width 40 height 6
type input "***"
click at [24, 140] on div "Tags" at bounding box center [41, 136] width 70 height 10
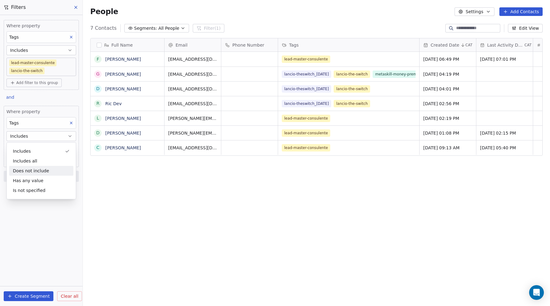
click at [26, 170] on div "Does not include" at bounding box center [41, 171] width 64 height 10
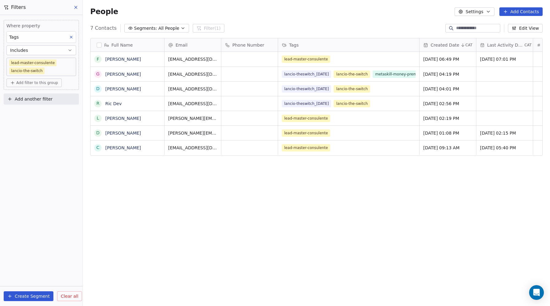
click at [33, 98] on span "Add another filter" at bounding box center [34, 99] width 38 height 6
click at [36, 114] on span "Contact properties" at bounding box center [30, 113] width 40 height 6
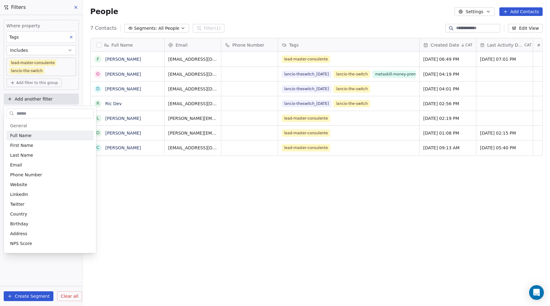
click at [20, 110] on input "text" at bounding box center [54, 113] width 78 height 9
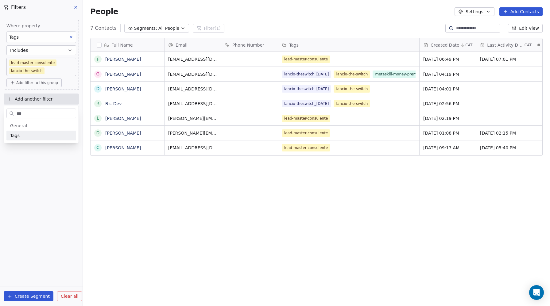
type input "***"
click at [14, 135] on span "Tags" at bounding box center [15, 136] width 10 height 6
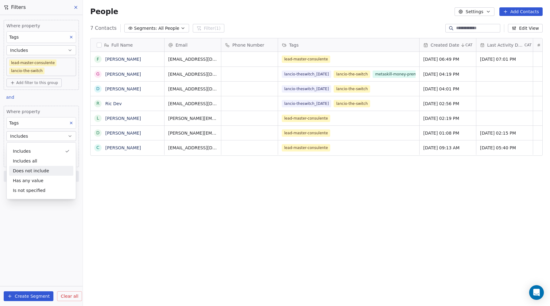
click at [21, 170] on div "Does not include" at bounding box center [41, 171] width 64 height 10
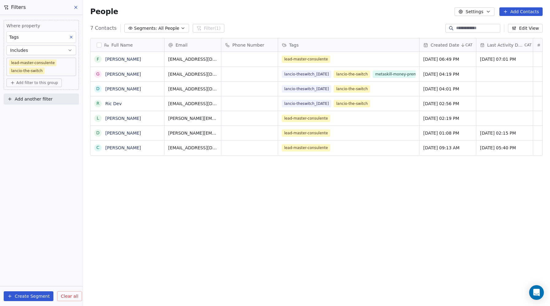
click at [27, 98] on span "Add another filter" at bounding box center [34, 99] width 38 height 6
click at [35, 102] on html "Metaskill Contacts People Marketing Workflows Campaigns Sales Pipelines Sequenc…" at bounding box center [275, 153] width 550 height 306
click at [31, 99] on span "Add another filter" at bounding box center [34, 99] width 38 height 6
click at [32, 111] on span "Contact properties" at bounding box center [30, 113] width 40 height 6
type input "***"
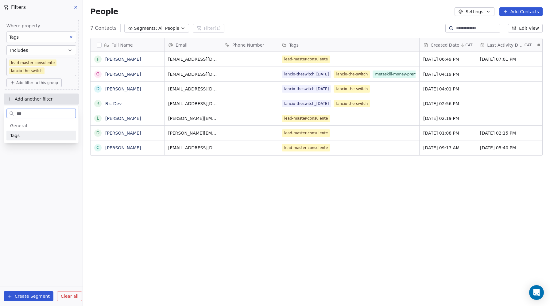
click at [17, 137] on span "Tags" at bounding box center [15, 136] width 10 height 6
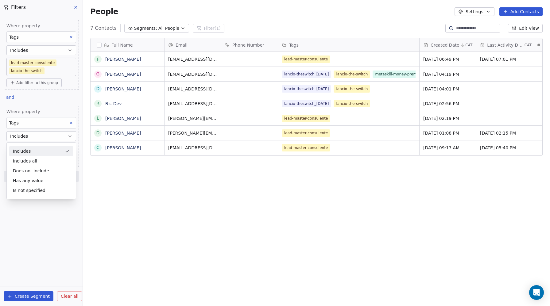
click at [19, 137] on span "Includes" at bounding box center [19, 136] width 18 height 6
click at [19, 168] on div "Does not include" at bounding box center [41, 171] width 64 height 10
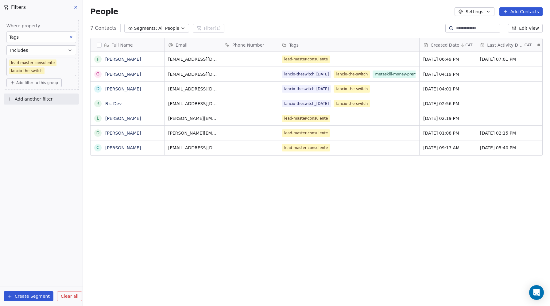
click at [30, 97] on span "Add another filter" at bounding box center [34, 99] width 38 height 6
click at [26, 83] on html "Metaskill Contacts People Marketing Workflows Campaigns Sales Pipelines Sequenc…" at bounding box center [275, 153] width 550 height 306
click at [26, 83] on span "Add filter to this group" at bounding box center [37, 82] width 42 height 5
drag, startPoint x: 23, startPoint y: 143, endPoint x: 21, endPoint y: 139, distance: 5.0
click at [23, 143] on html "Metaskill Contacts People Marketing Workflows Campaigns Sales Pipelines Sequenc…" at bounding box center [275, 153] width 550 height 306
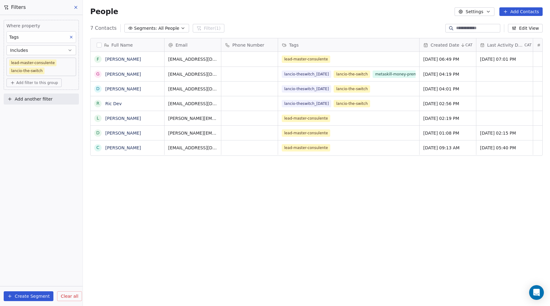
click at [76, 9] on icon at bounding box center [75, 7] width 5 height 5
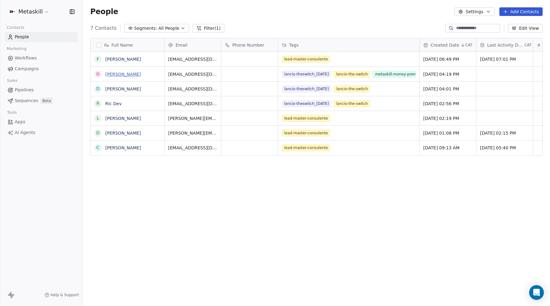
click at [116, 74] on link "[PERSON_NAME]" at bounding box center [123, 74] width 36 height 5
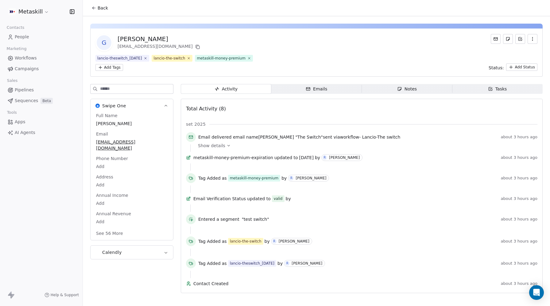
click at [23, 37] on span "People" at bounding box center [22, 37] width 14 height 6
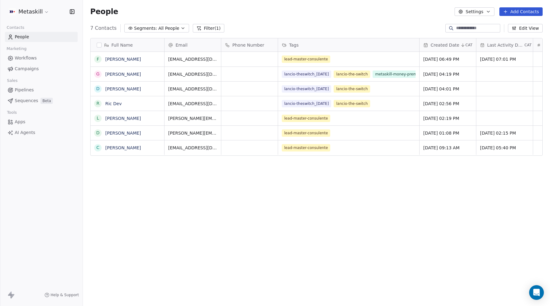
scroll to position [269, 467]
click at [167, 25] on span "All People" at bounding box center [168, 28] width 21 height 6
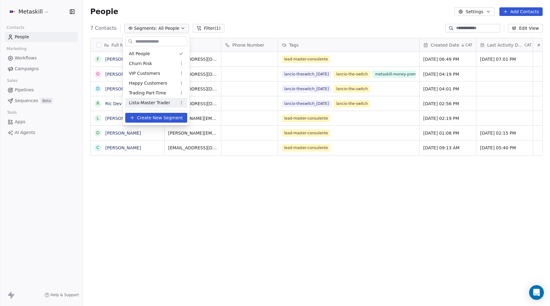
click at [158, 115] on span "Create New Segment" at bounding box center [160, 118] width 46 height 6
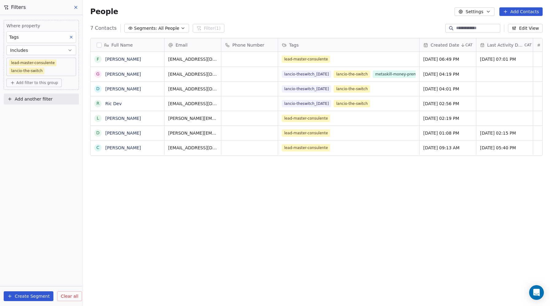
drag, startPoint x: 71, startPoint y: 37, endPoint x: 36, endPoint y: 39, distance: 35.4
click at [71, 37] on icon at bounding box center [71, 37] width 4 height 4
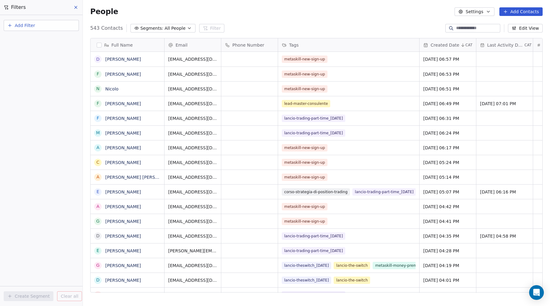
click at [25, 27] on span "Add Filter" at bounding box center [25, 25] width 20 height 6
click at [25, 40] on span "Contact properties" at bounding box center [30, 40] width 40 height 6
type input "****"
click at [29, 26] on html "Metaskill Contacts People Marketing Workflows Campaigns Sales Pipelines Sequenc…" at bounding box center [275, 153] width 550 height 306
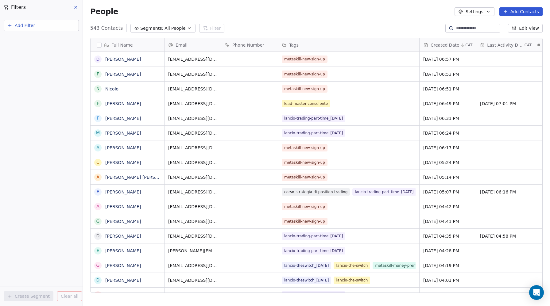
click at [29, 26] on span "Add Filter" at bounding box center [25, 25] width 20 height 6
click at [26, 53] on div "Contact activity" at bounding box center [41, 50] width 70 height 10
click at [32, 22] on html "Metaskill Contacts People Marketing Workflows Campaigns Sales Pipelines Sequenc…" at bounding box center [275, 153] width 550 height 306
click at [27, 25] on span "Add Filter" at bounding box center [25, 25] width 20 height 6
click at [30, 39] on span "Contact properties" at bounding box center [30, 40] width 40 height 6
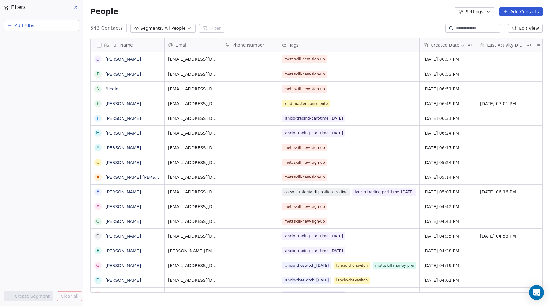
click at [76, 6] on html "Metaskill Contacts People Marketing Workflows Campaigns Sales Pipelines Sequenc…" at bounding box center [275, 153] width 550 height 306
click at [25, 24] on span "Add Filter" at bounding box center [25, 25] width 20 height 6
click at [25, 49] on span "Contact activity" at bounding box center [27, 50] width 34 height 6
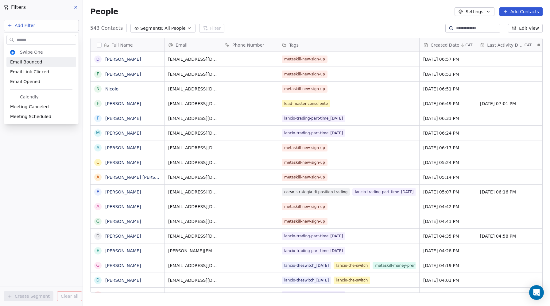
click at [22, 23] on html "Metaskill Contacts People Marketing Workflows Campaigns Sales Pipelines Sequenc…" at bounding box center [275, 153] width 550 height 306
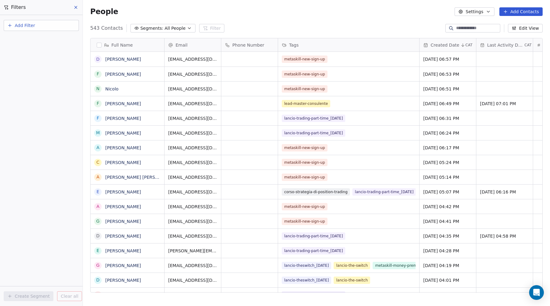
click at [21, 26] on span "Add Filter" at bounding box center [25, 25] width 20 height 6
click at [26, 38] on span "Contact properties" at bounding box center [30, 40] width 40 height 6
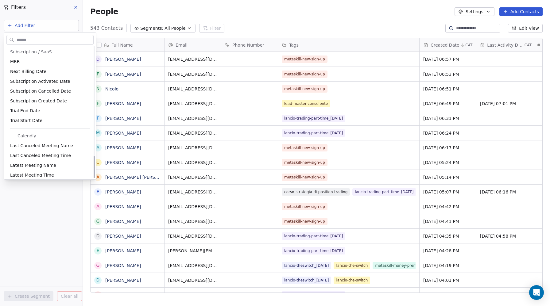
scroll to position [647, 0]
click at [159, 7] on html "Metaskill Contacts People Marketing Workflows Campaigns Sales Pipelines Sequenc…" at bounding box center [275, 153] width 550 height 306
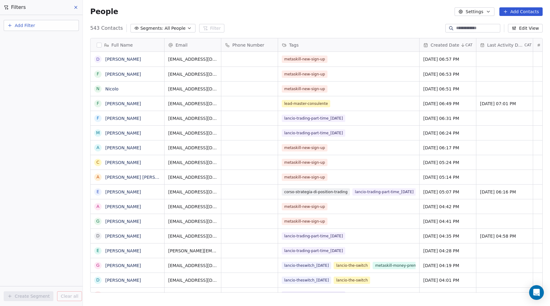
click at [74, 8] on icon at bounding box center [75, 7] width 5 height 5
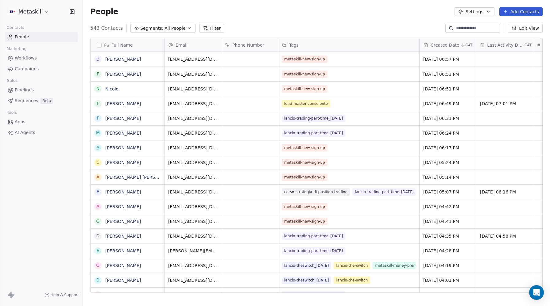
click at [26, 60] on span "Workflows" at bounding box center [26, 58] width 22 height 6
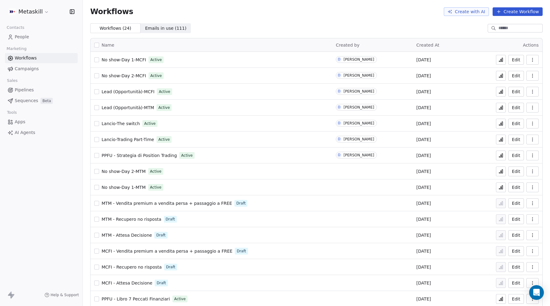
click at [520, 12] on button "Create Workflow" at bounding box center [517, 11] width 50 height 9
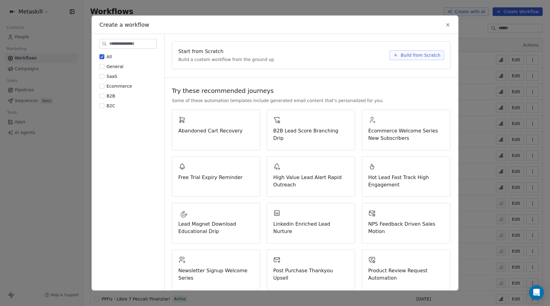
click at [107, 88] on span "Ecommerce" at bounding box center [118, 86] width 25 height 5
click at [104, 88] on button "Ecommerce" at bounding box center [101, 86] width 5 height 6
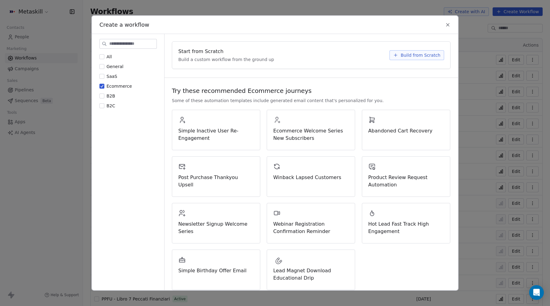
click at [102, 57] on button "All" at bounding box center [101, 57] width 5 height 6
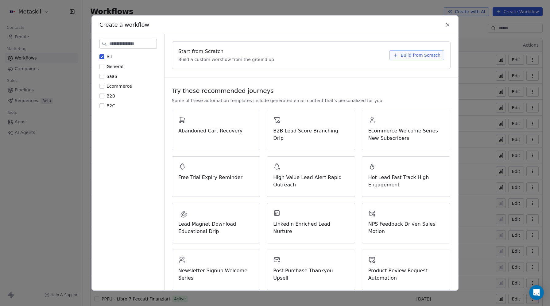
click at [427, 54] on span "Build from Scratch" at bounding box center [420, 55] width 40 height 6
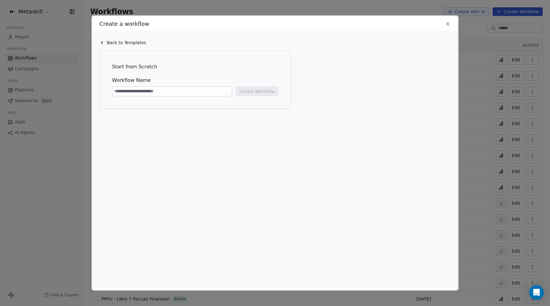
click at [158, 90] on input at bounding box center [171, 91] width 119 height 9
type input "**********"
click at [267, 92] on button "Create Workflow" at bounding box center [257, 92] width 43 height 10
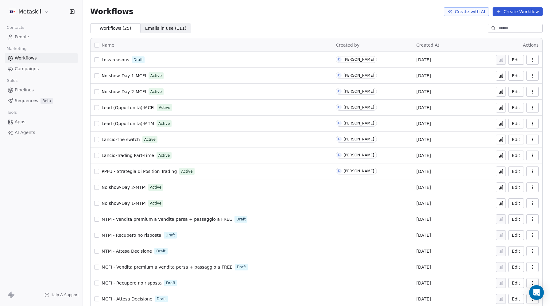
click at [123, 61] on span "Loss reasons" at bounding box center [116, 59] width 28 height 5
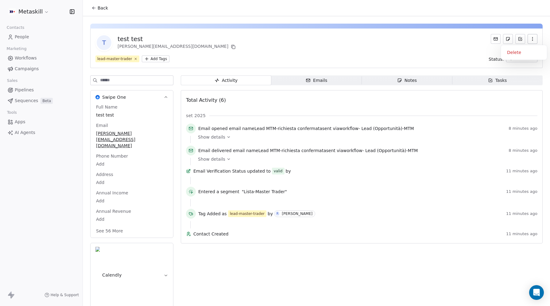
click at [533, 39] on icon "button" at bounding box center [532, 39] width 5 height 5
click at [513, 49] on div "Delete" at bounding box center [523, 53] width 41 height 10
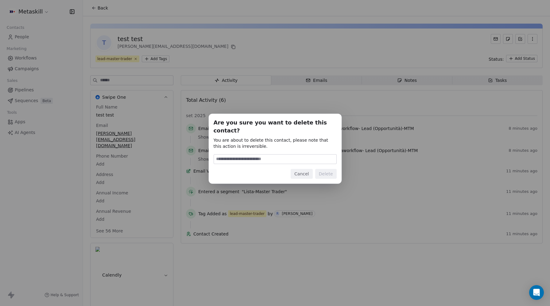
click at [285, 155] on input at bounding box center [275, 159] width 122 height 9
type input "******"
click at [330, 171] on button "Delete" at bounding box center [325, 174] width 21 height 10
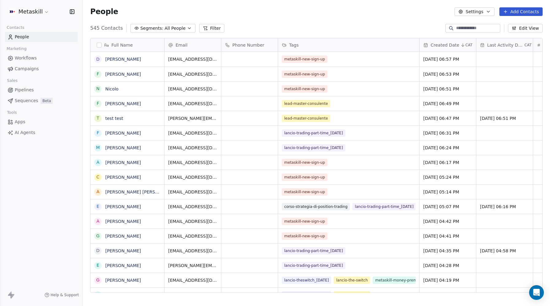
scroll to position [269, 467]
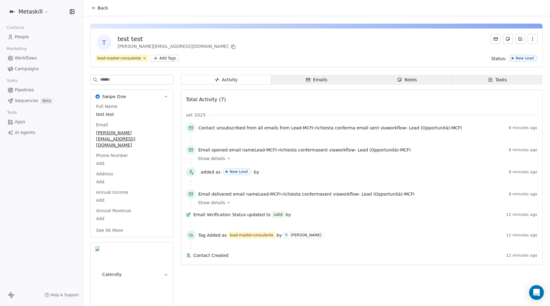
click at [531, 38] on icon "button" at bounding box center [532, 39] width 5 height 5
click at [512, 56] on div "Delete" at bounding box center [523, 53] width 41 height 10
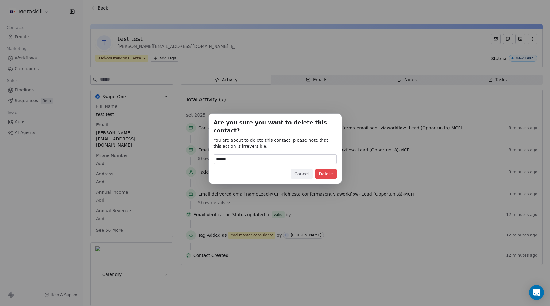
type input "******"
click at [332, 169] on button "Delete" at bounding box center [325, 174] width 21 height 10
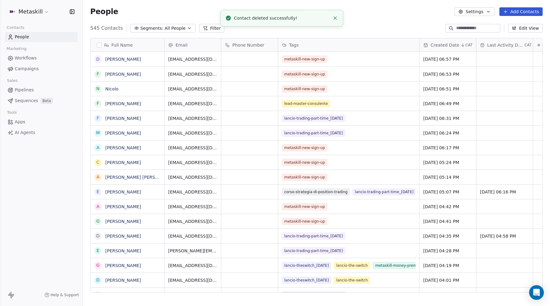
scroll to position [0, 0]
